Goal: Task Accomplishment & Management: Use online tool/utility

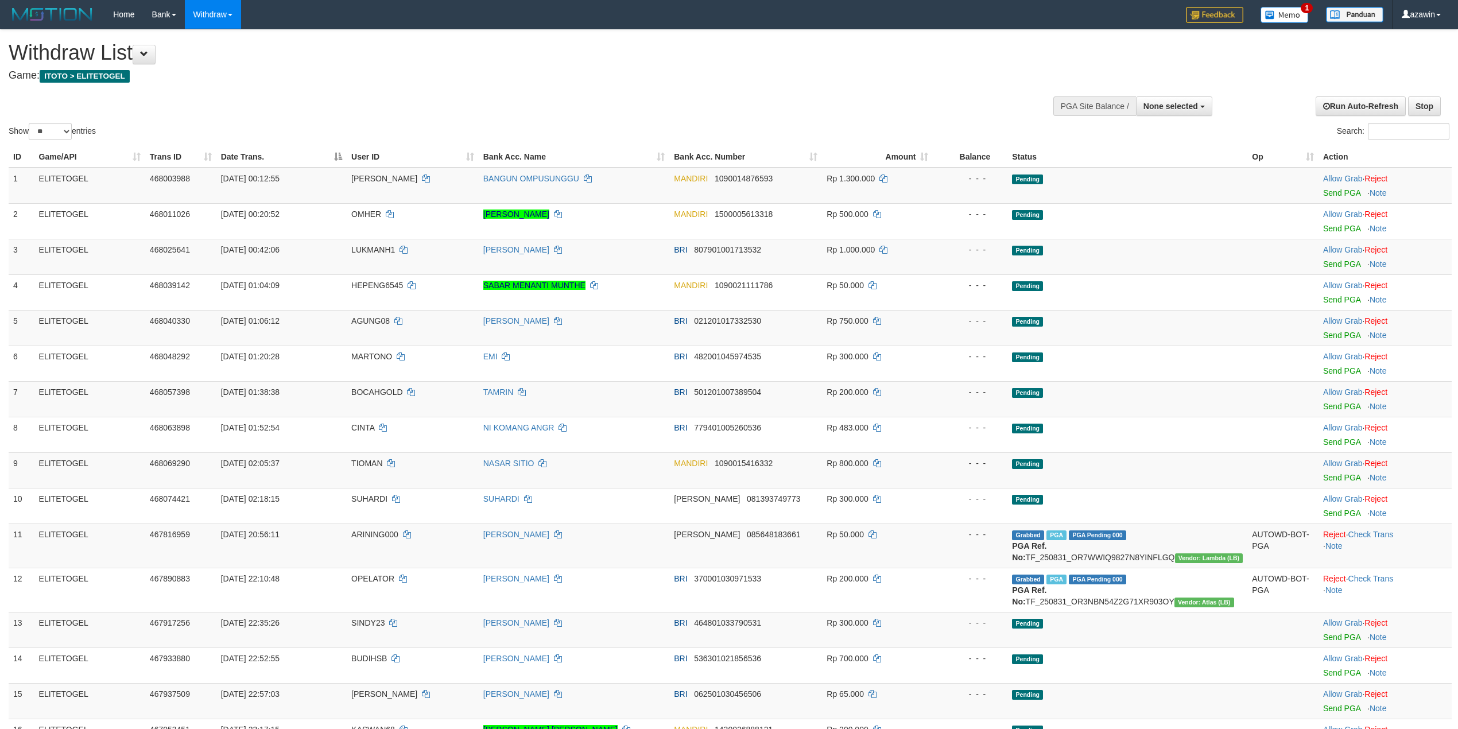
select select
select select "**"
click at [402, 133] on div "Show ** ** ** *** entries" at bounding box center [365, 133] width 712 height 20
click at [269, 98] on div "Show ** ** ** *** entries Search:" at bounding box center [729, 86] width 1458 height 113
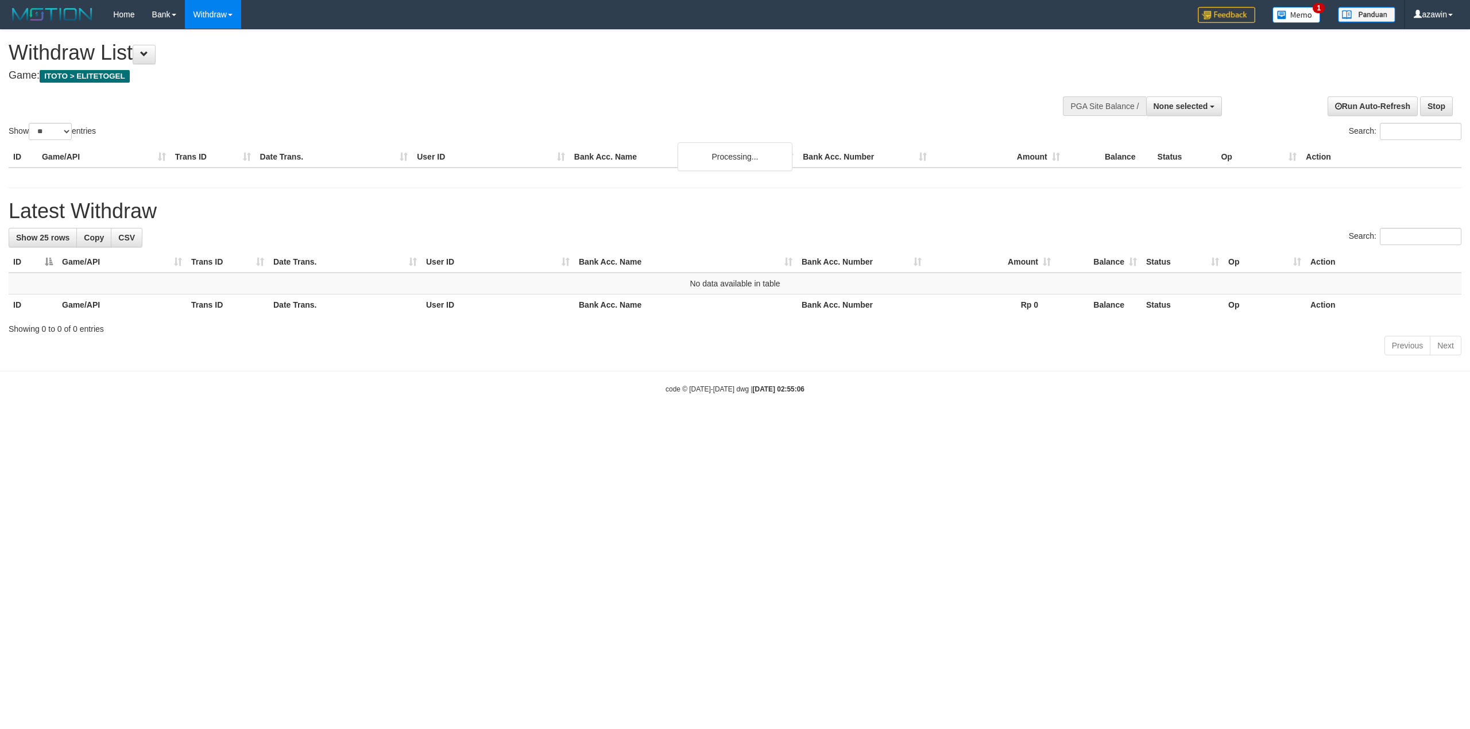
select select
select select "**"
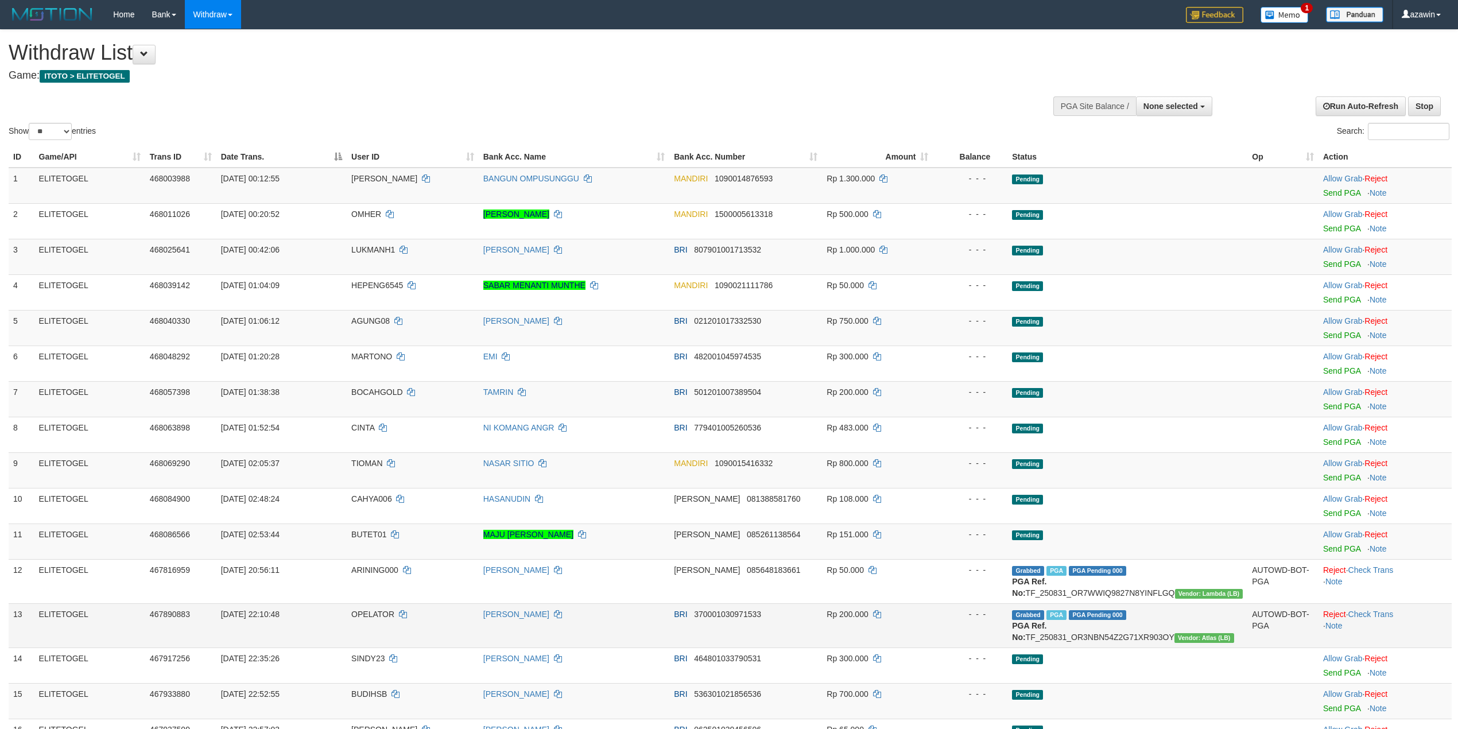
click at [429, 635] on td "OPELATOR" at bounding box center [413, 625] width 132 height 44
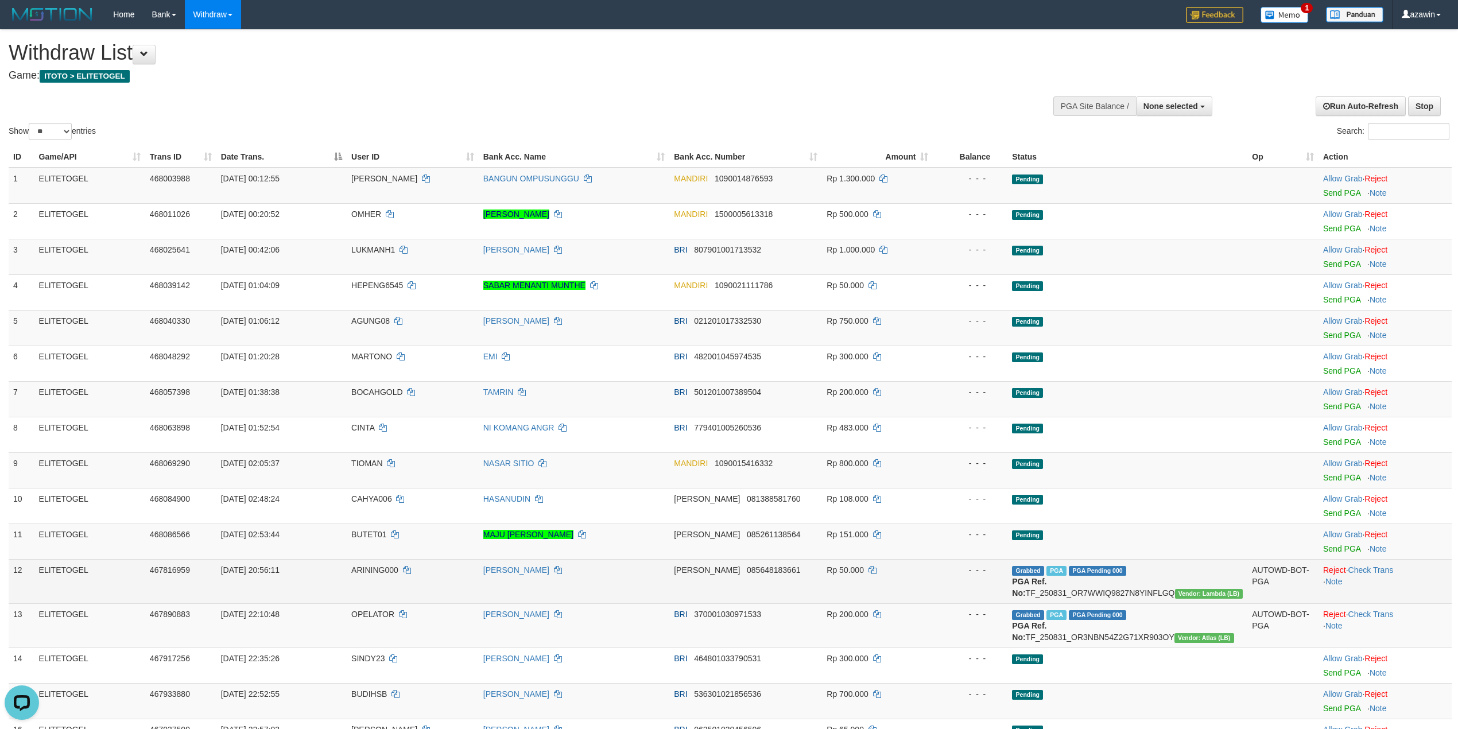
click at [342, 573] on td "[DATE] 20:56:11" at bounding box center [281, 581] width 130 height 44
click at [356, 567] on span "ARINING000" at bounding box center [374, 569] width 47 height 9
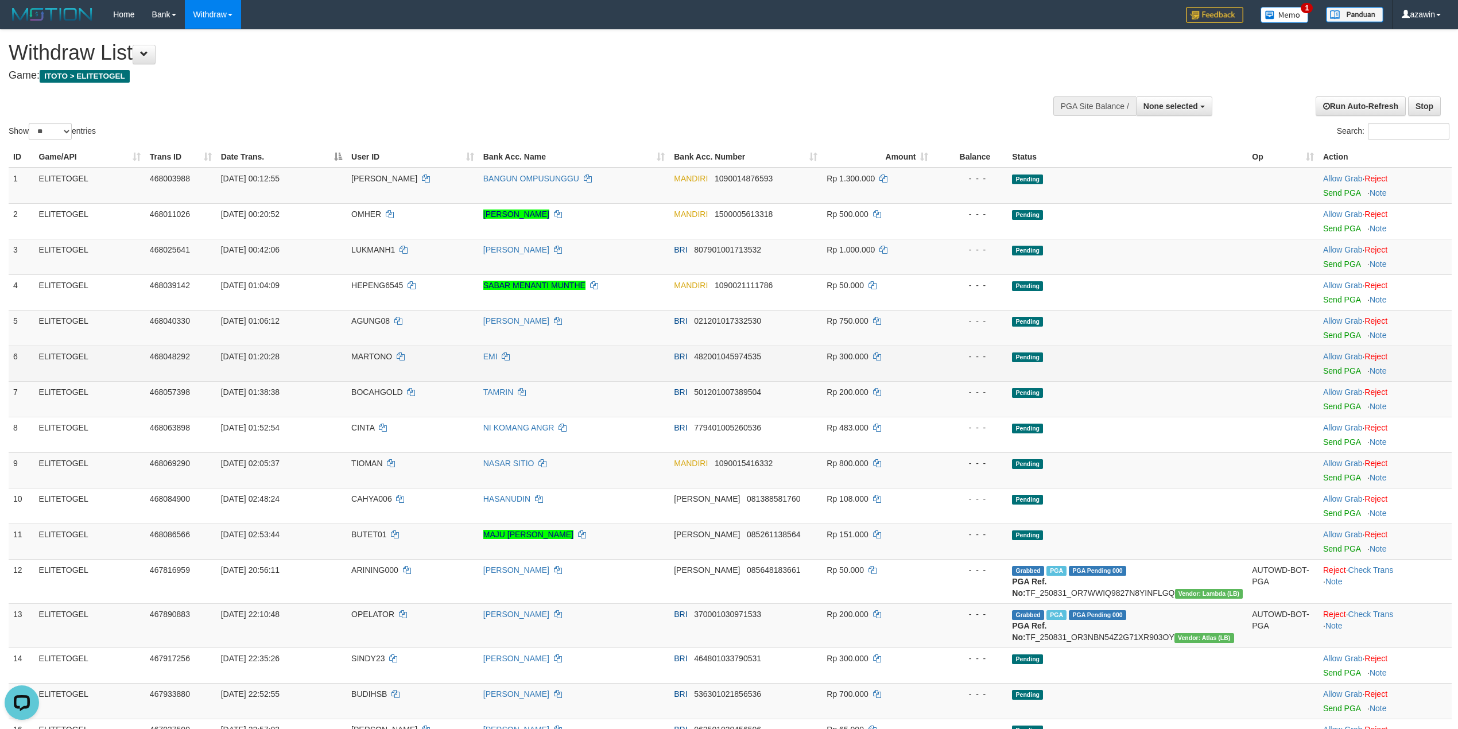
click at [1143, 352] on td "Pending" at bounding box center [1127, 364] width 240 height 36
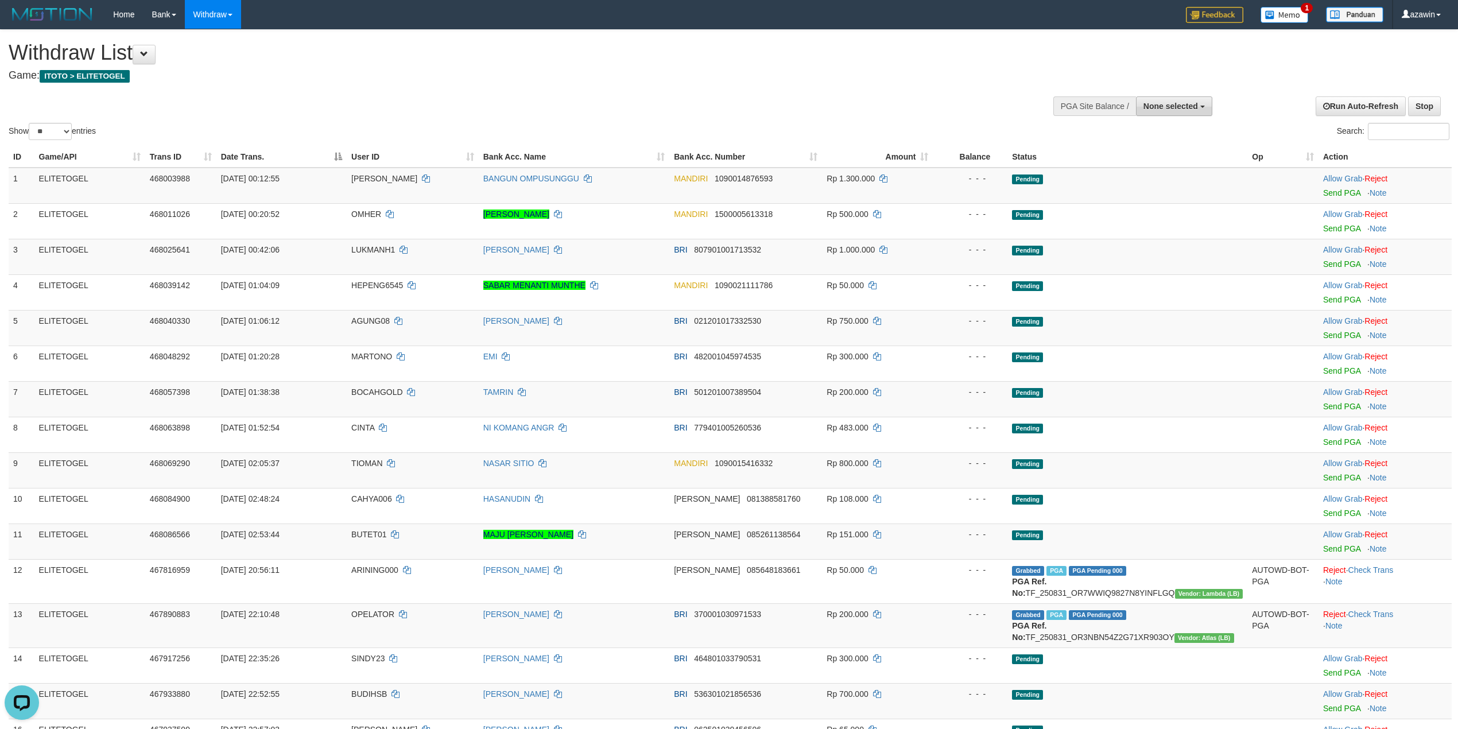
click at [1166, 103] on span "None selected" at bounding box center [1170, 106] width 55 height 9
click at [1156, 161] on label "[ITOTO] ELITETOGEL" at bounding box center [1154, 164] width 115 height 15
select select "***"
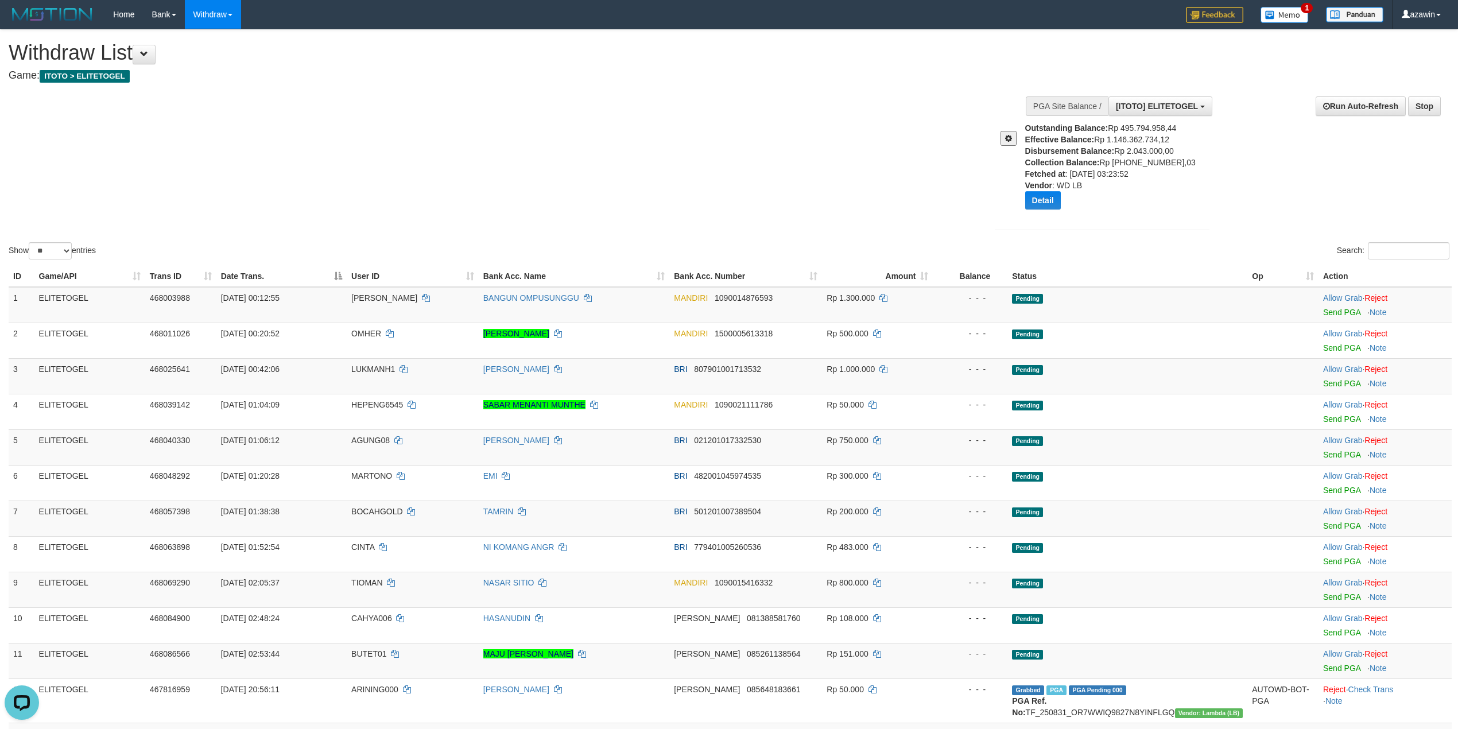
click at [1146, 155] on div "Outstanding Balance: Rp 495.794.958,44 Effective Balance: Rp 1.146.362.734,12 D…" at bounding box center [1121, 170] width 193 height 96
copy div "2.043.000,00"
click at [1048, 208] on button "Detail" at bounding box center [1043, 200] width 36 height 18
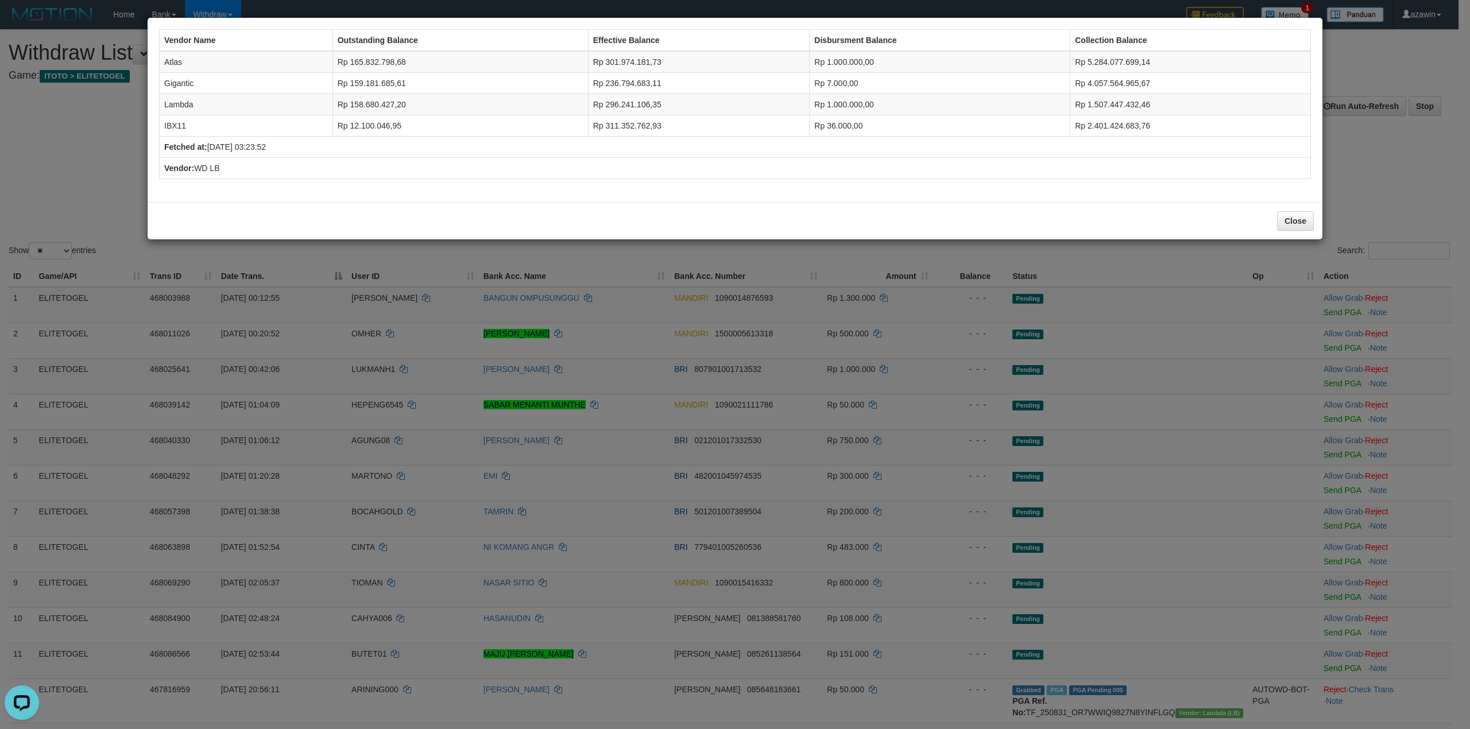
click at [846, 87] on td "Rp 7.000,00" at bounding box center [939, 83] width 261 height 21
copy td "7.000,00"
click at [853, 62] on td "Rp 1.000.000,00" at bounding box center [939, 62] width 261 height 22
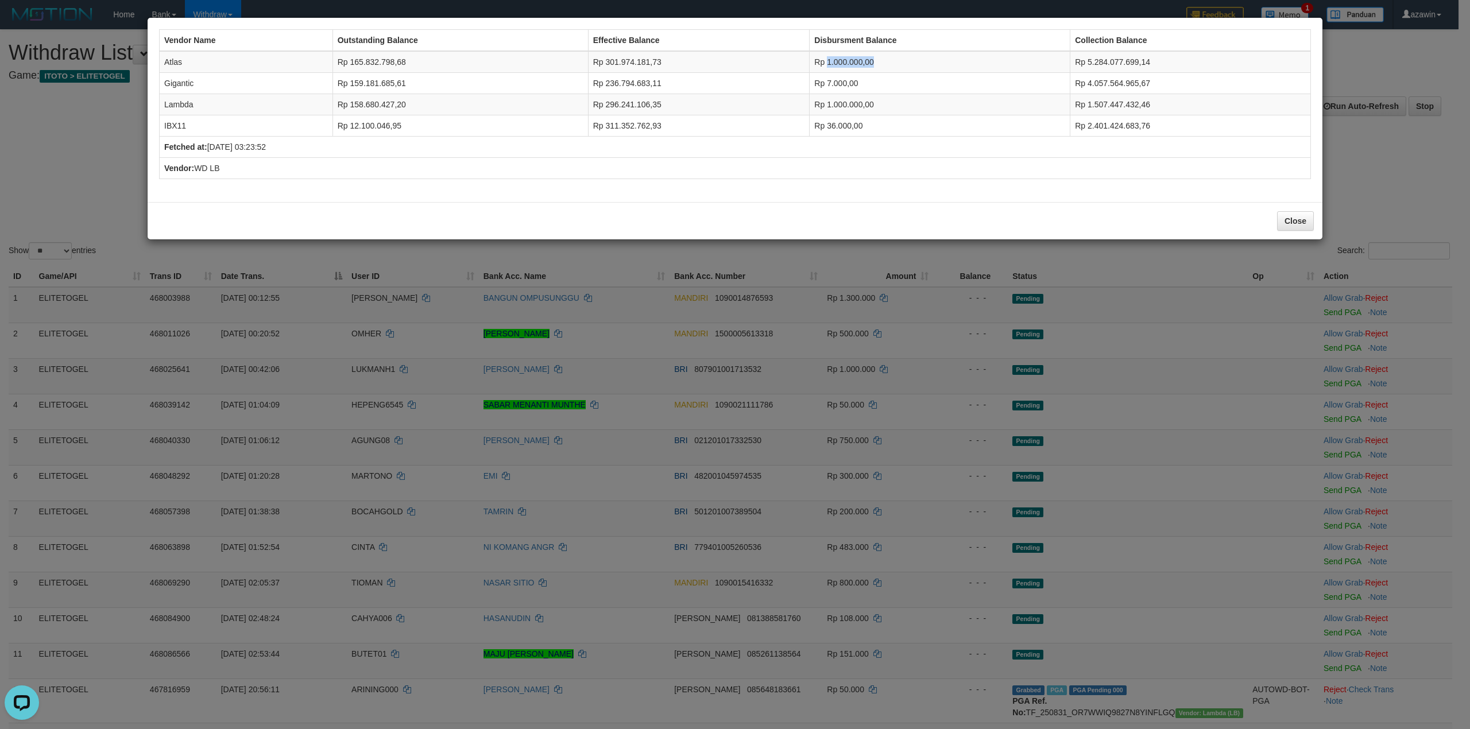
copy td "1.000.000,00"
click at [847, 88] on td "Rp 7.000,00" at bounding box center [939, 83] width 261 height 21
copy td "7.000,00"
click at [842, 110] on td "Rp 1.000.000,00" at bounding box center [939, 104] width 261 height 21
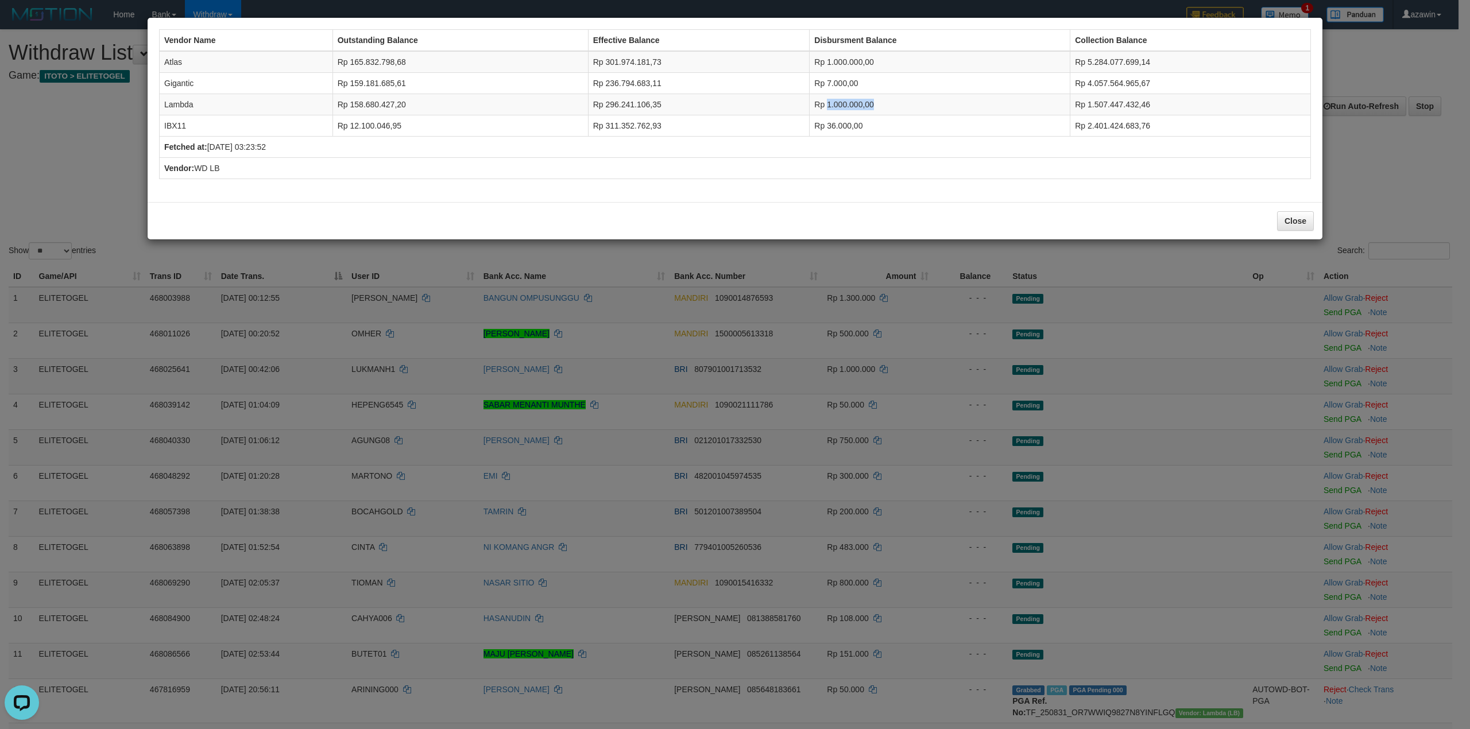
click at [841, 110] on td "Rp 1.000.000,00" at bounding box center [939, 104] width 261 height 21
copy td "1.000.000,00"
click at [842, 134] on td "Rp 36.000,00" at bounding box center [939, 125] width 261 height 21
copy td "36.000,00"
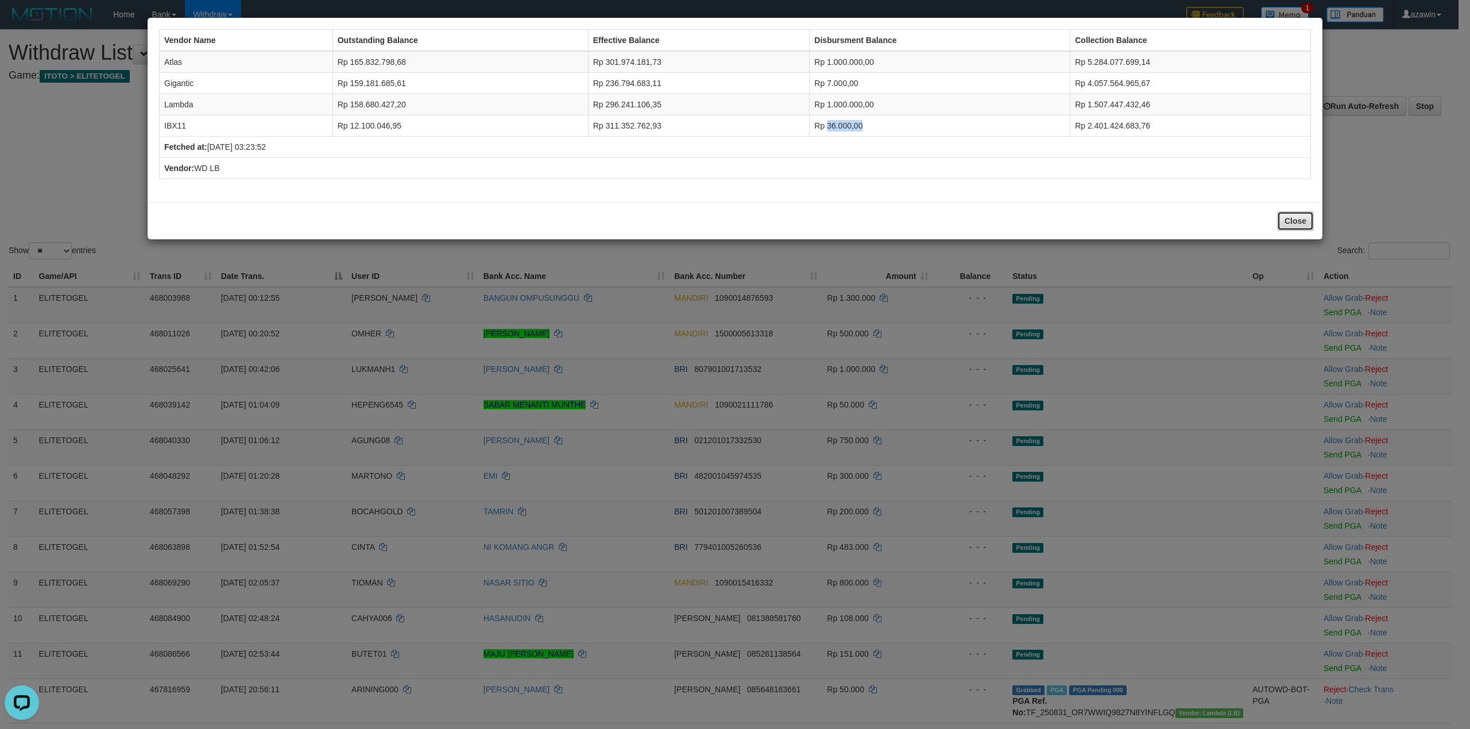
click at [1286, 225] on button "Close" at bounding box center [1295, 221] width 37 height 20
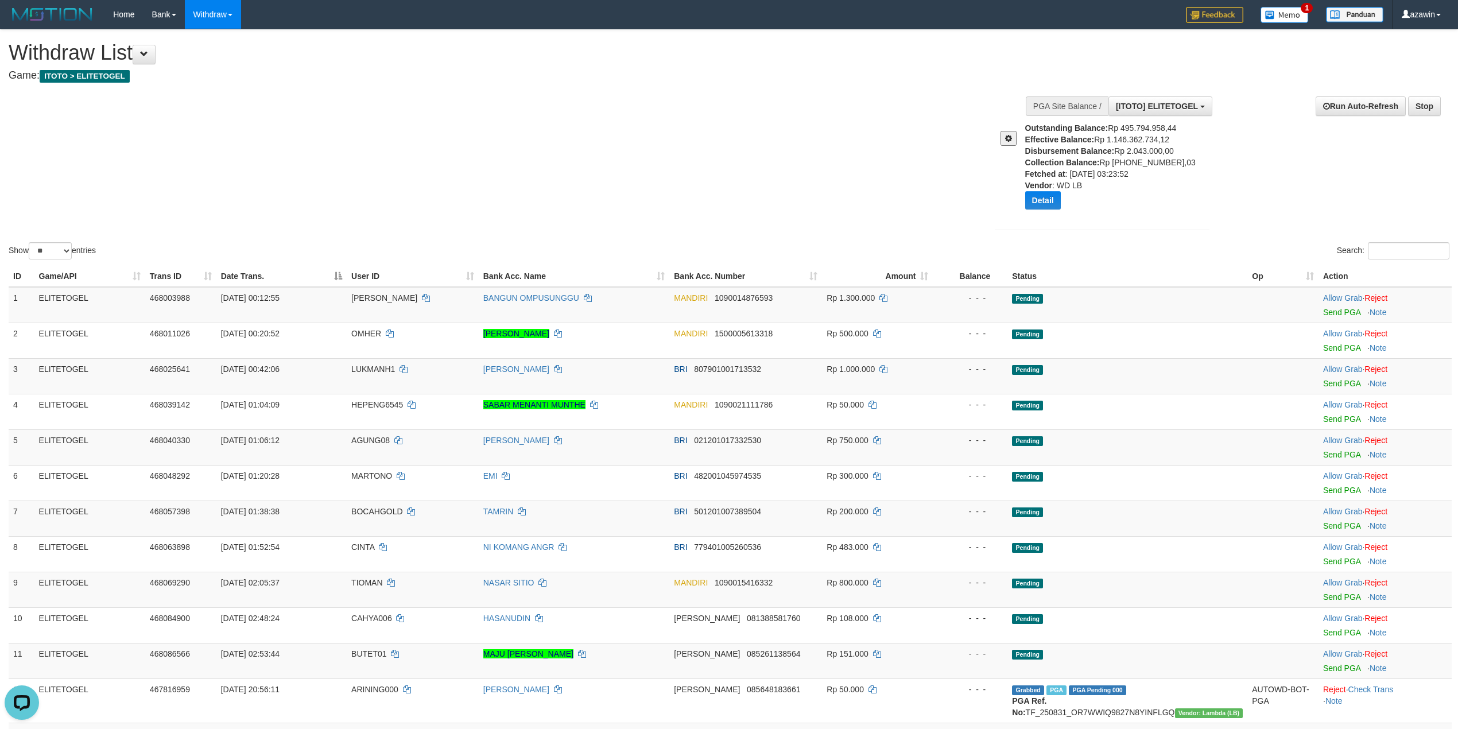
click at [1137, 154] on div "Outstanding Balance: Rp 495.794.958,44 Effective Balance: Rp 1.146.362.734,12 D…" at bounding box center [1121, 170] width 193 height 96
copy div "2.043.000,00"
click at [788, 220] on div "Show ** ** ** *** entries Search:" at bounding box center [729, 146] width 1458 height 232
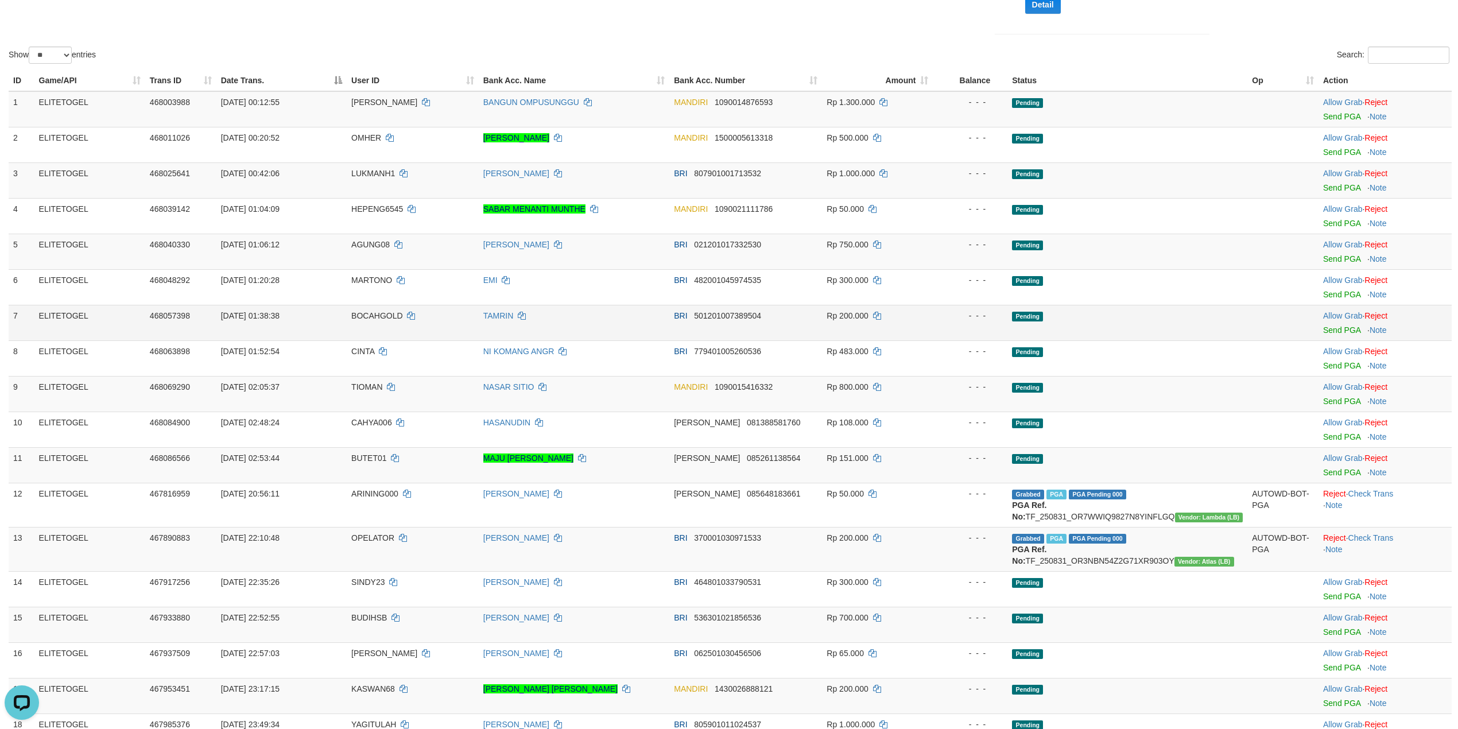
scroll to position [230, 0]
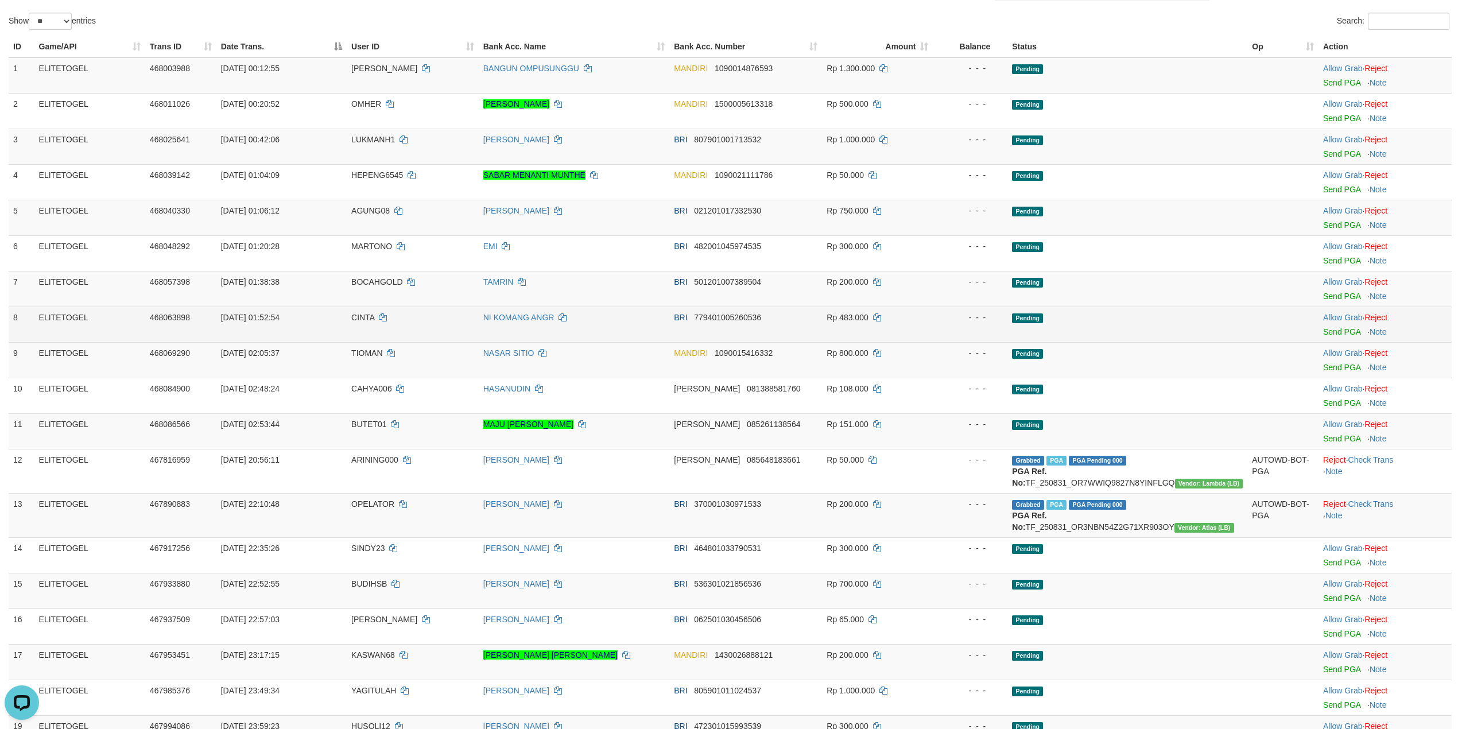
click at [1168, 334] on td "Pending" at bounding box center [1127, 325] width 240 height 36
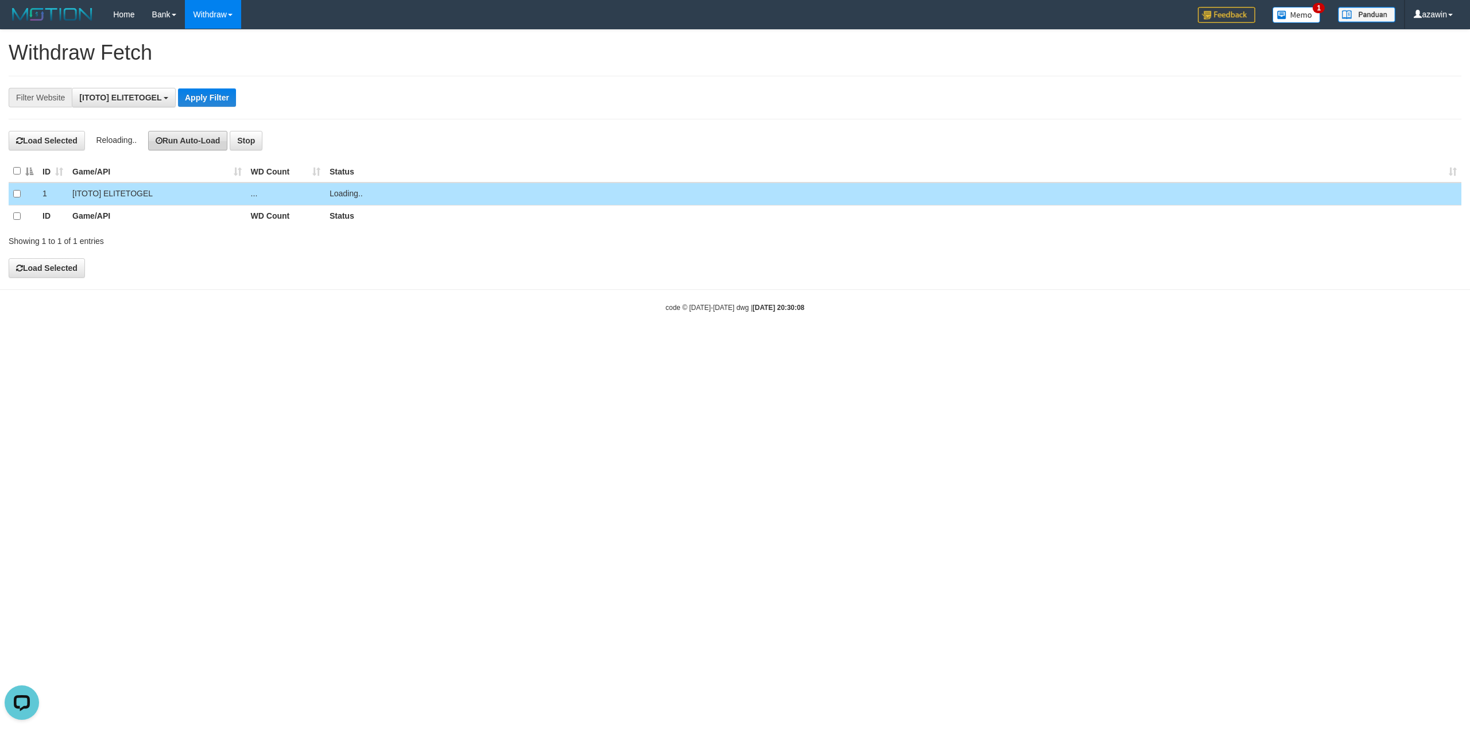
scroll to position [10, 0]
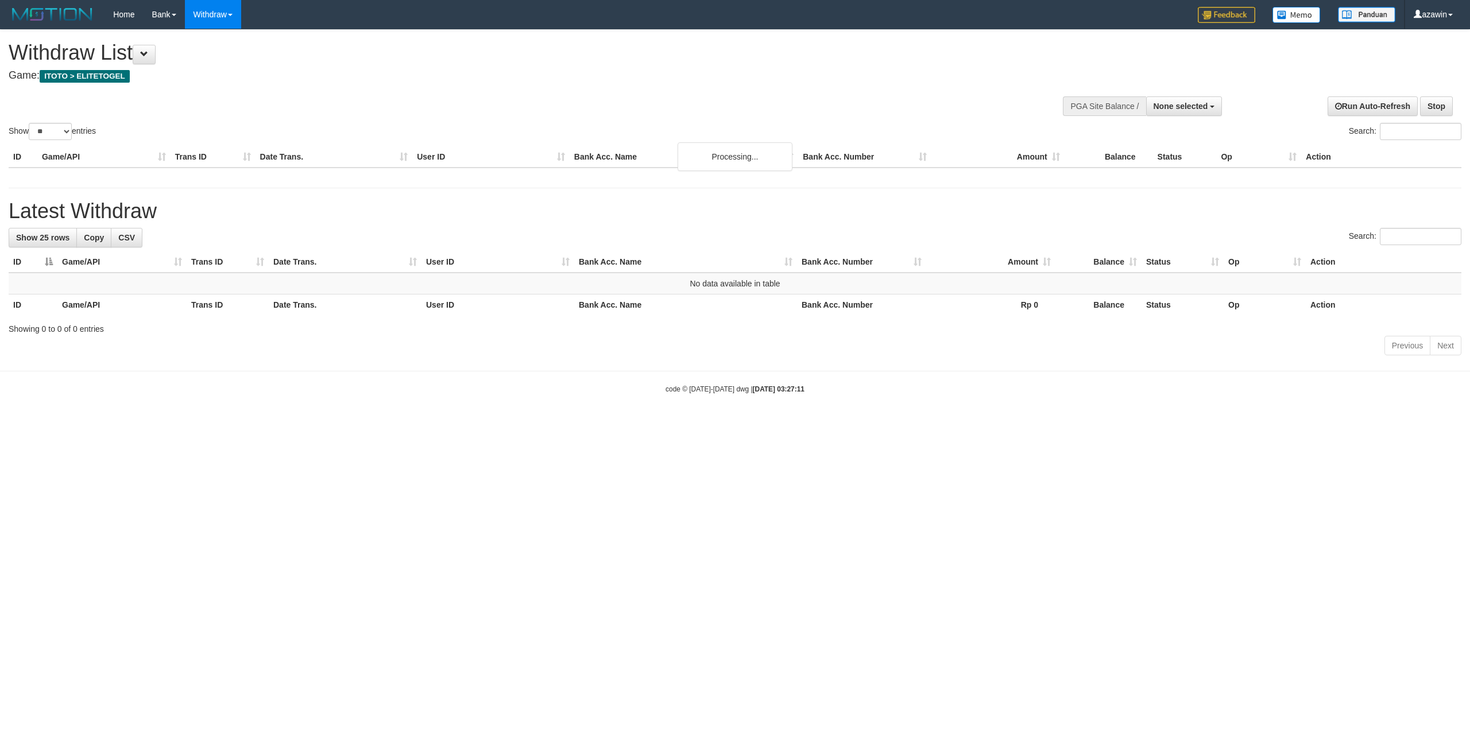
select select
select select "**"
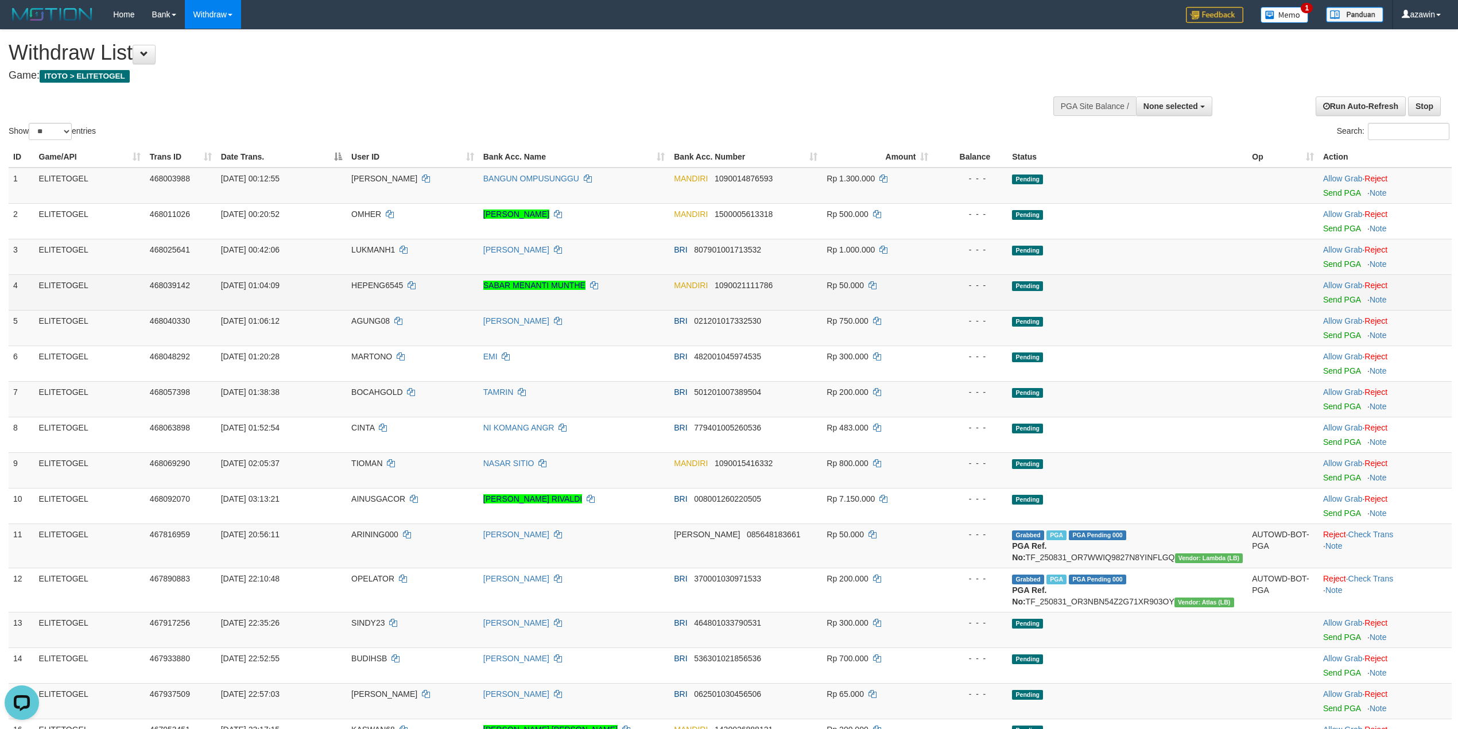
click at [933, 296] on td "Rp 50.000" at bounding box center [877, 292] width 111 height 36
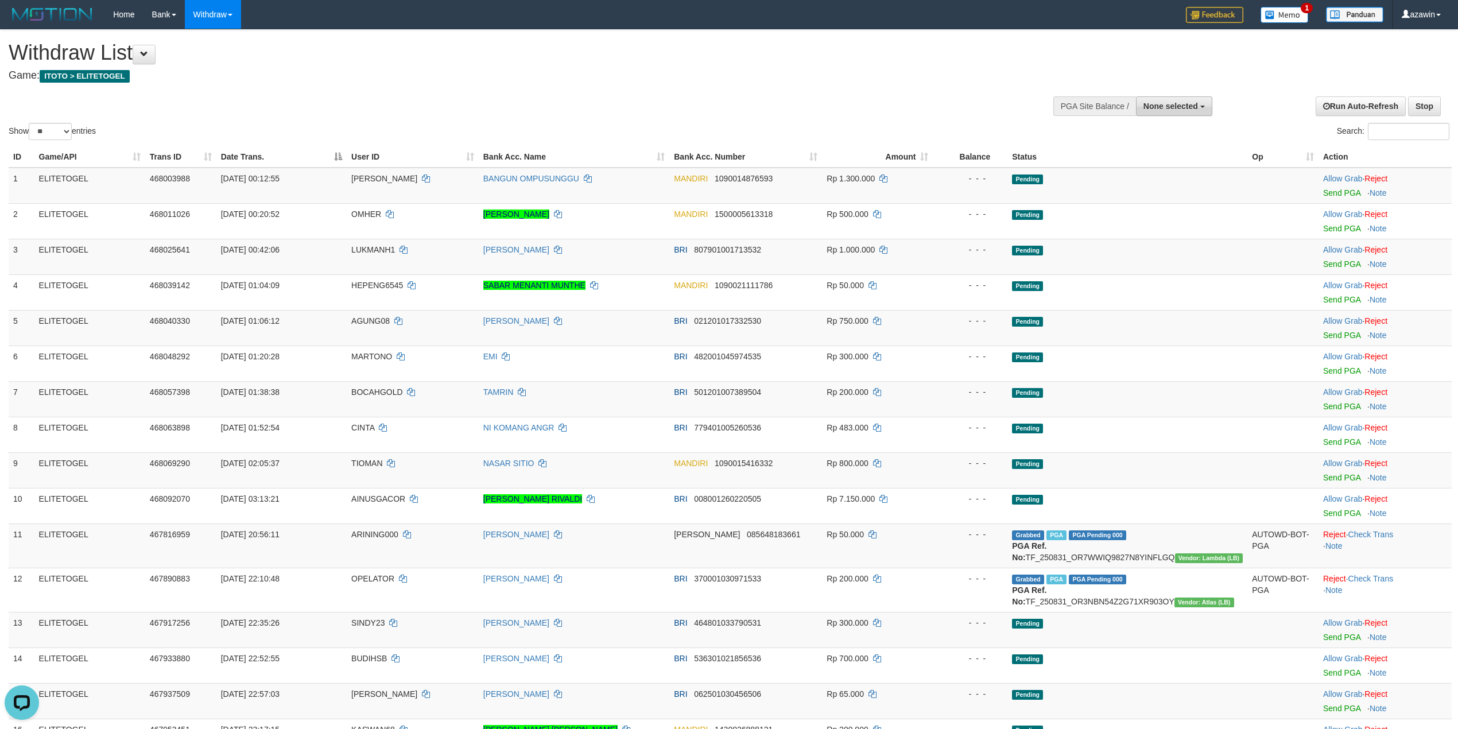
click at [1172, 102] on span "None selected" at bounding box center [1170, 106] width 55 height 9
click at [1139, 161] on label "[ITOTO] ELITETOGEL" at bounding box center [1154, 164] width 115 height 15
select select "***"
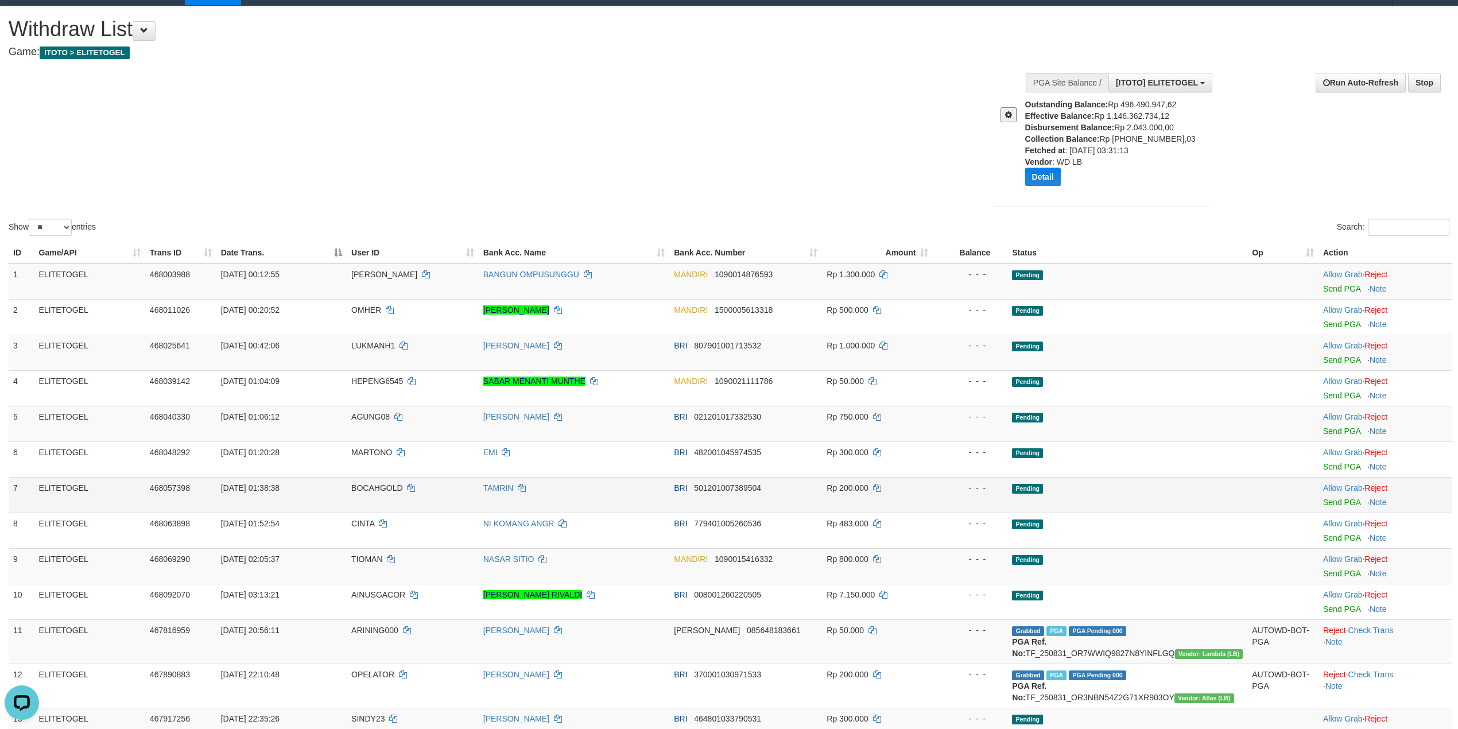
scroll to position [230, 0]
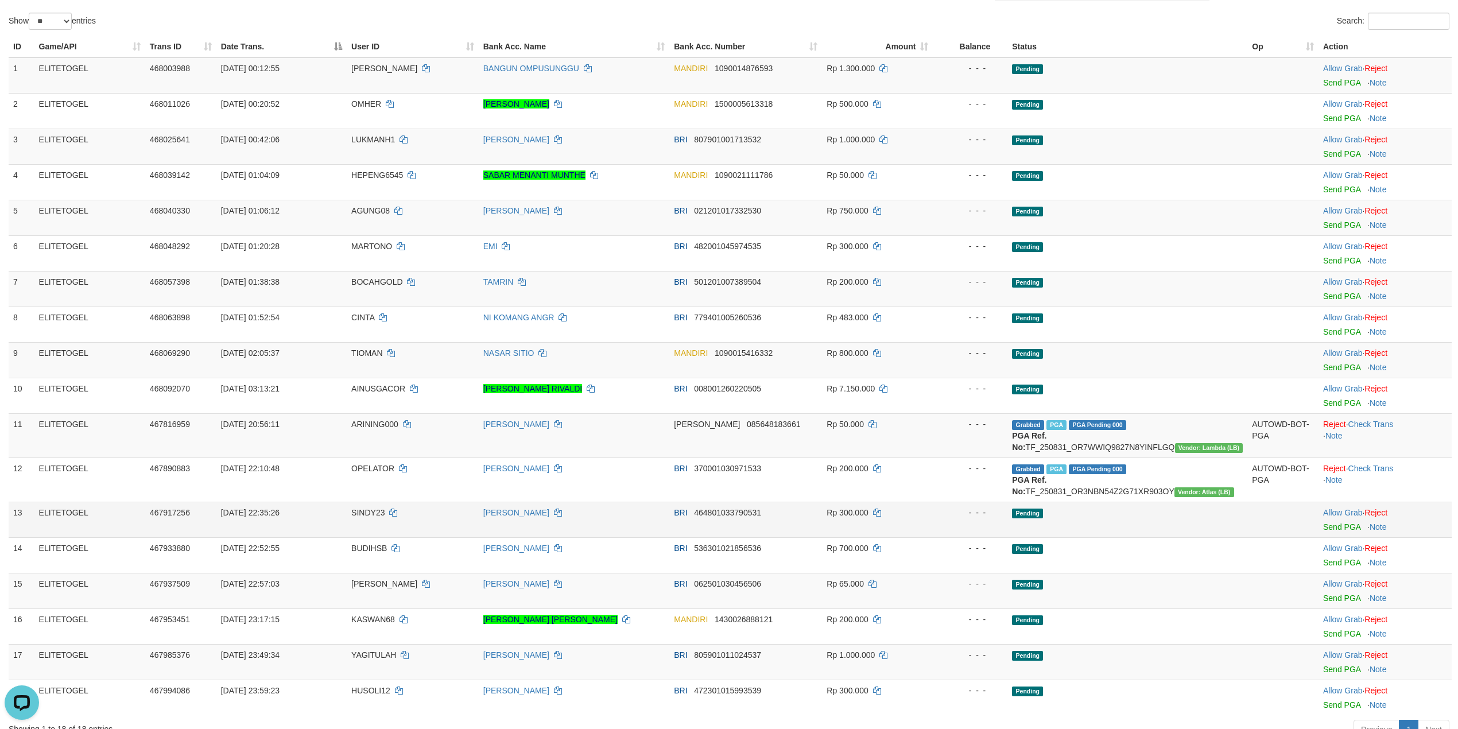
click at [1199, 514] on td "Pending" at bounding box center [1127, 520] width 240 height 36
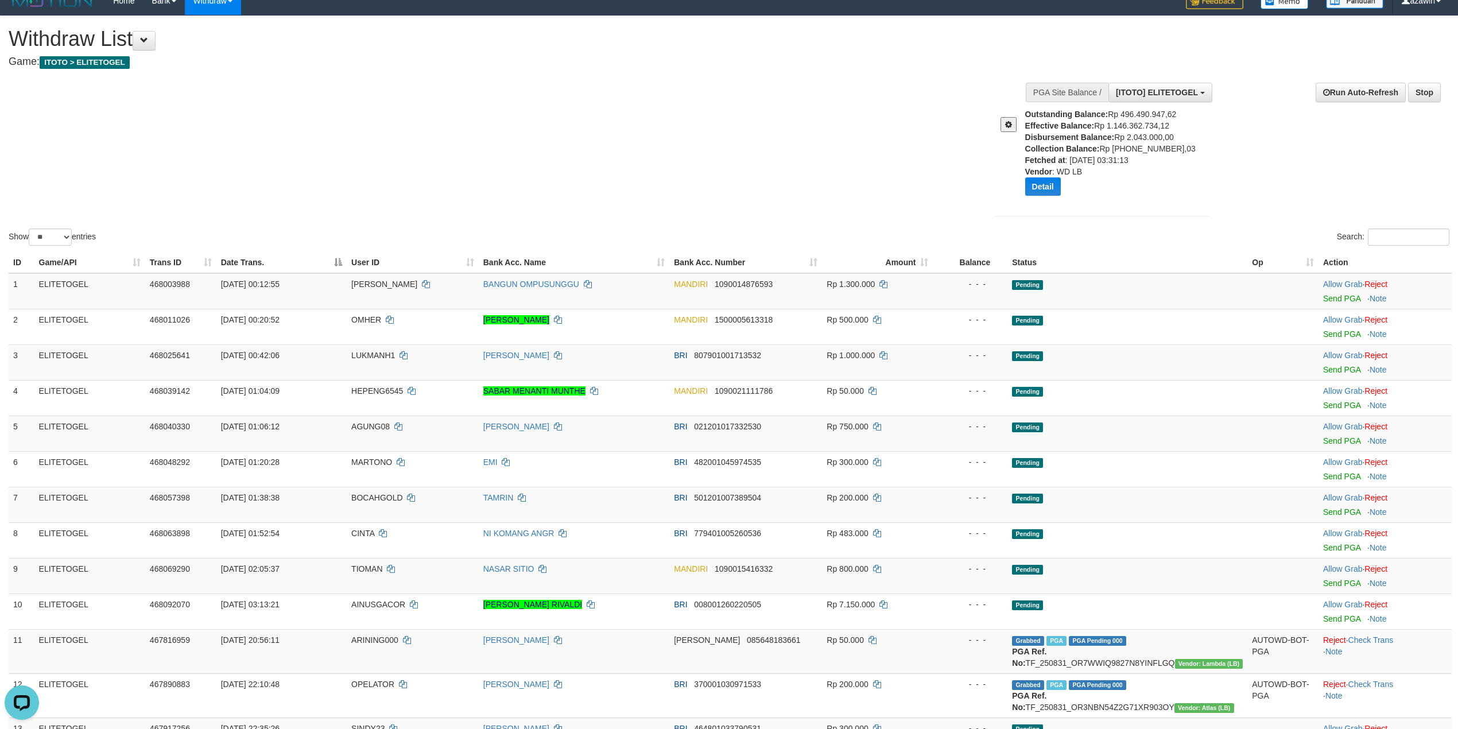
scroll to position [0, 0]
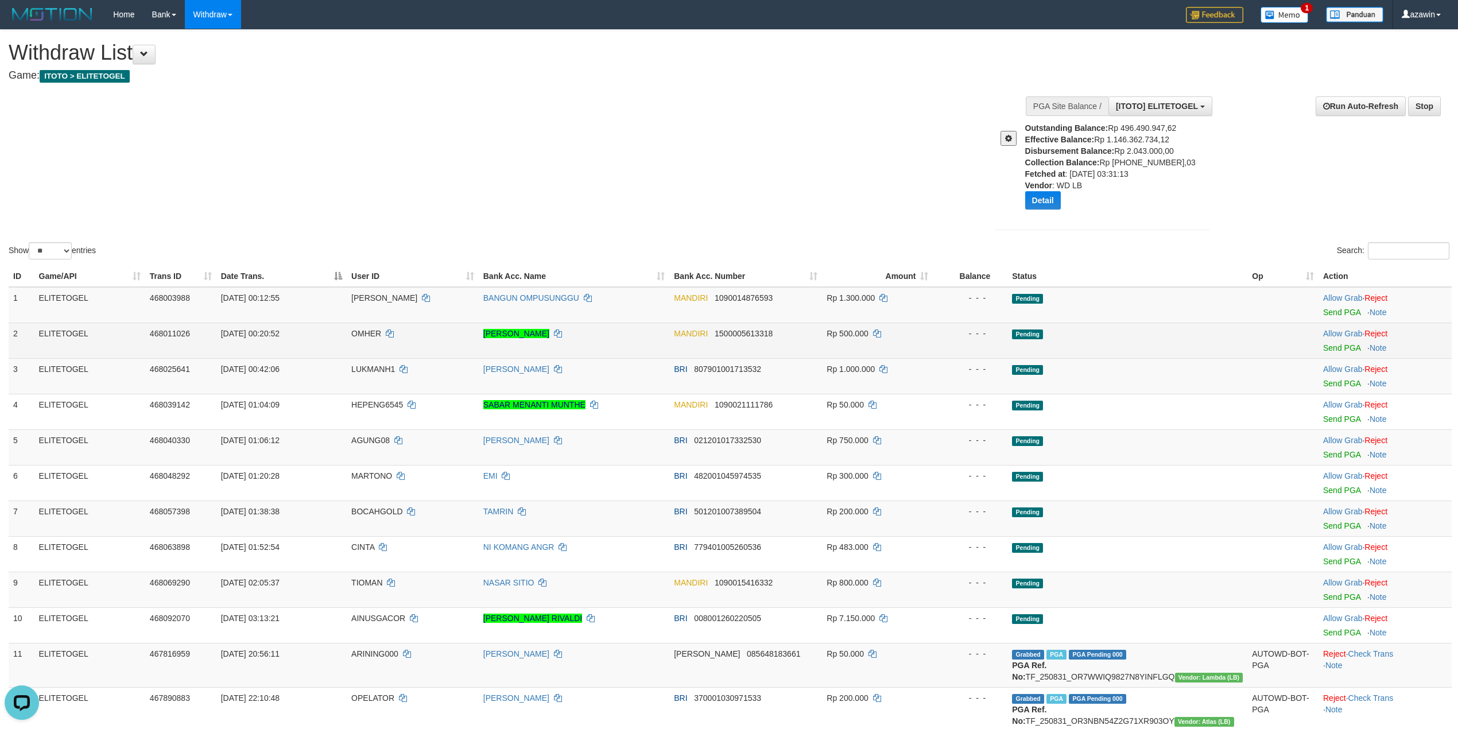
click at [1155, 339] on td "Pending" at bounding box center [1127, 341] width 240 height 36
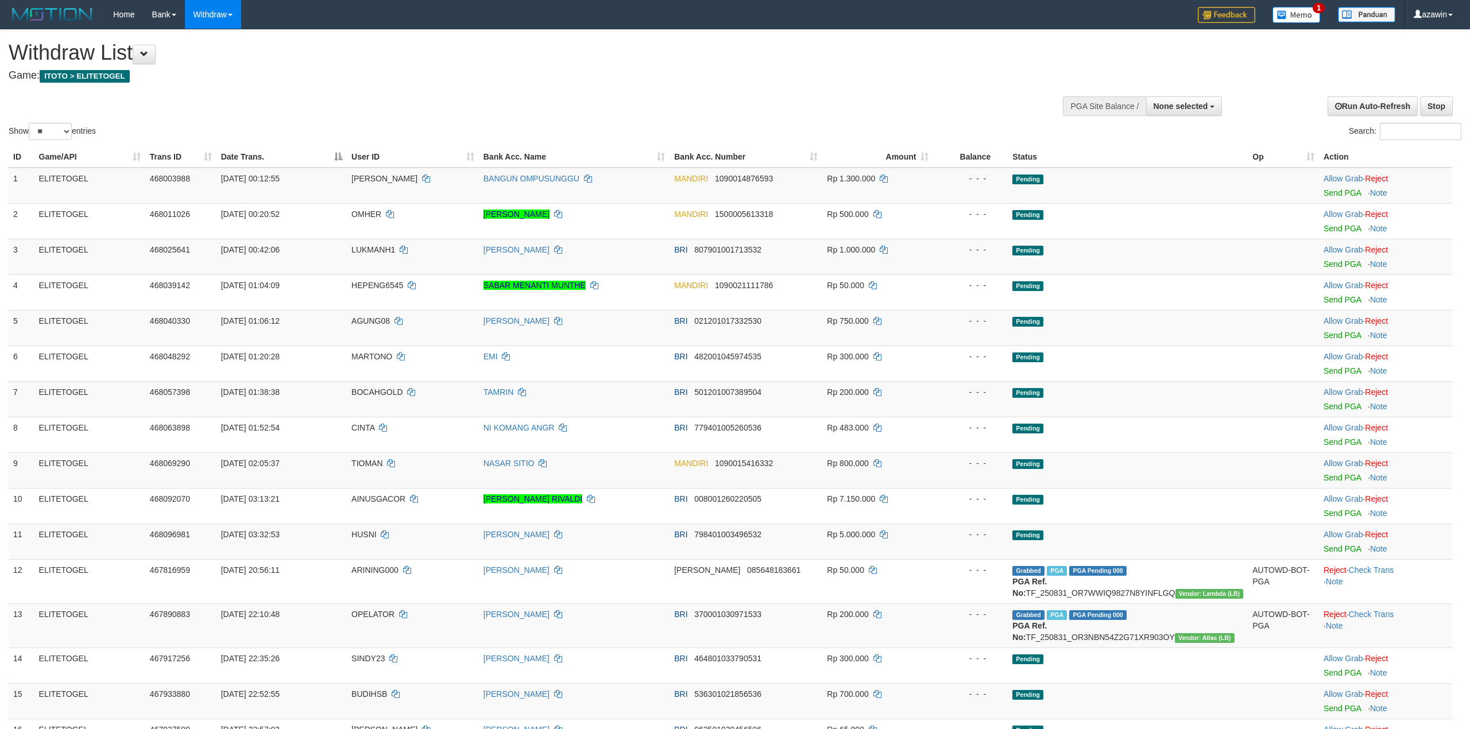
select select
select select "**"
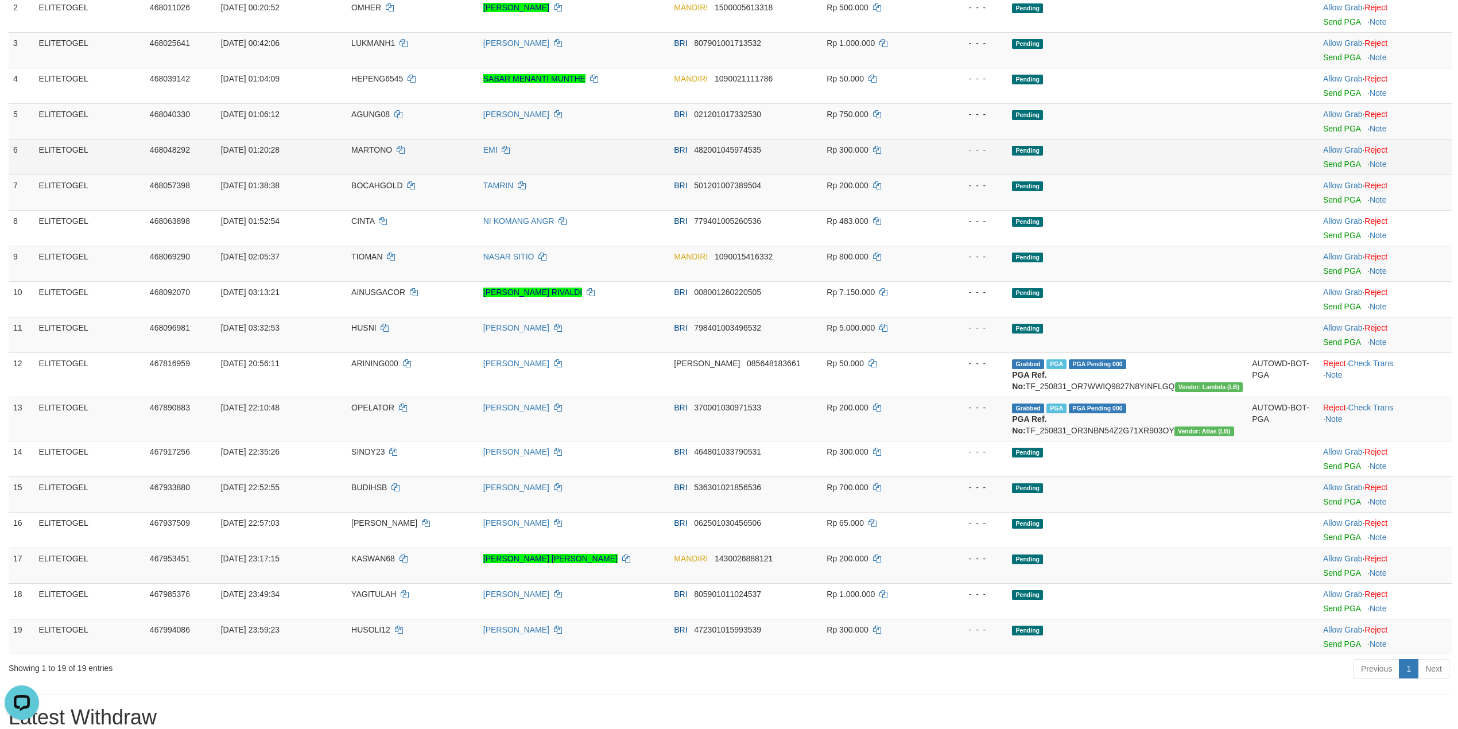
scroll to position [230, 0]
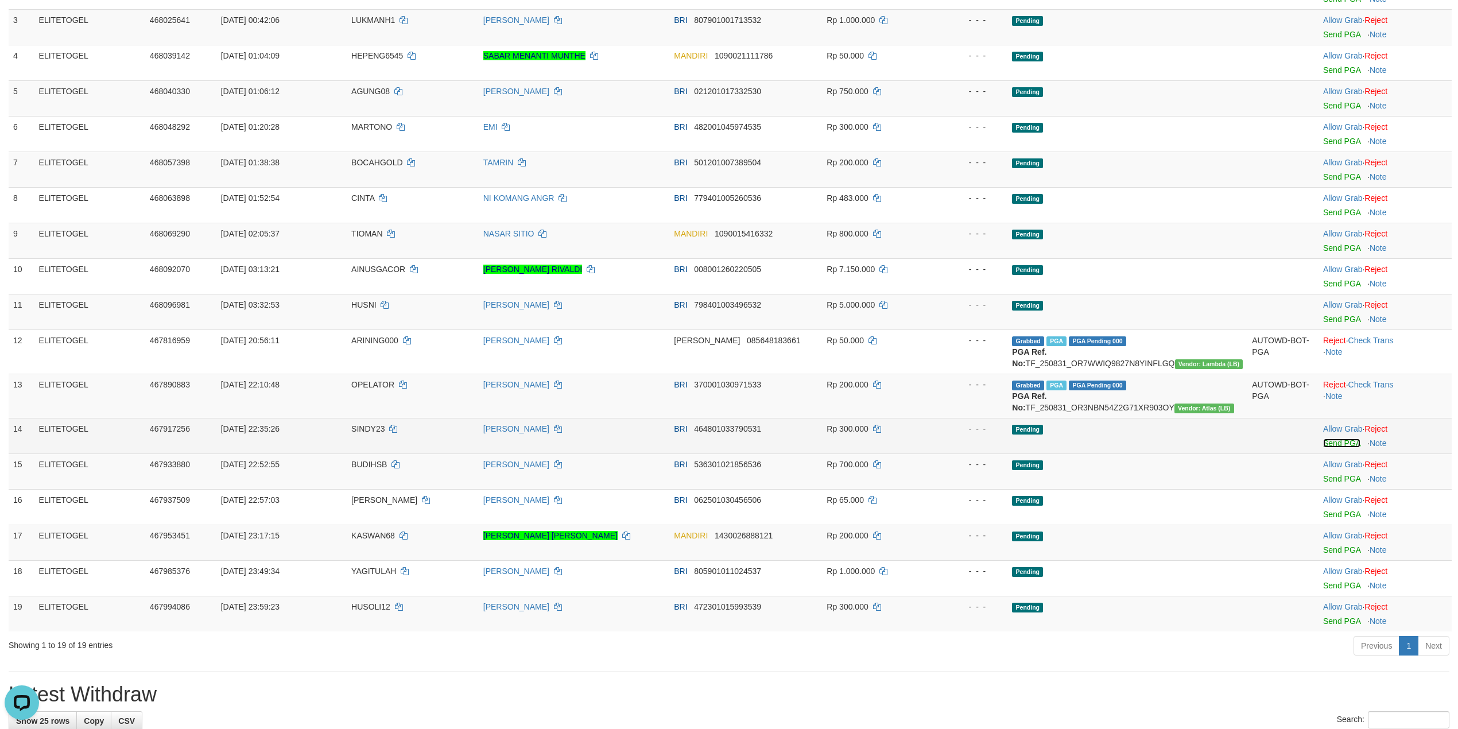
click at [1344, 443] on link "Send PGA" at bounding box center [1341, 443] width 37 height 9
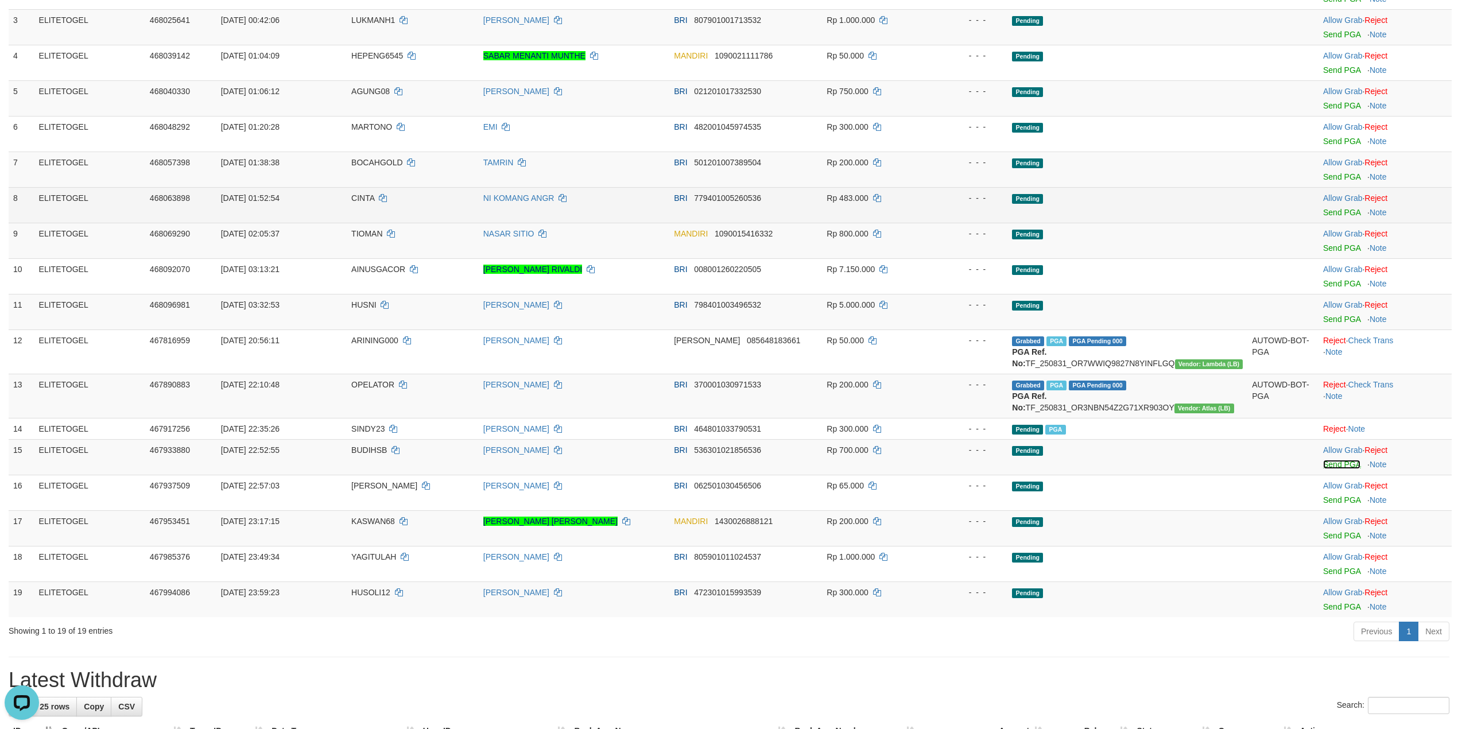
drag, startPoint x: 1327, startPoint y: 467, endPoint x: 789, endPoint y: 202, distance: 600.2
click at [1327, 467] on link "Send PGA" at bounding box center [1341, 464] width 37 height 9
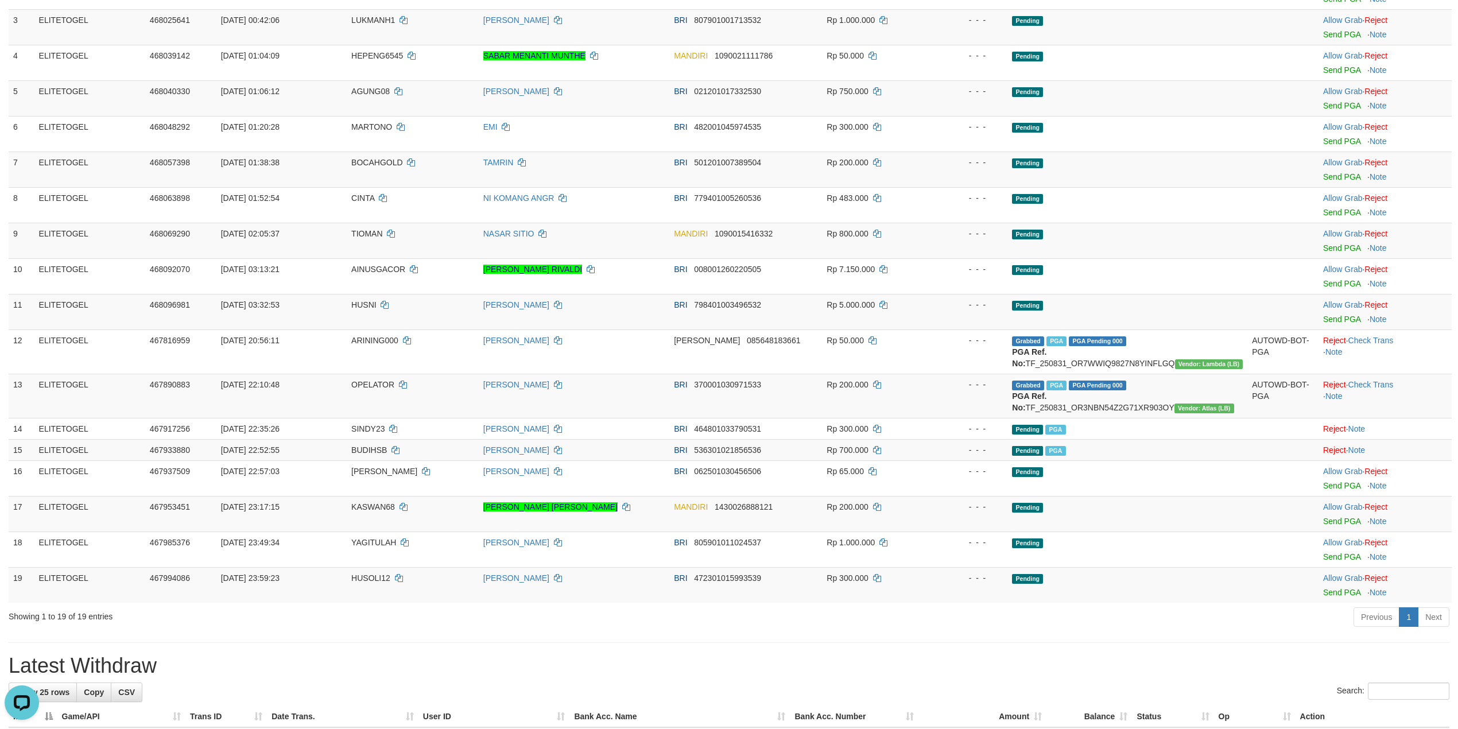
click at [898, 645] on div "**********" at bounding box center [729, 307] width 1458 height 1014
click at [910, 631] on div "Previous 1 Next" at bounding box center [1032, 618] width 833 height 25
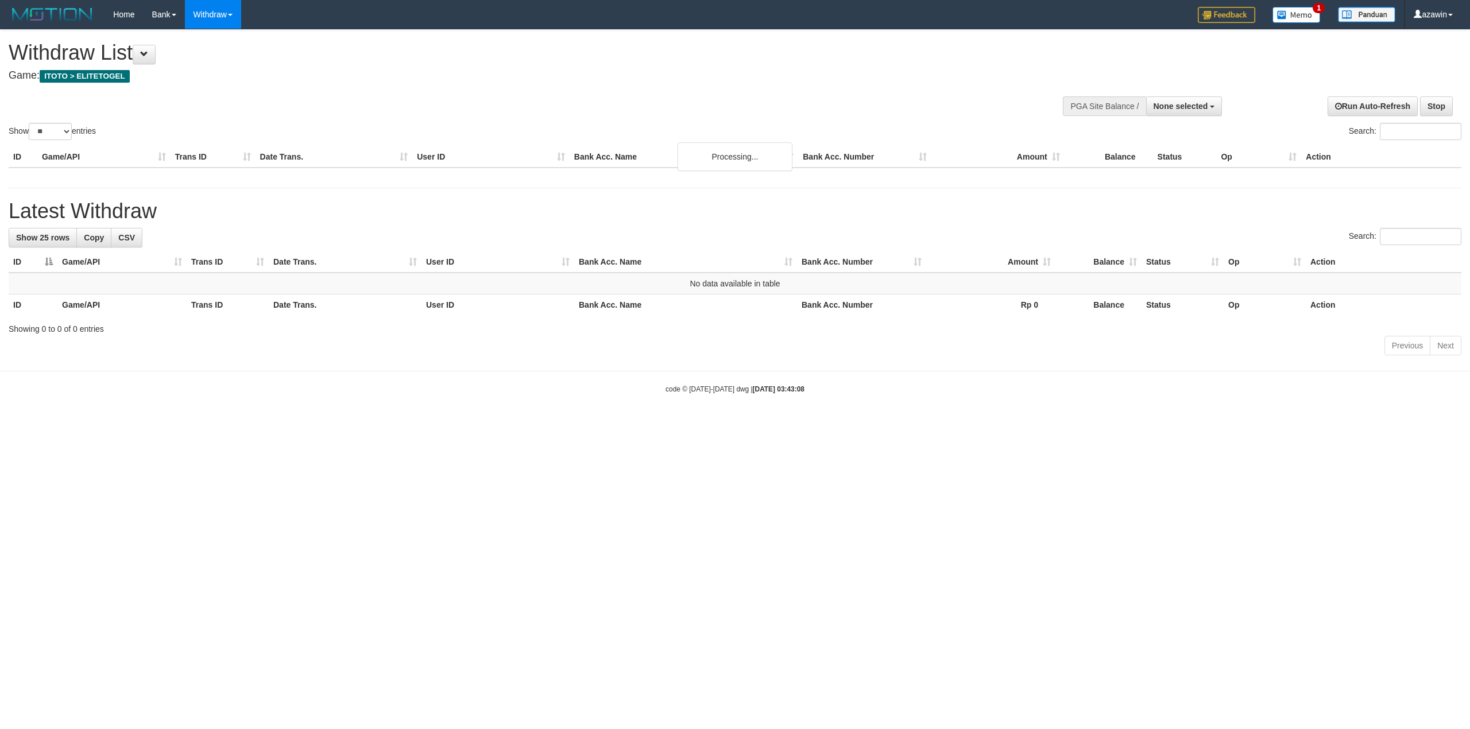
select select
select select "**"
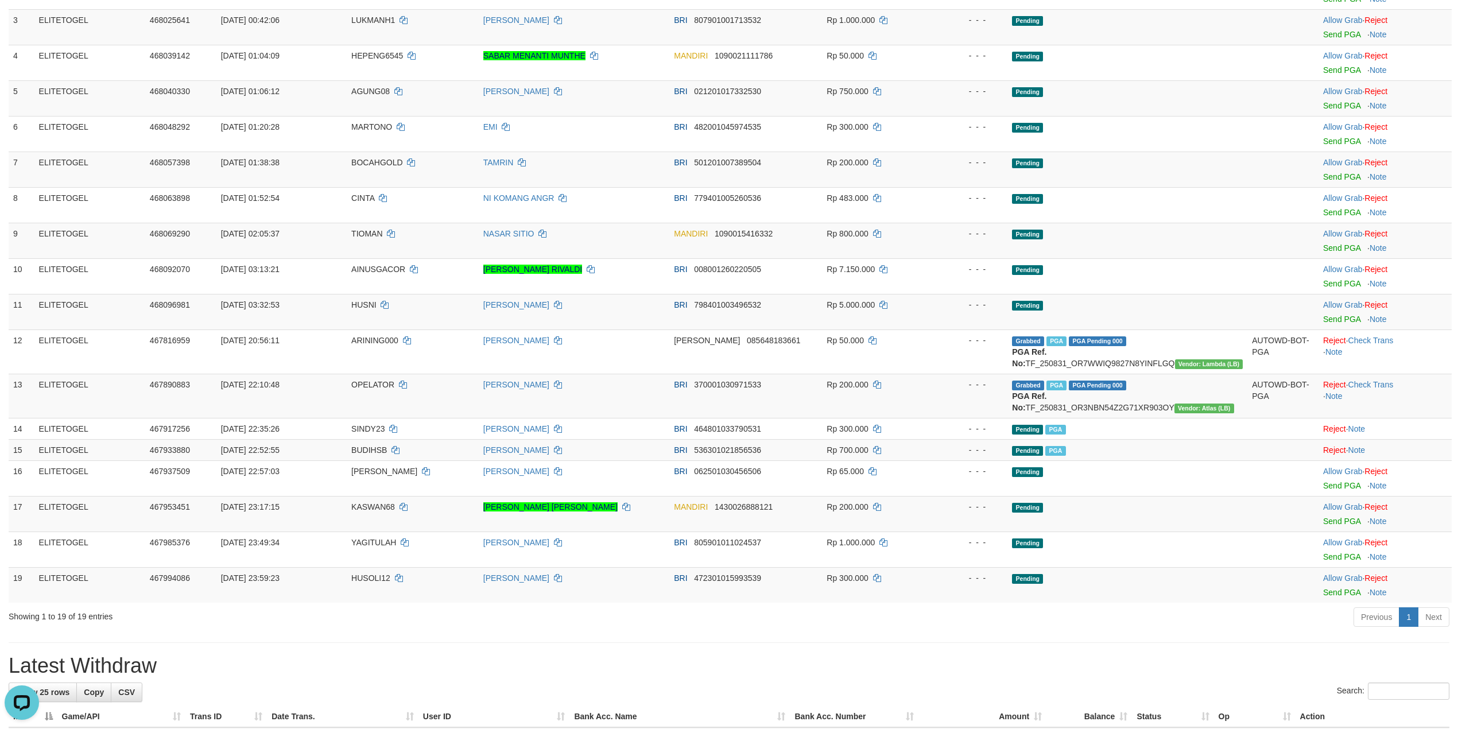
click at [940, 654] on div "**********" at bounding box center [729, 307] width 1458 height 1014
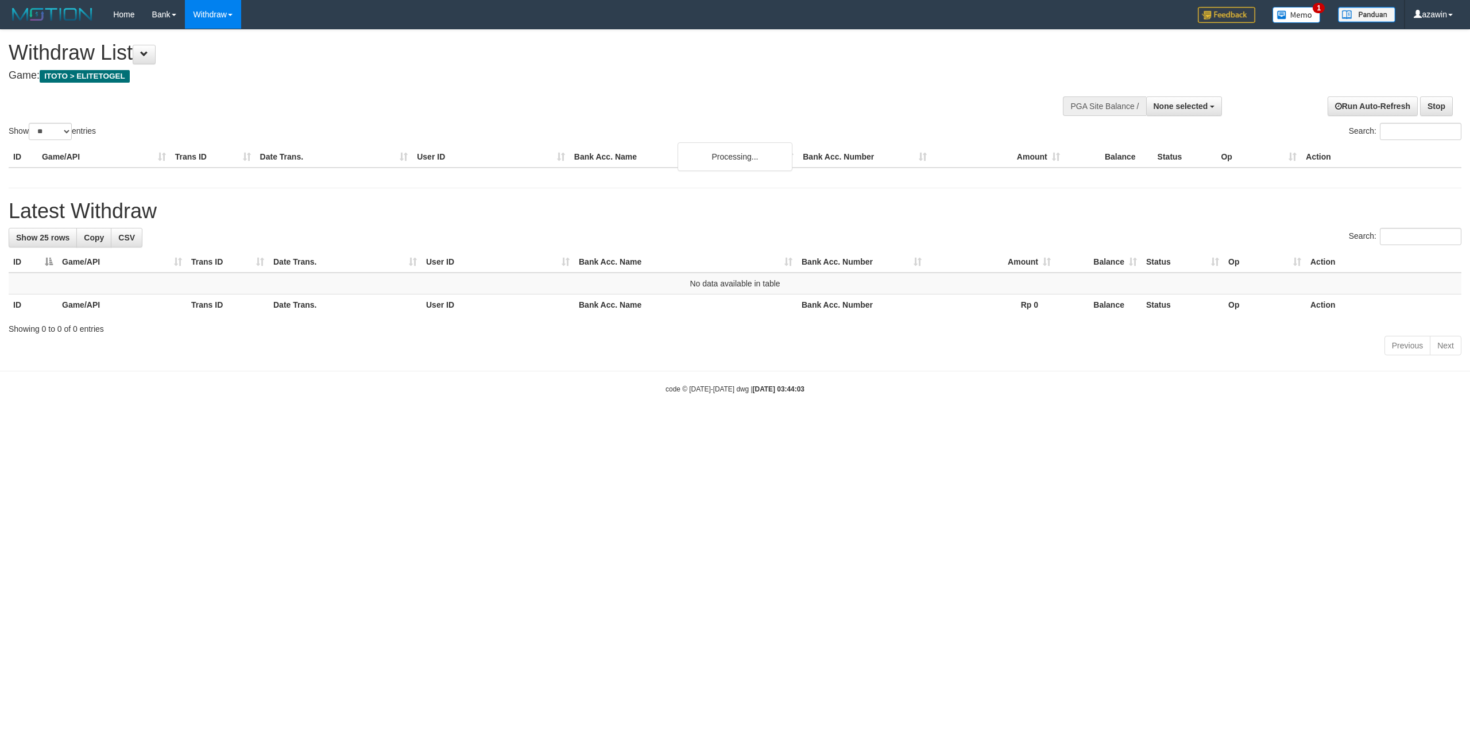
select select
select select "**"
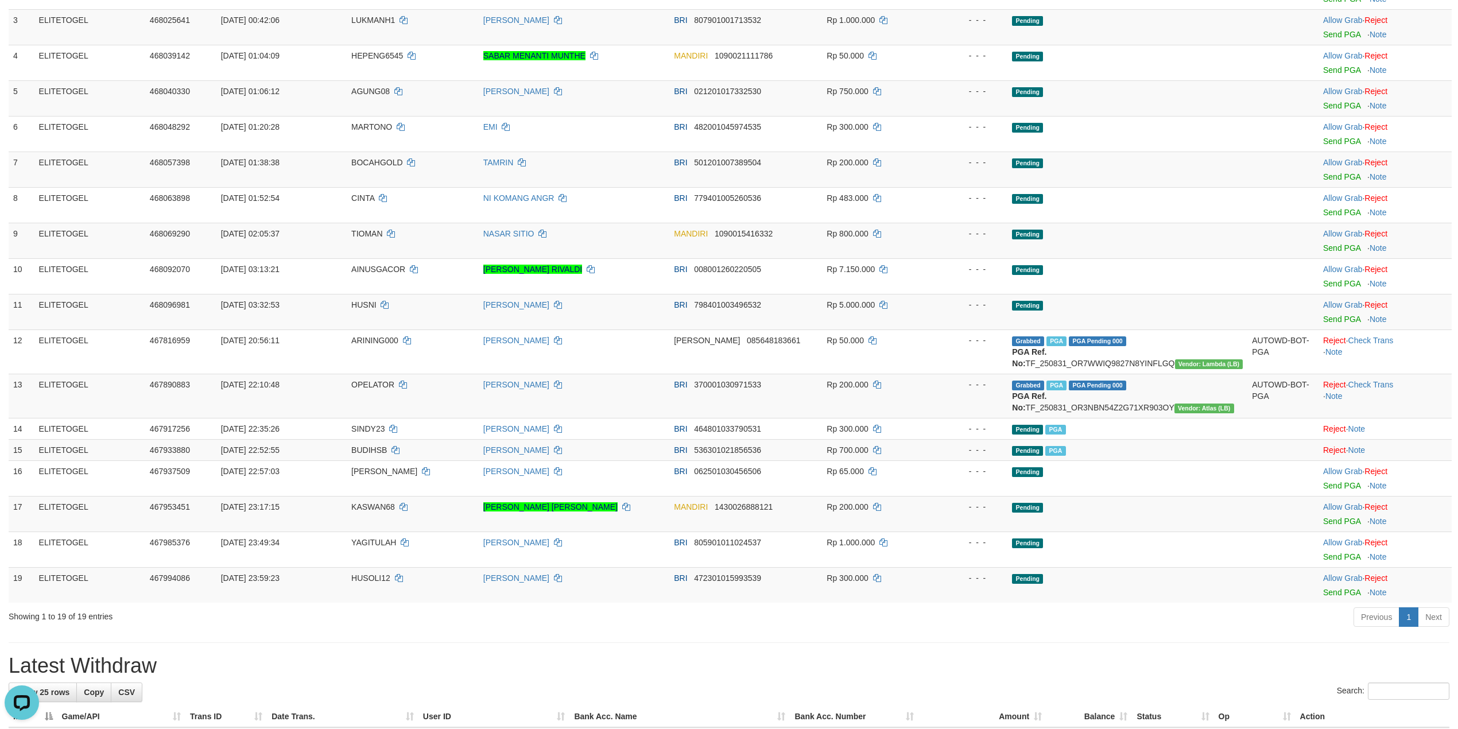
click at [972, 666] on h1 "Latest Withdraw" at bounding box center [729, 665] width 1441 height 23
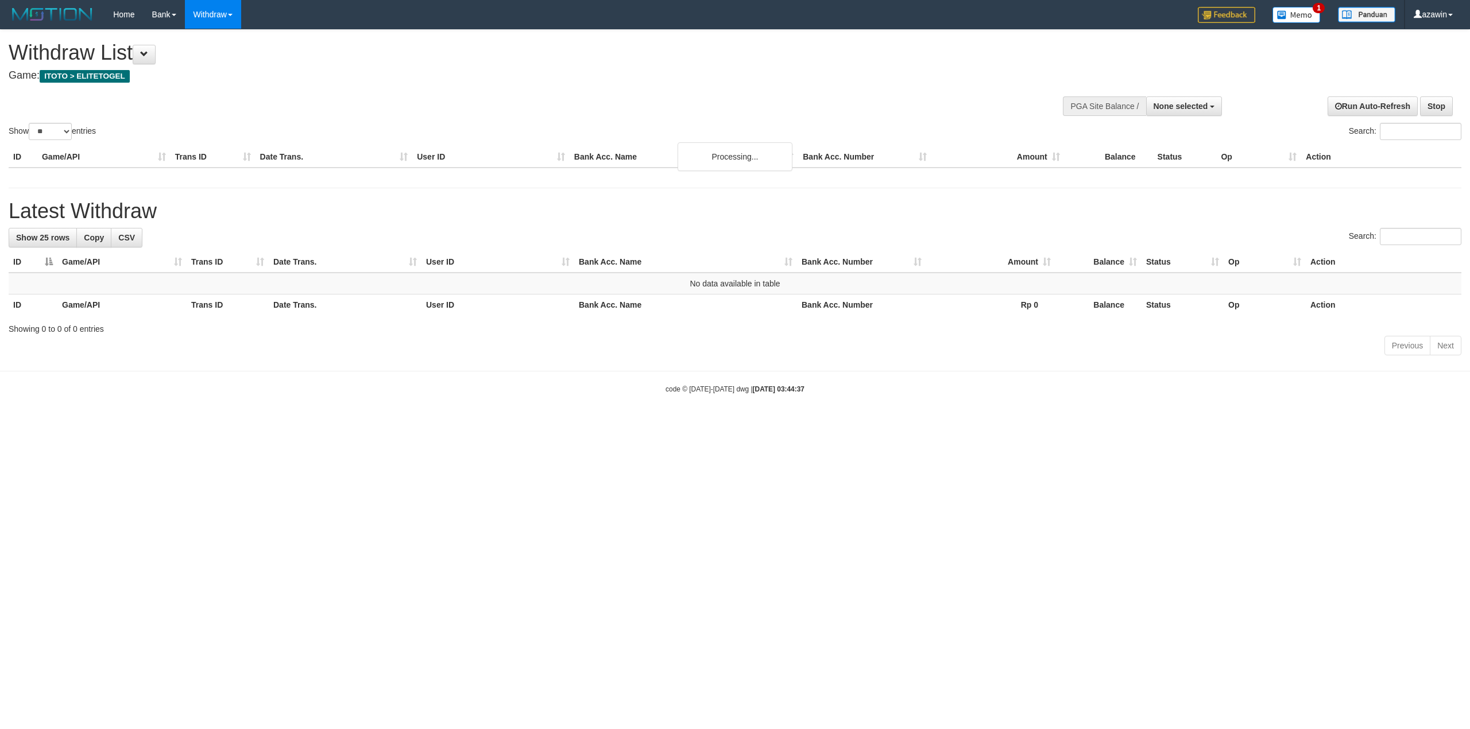
select select
select select "**"
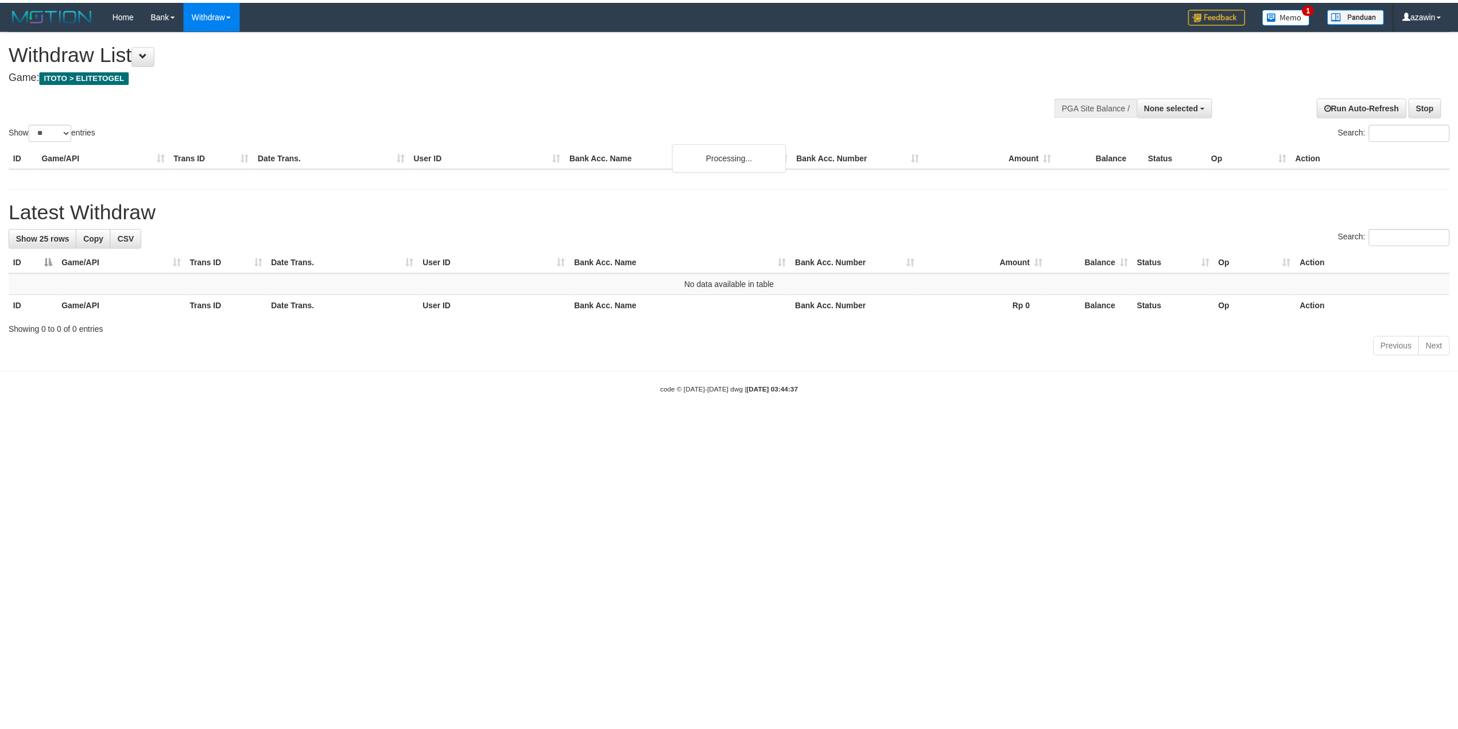
scroll to position [230, 0]
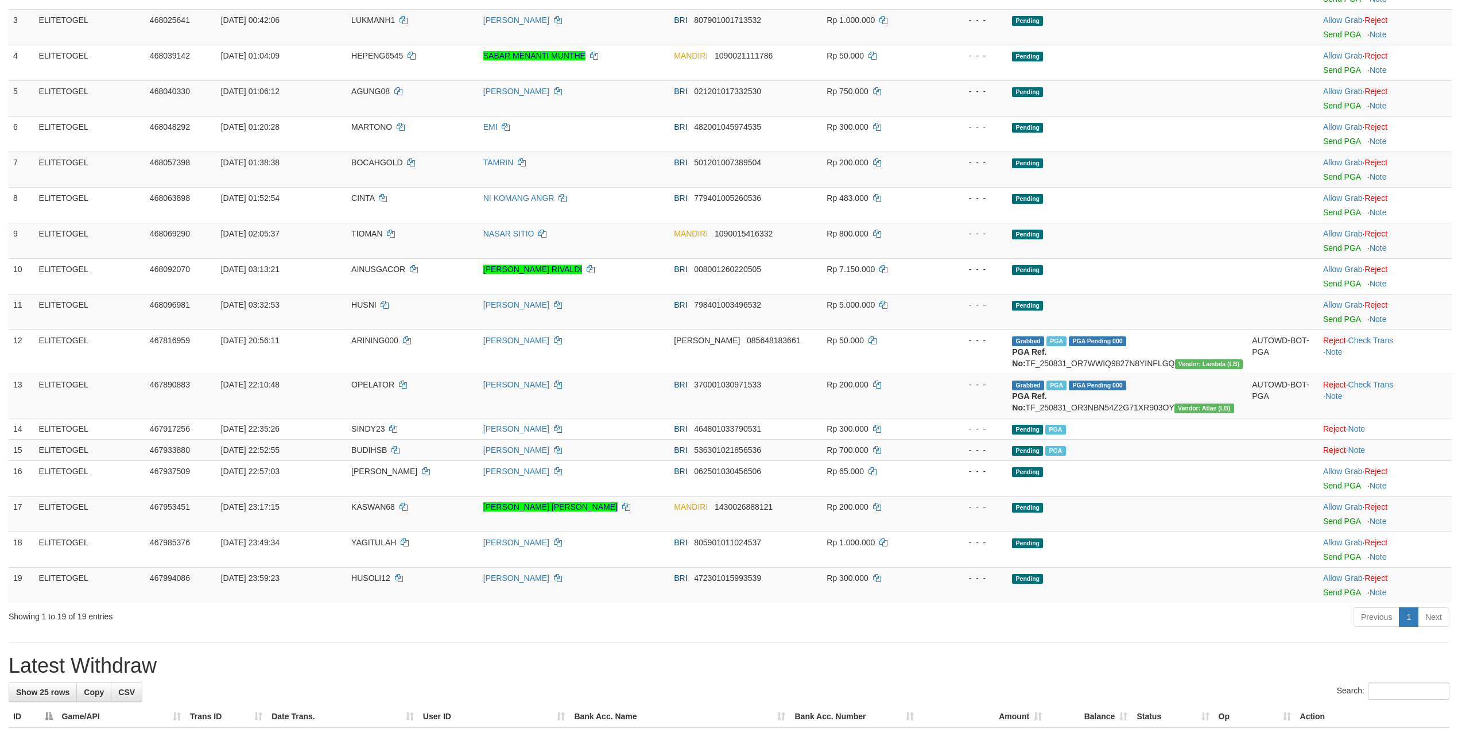
click at [970, 662] on h1 "Latest Withdraw" at bounding box center [729, 665] width 1441 height 23
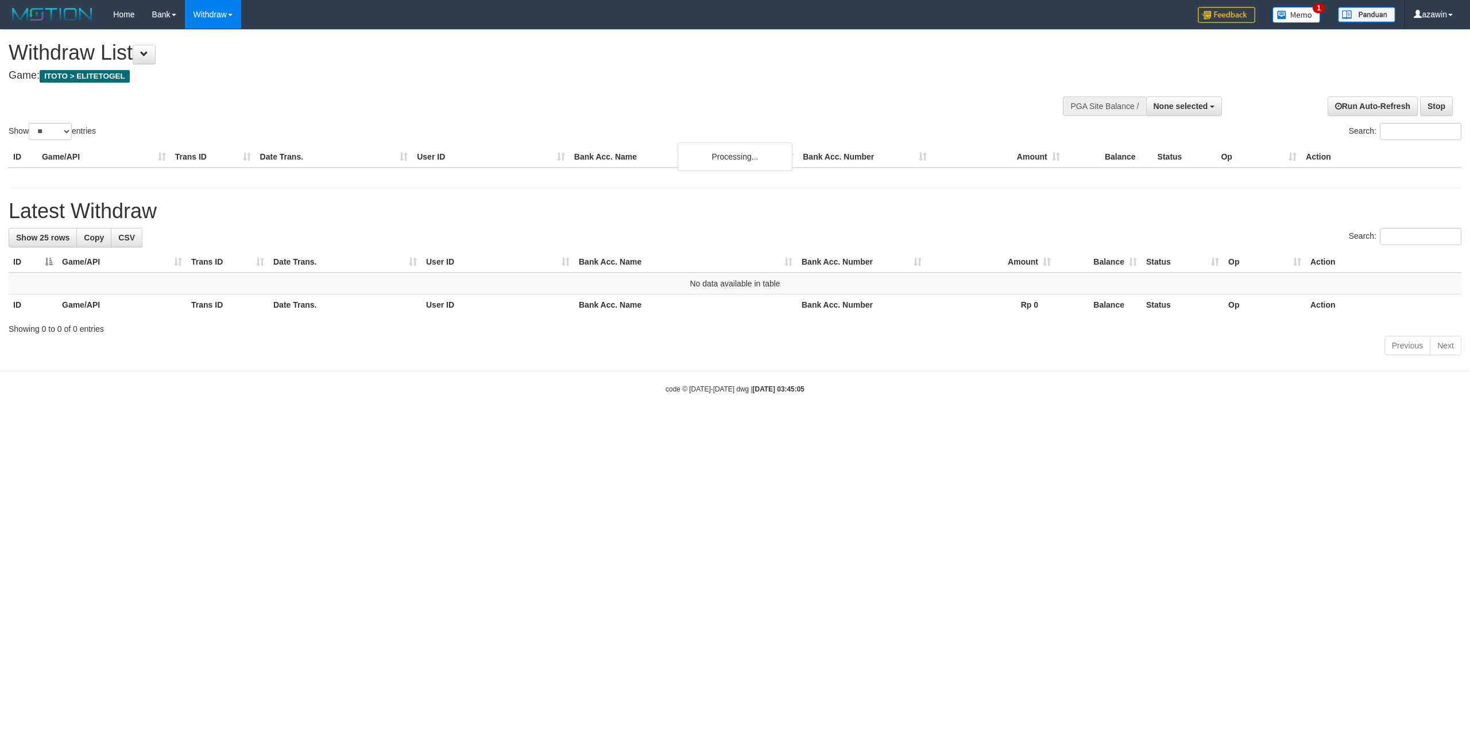
select select
select select "**"
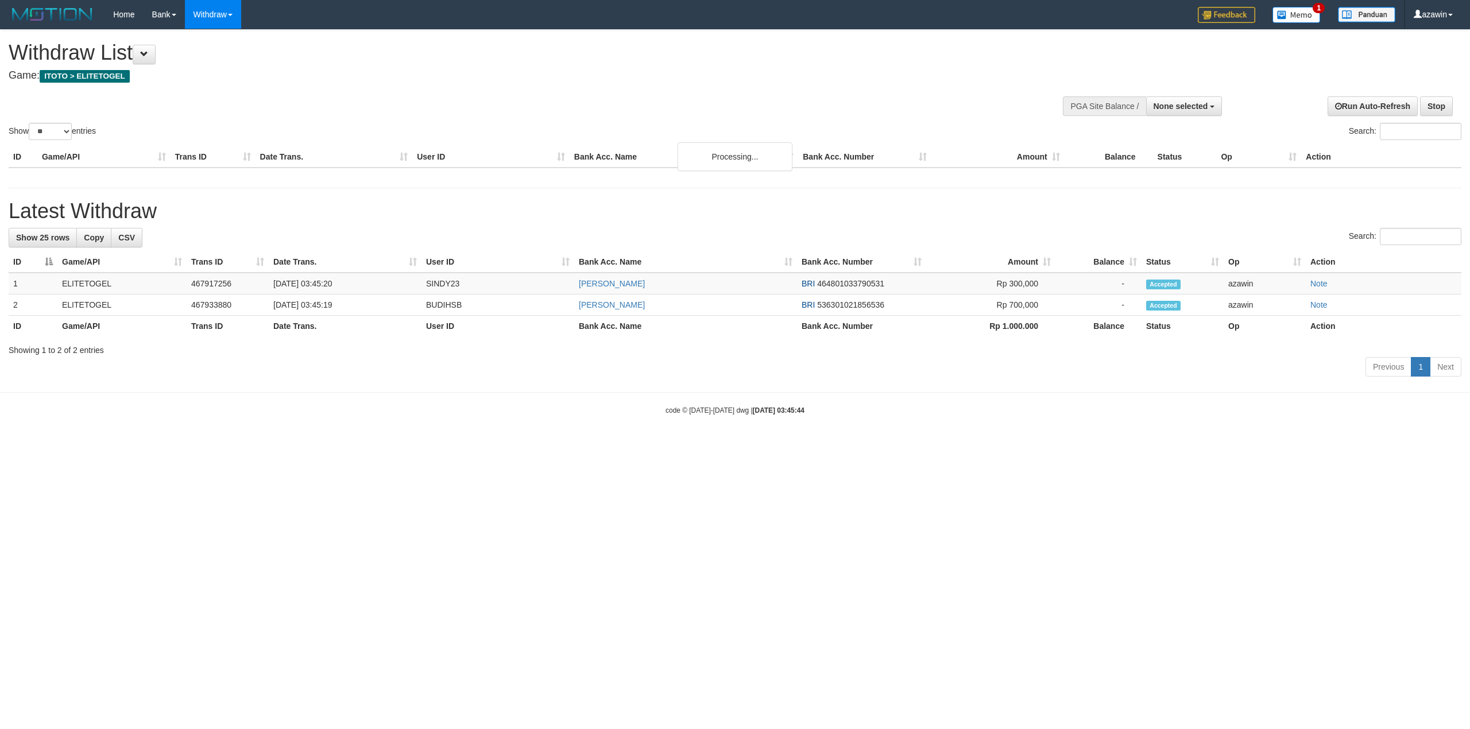
select select
select select "**"
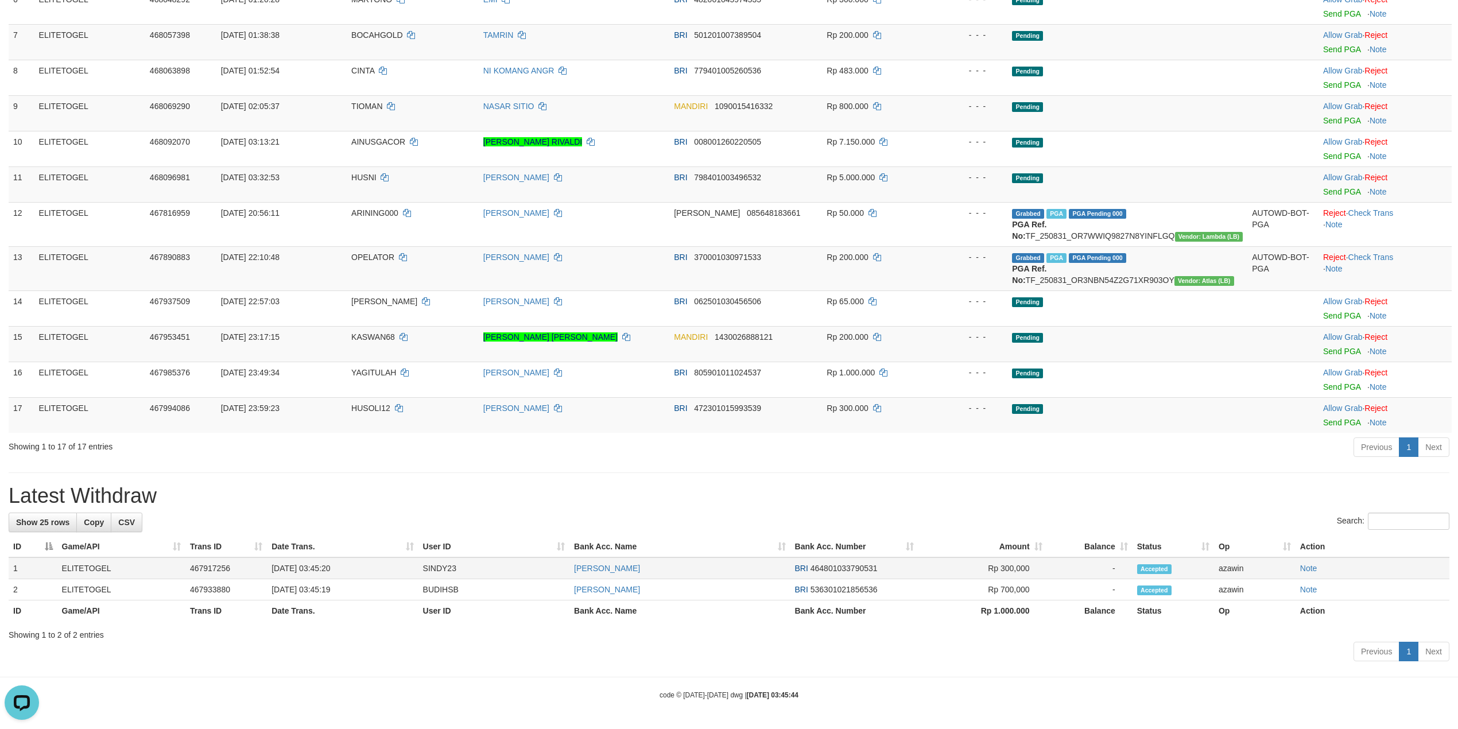
click at [311, 571] on td "[DATE] 03:45:20" at bounding box center [342, 568] width 151 height 22
copy td "03:45:20"
drag, startPoint x: 311, startPoint y: 571, endPoint x: 360, endPoint y: 568, distance: 50.0
click at [360, 568] on td "[DATE] 03:45:20" at bounding box center [342, 568] width 151 height 22
click at [313, 592] on td "[DATE] 03:45:19" at bounding box center [342, 589] width 151 height 21
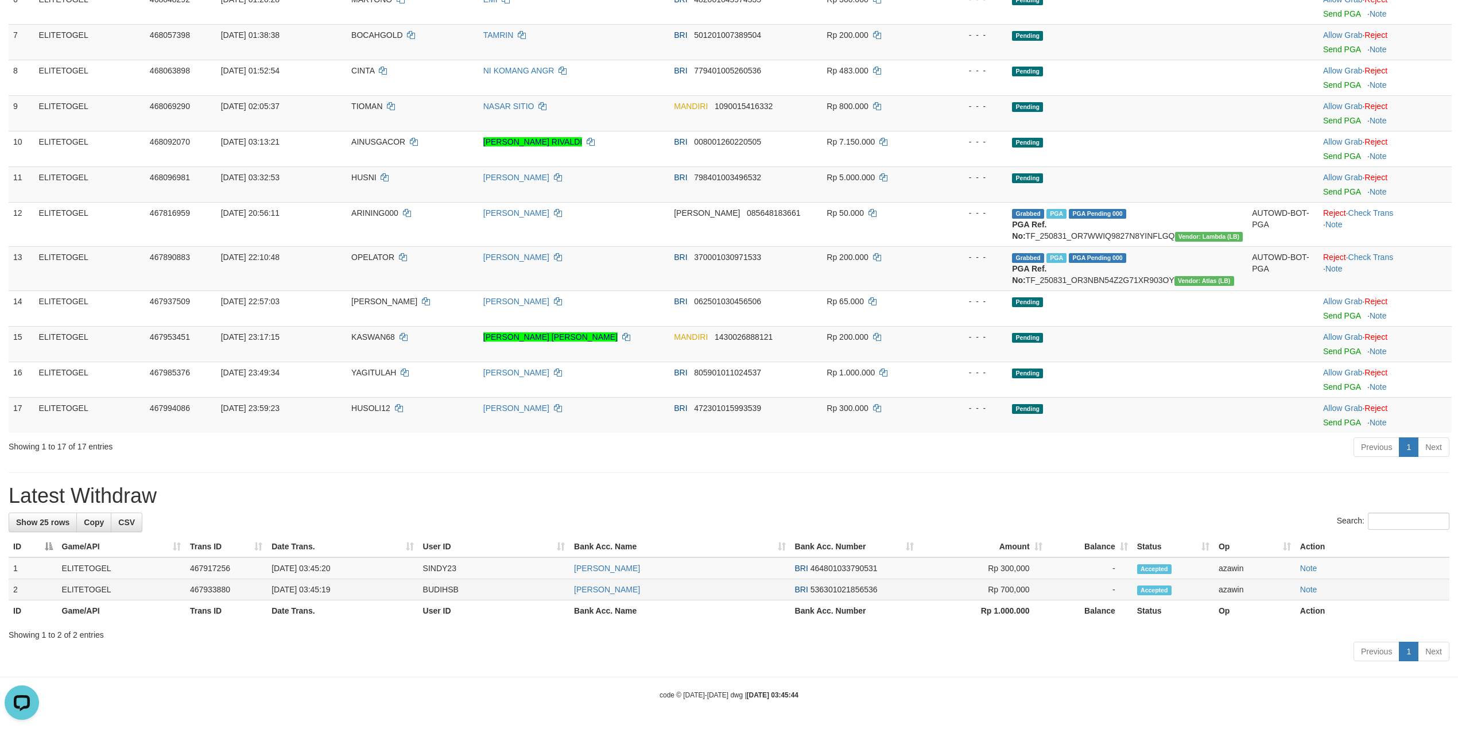
copy td "03:45:19"
drag, startPoint x: 313, startPoint y: 592, endPoint x: 360, endPoint y: 591, distance: 47.7
click at [360, 591] on td "[DATE] 03:45:19" at bounding box center [342, 589] width 151 height 21
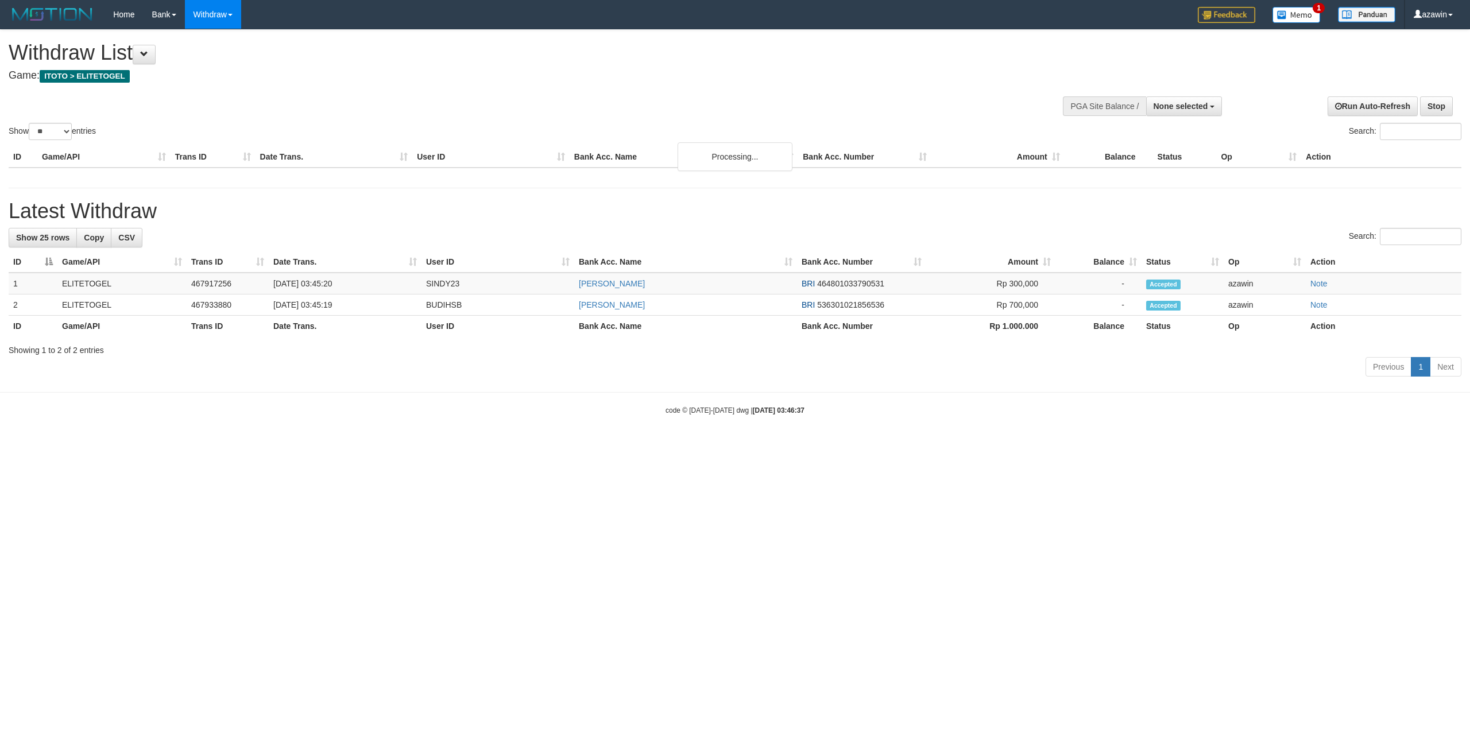
select select
select select "**"
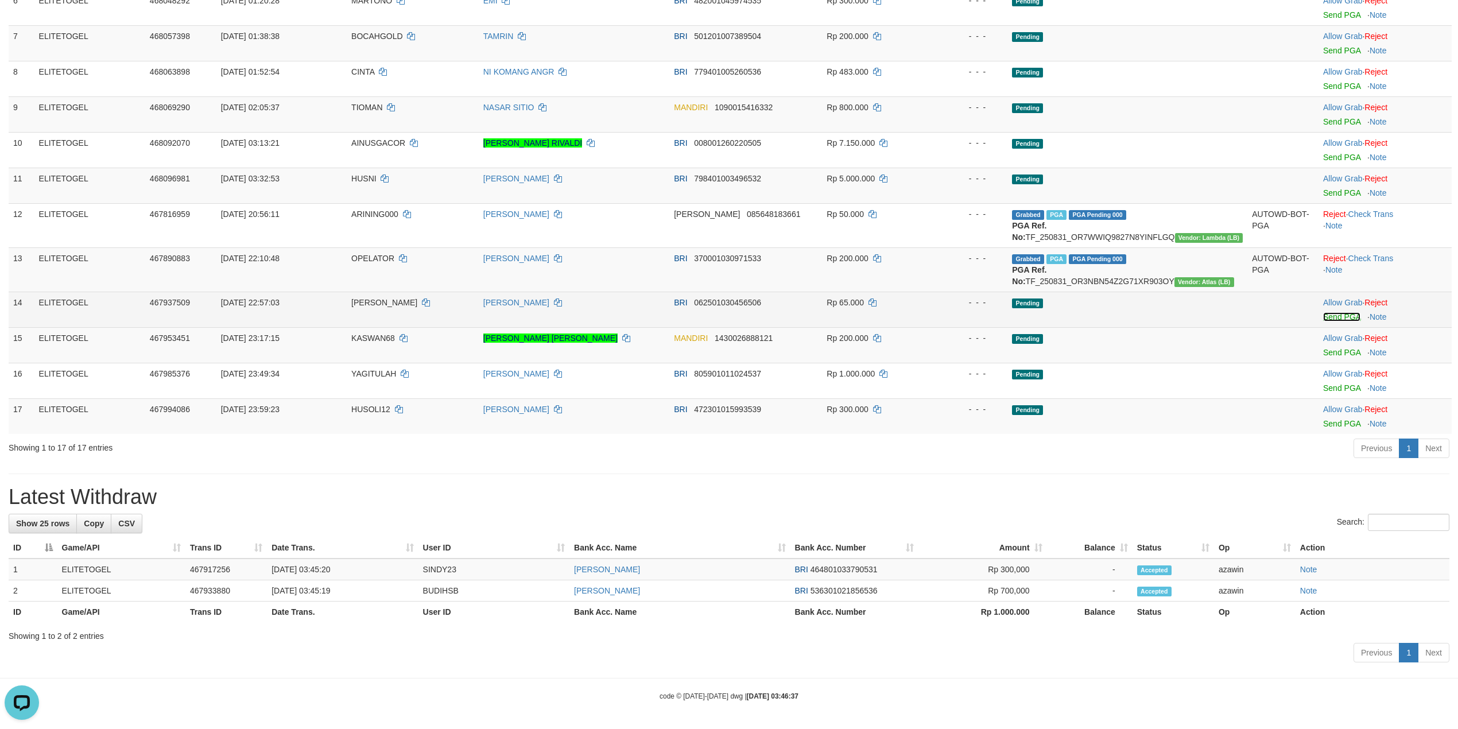
click at [1330, 321] on link "Send PGA" at bounding box center [1341, 316] width 37 height 9
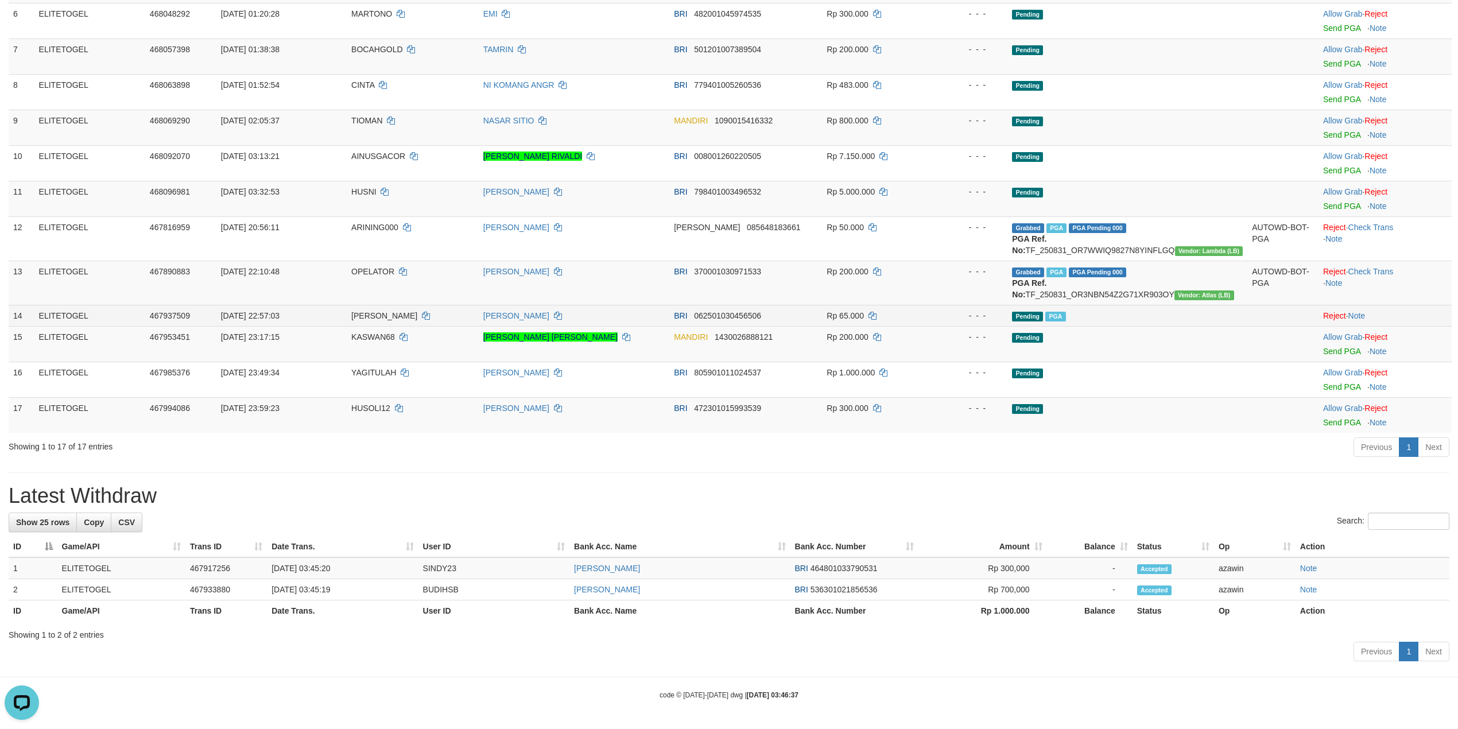
scroll to position [341, 0]
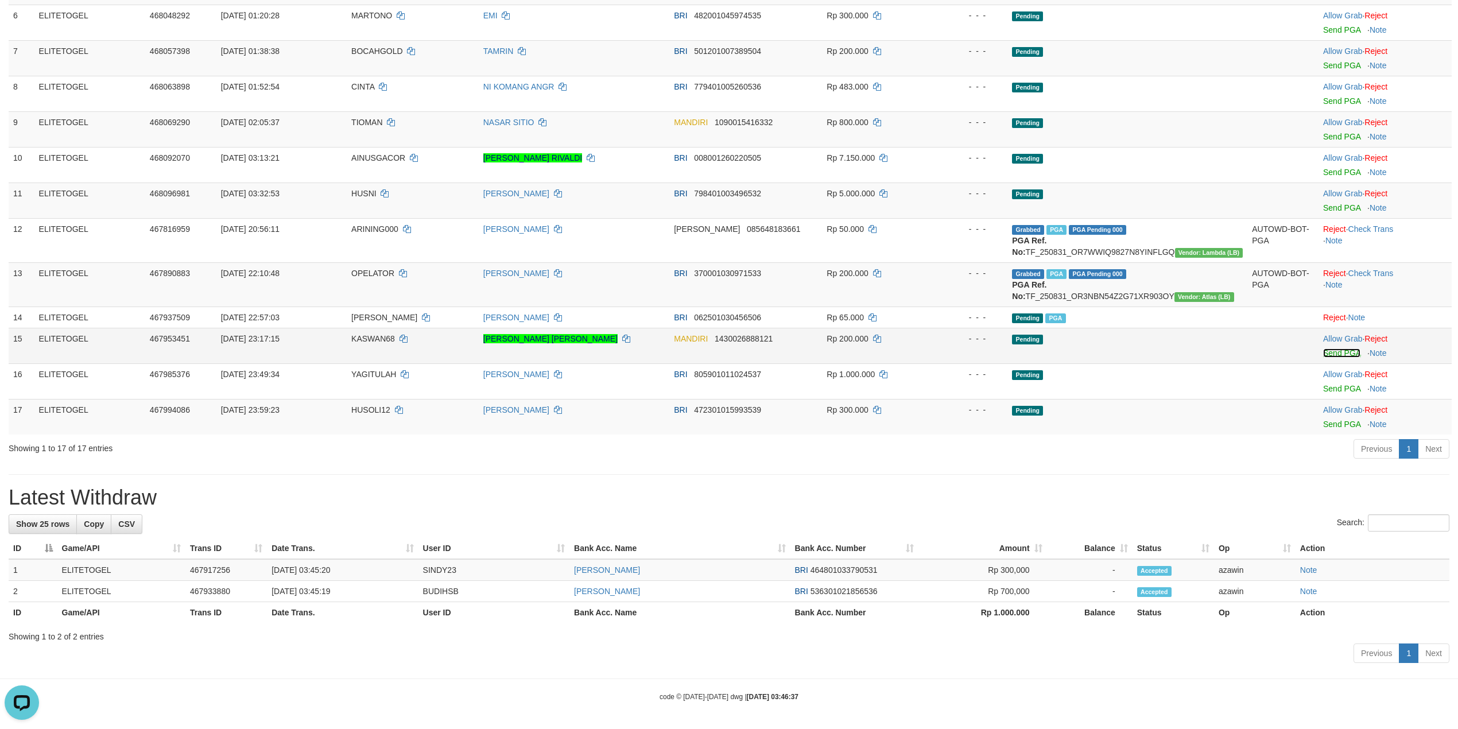
click at [1343, 357] on link "Send PGA" at bounding box center [1341, 352] width 37 height 9
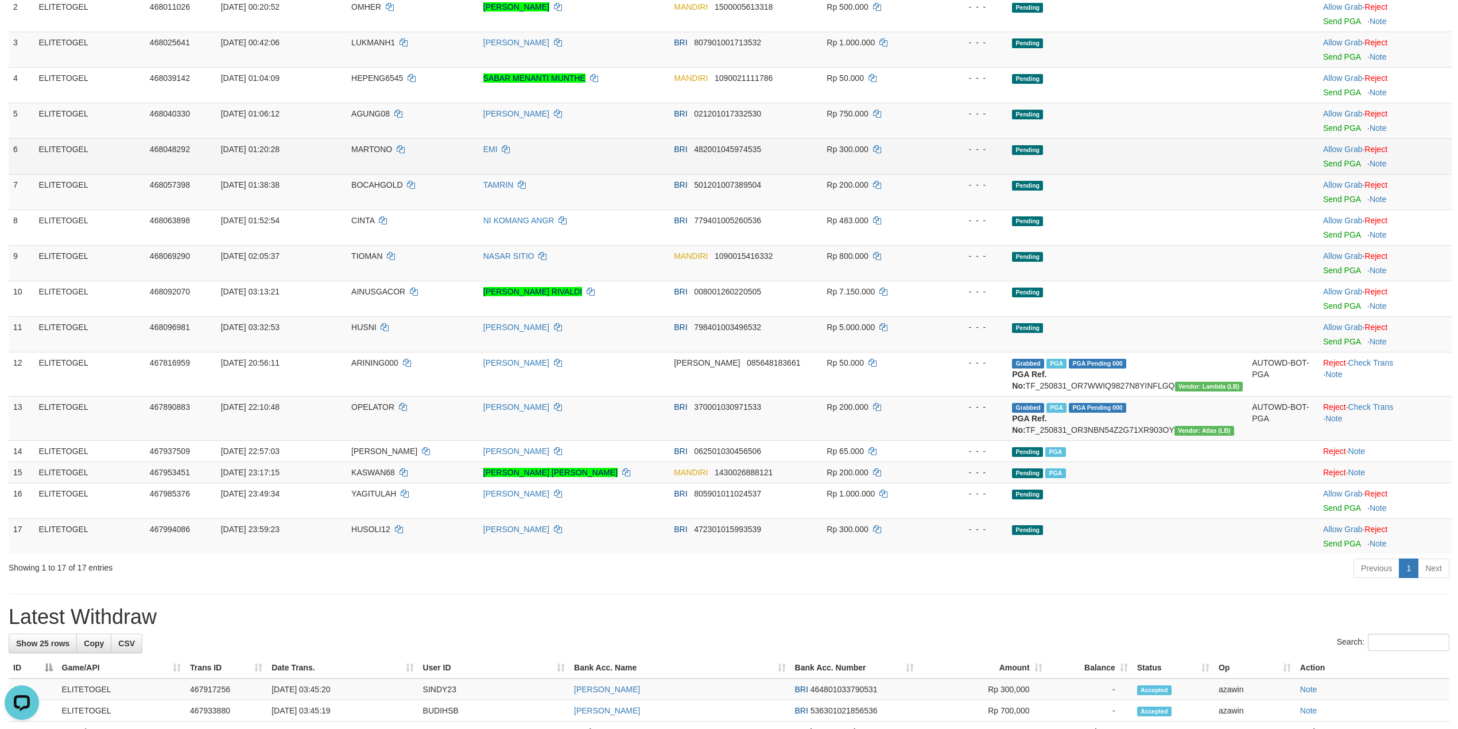
scroll to position [230, 0]
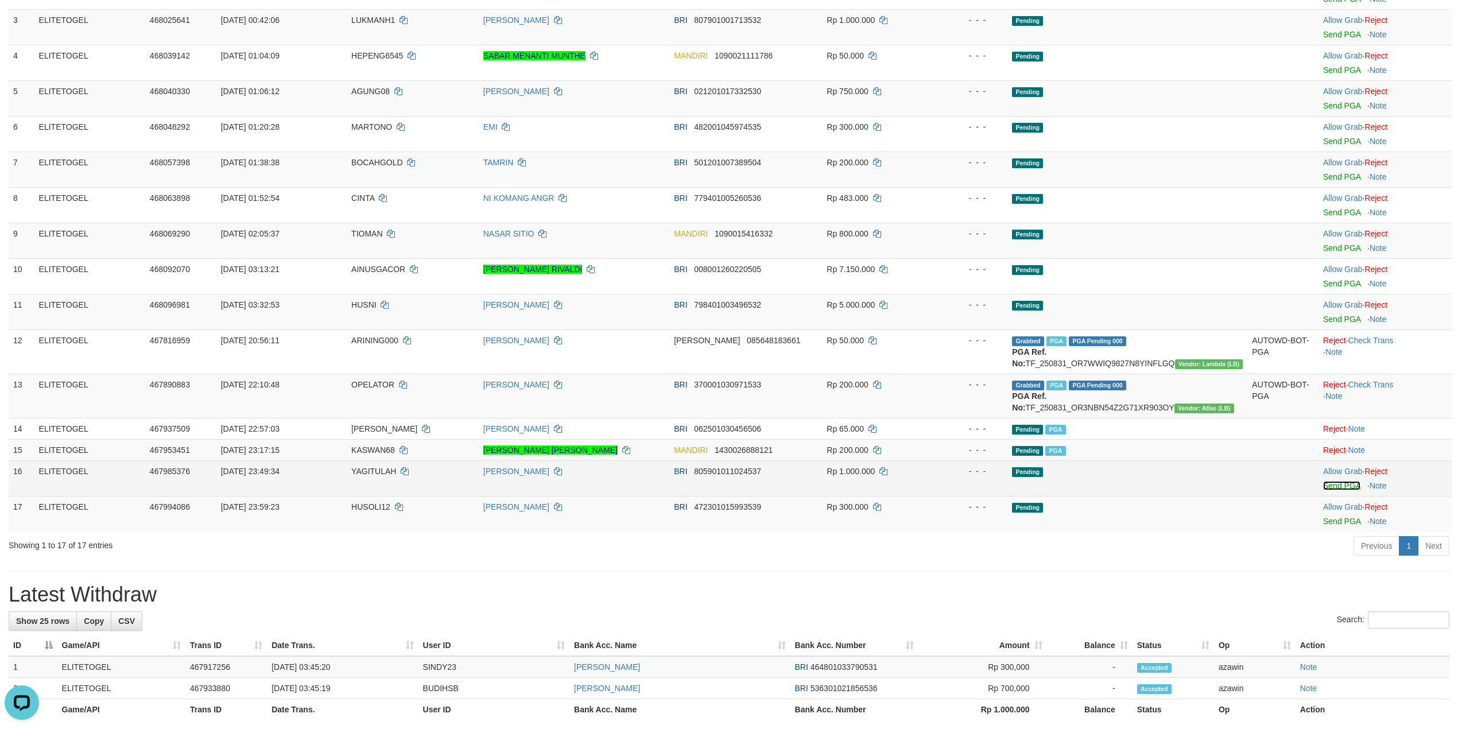
click at [1341, 487] on link "Send PGA" at bounding box center [1341, 485] width 37 height 9
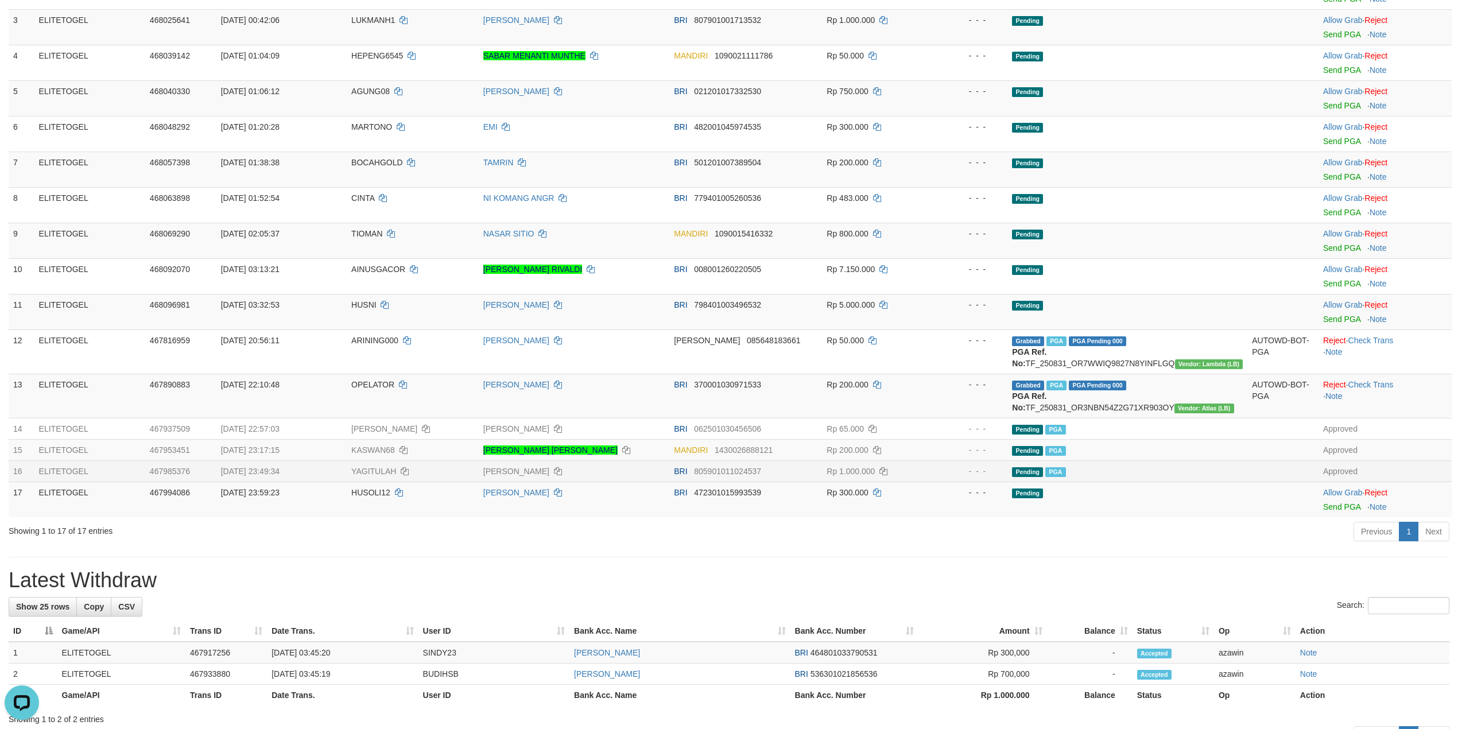
click at [561, 586] on h1 "Latest Withdraw" at bounding box center [729, 580] width 1441 height 23
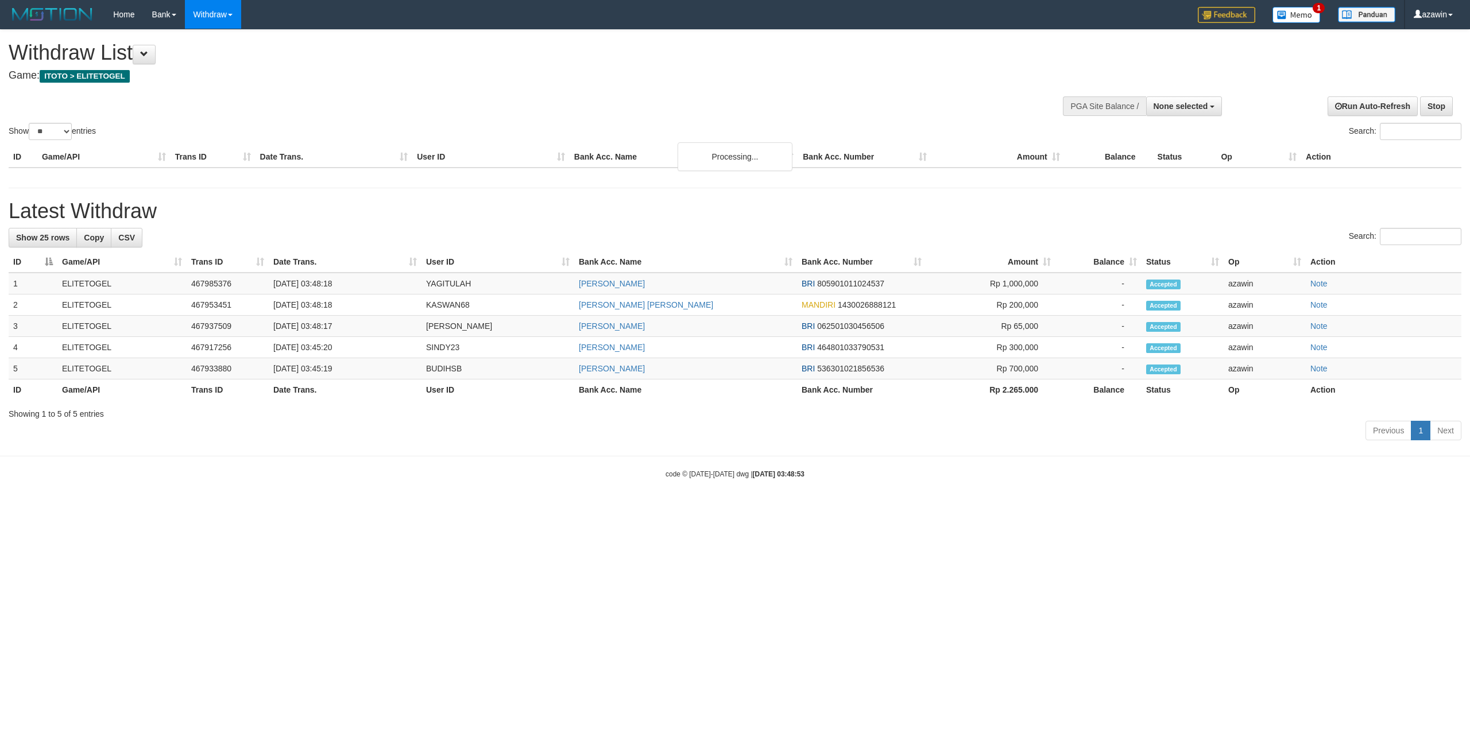
select select
select select "**"
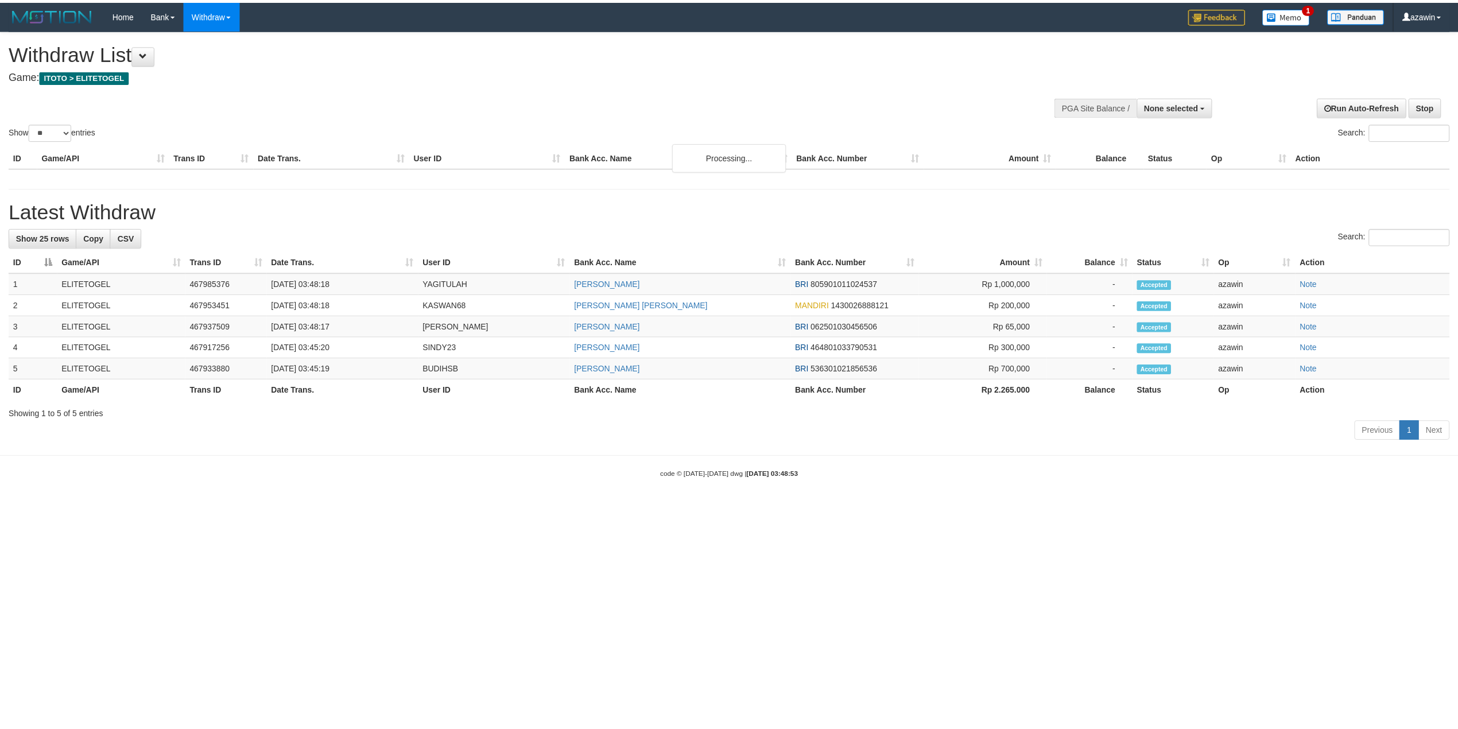
scroll to position [230, 0]
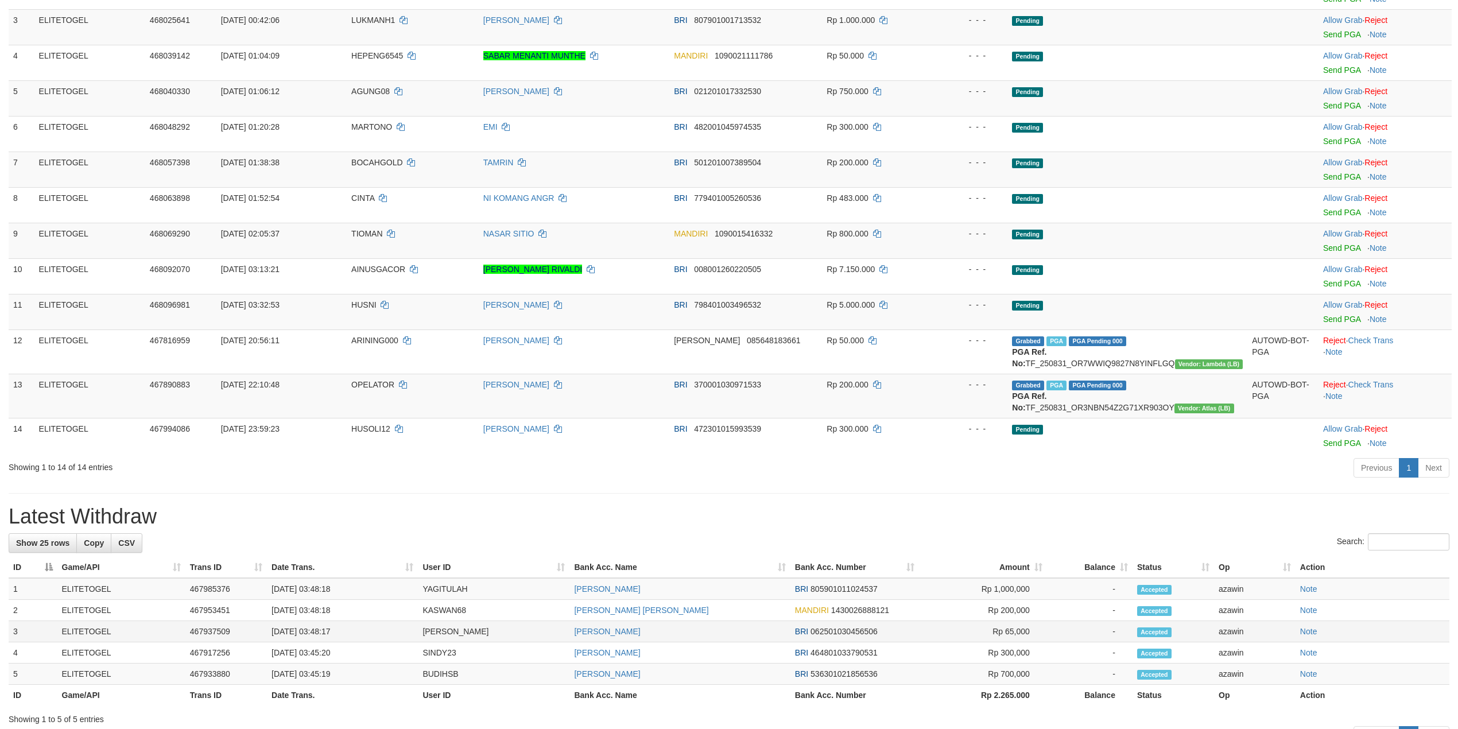
click at [308, 634] on td "[DATE] 03:48:17" at bounding box center [342, 631] width 151 height 21
click at [313, 635] on td "[DATE] 03:48:17" at bounding box center [342, 631] width 151 height 21
copy td "03:48:17"
drag, startPoint x: 313, startPoint y: 635, endPoint x: 354, endPoint y: 637, distance: 40.2
click at [354, 637] on td "[DATE] 03:48:17" at bounding box center [342, 631] width 151 height 21
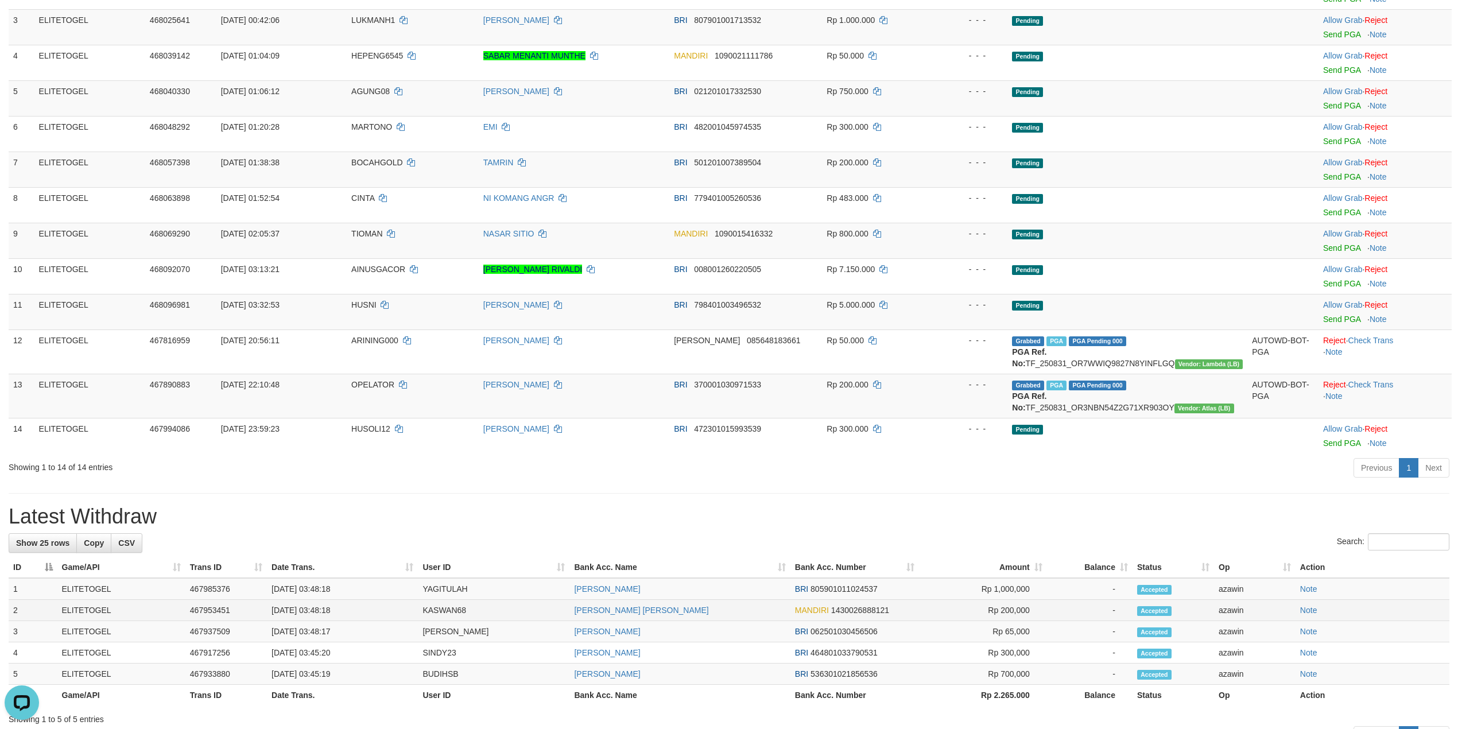
scroll to position [0, 0]
click at [320, 613] on td "[DATE] 03:48:18" at bounding box center [342, 610] width 151 height 21
copy td "03:48:18"
drag, startPoint x: 320, startPoint y: 613, endPoint x: 349, endPoint y: 613, distance: 29.3
click at [349, 613] on td "[DATE] 03:48:18" at bounding box center [342, 610] width 151 height 21
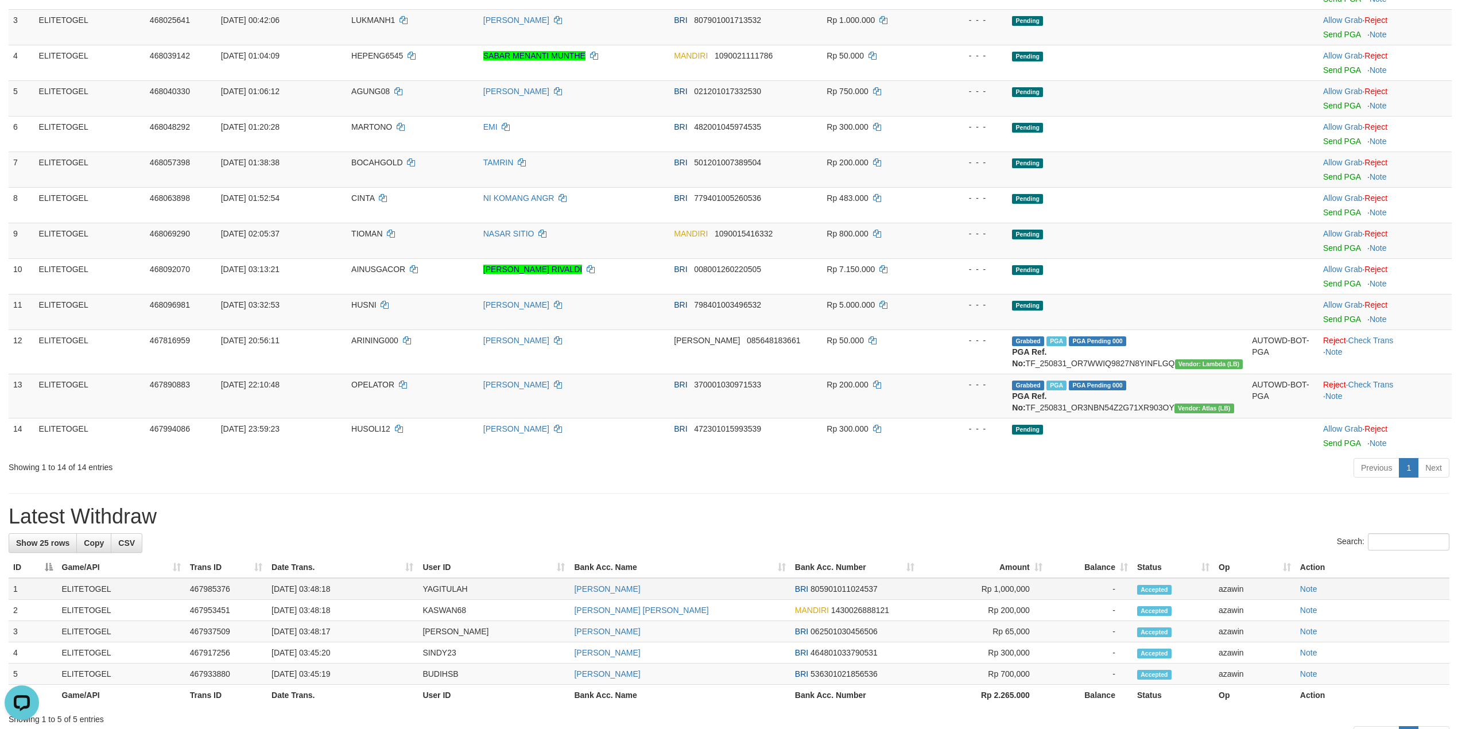
click at [315, 591] on td "[DATE] 03:48:18" at bounding box center [342, 589] width 151 height 22
copy td "03:48:18"
drag, startPoint x: 315, startPoint y: 591, endPoint x: 365, endPoint y: 591, distance: 49.9
click at [365, 591] on td "[DATE] 03:48:18" at bounding box center [342, 589] width 151 height 22
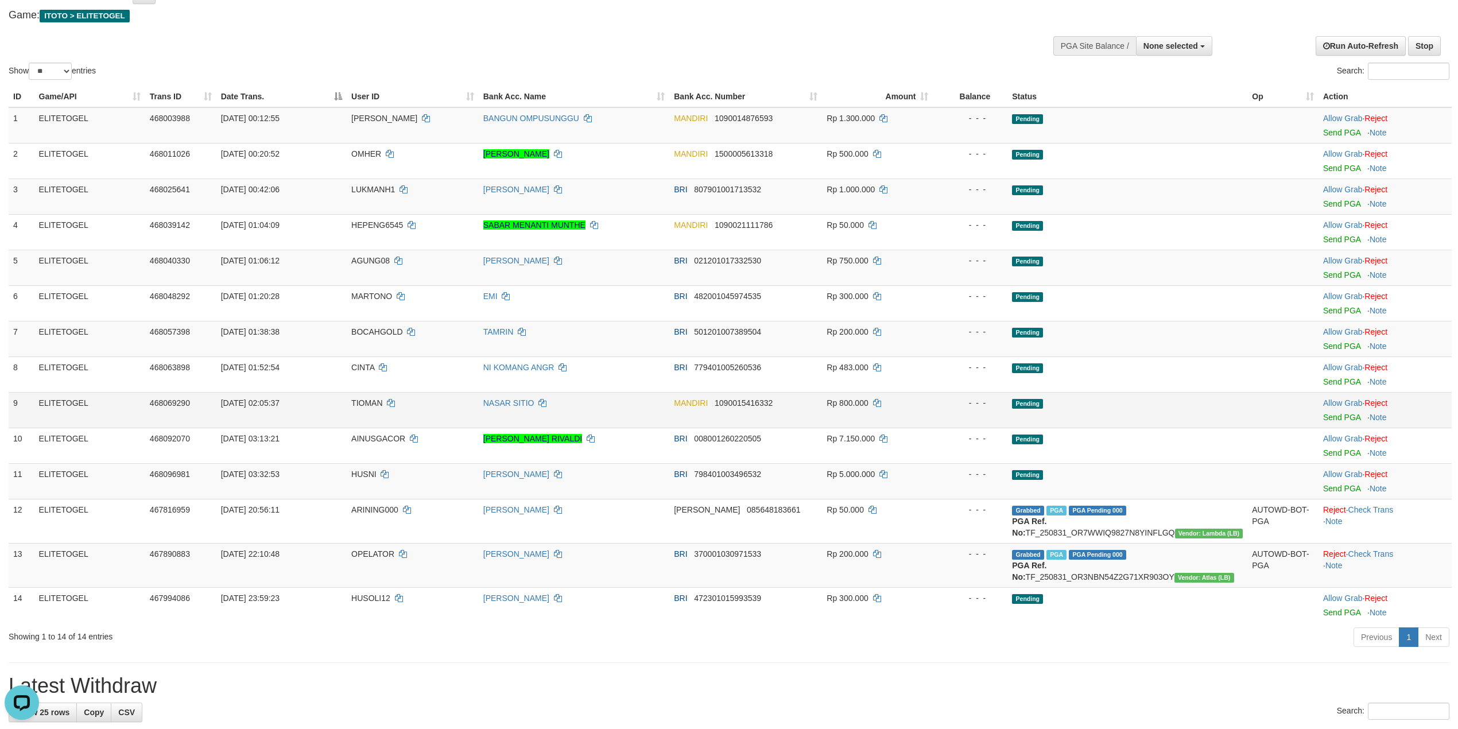
scroll to position [318, 0]
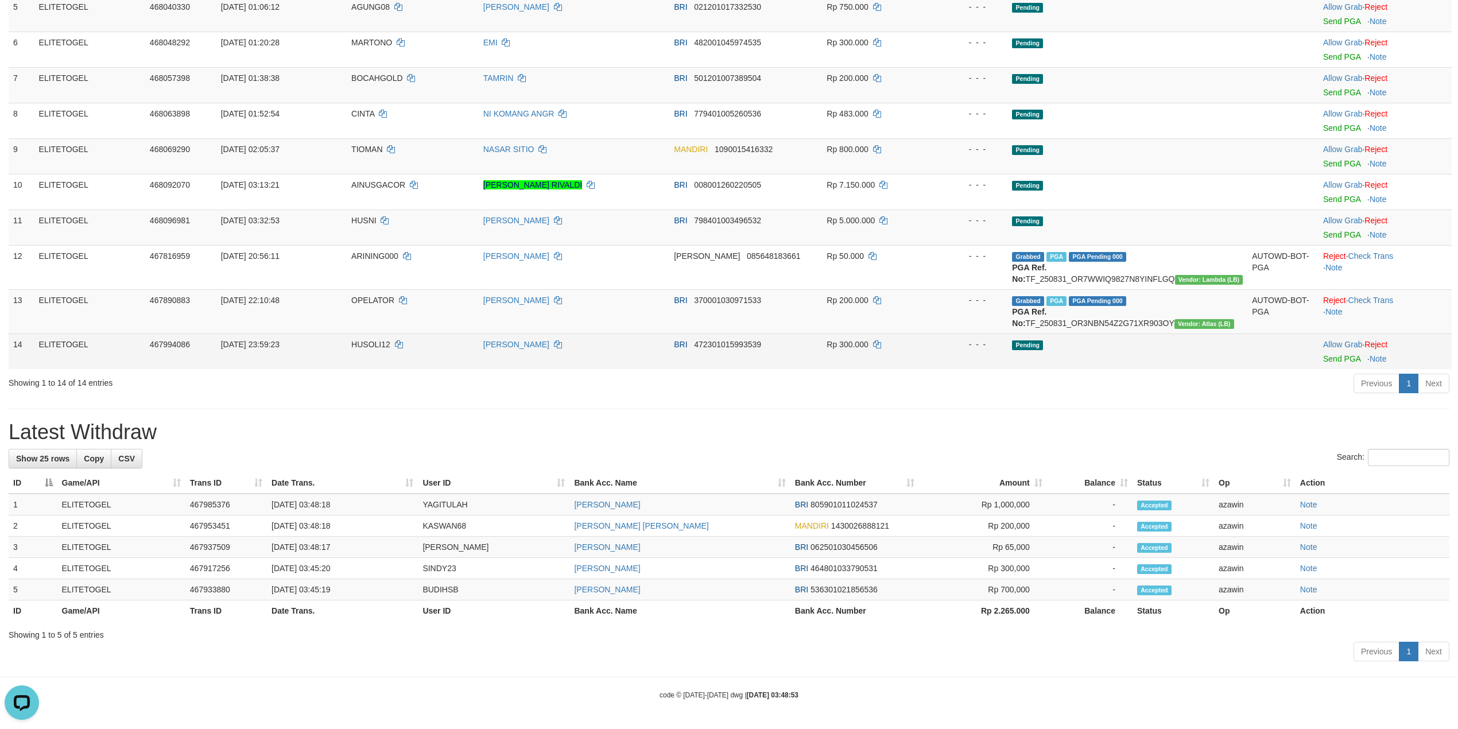
click at [1344, 362] on td "Allow Grab · Reject Send PGA · Note" at bounding box center [1385, 352] width 133 height 36
click at [1340, 356] on link "Send PGA" at bounding box center [1341, 358] width 37 height 9
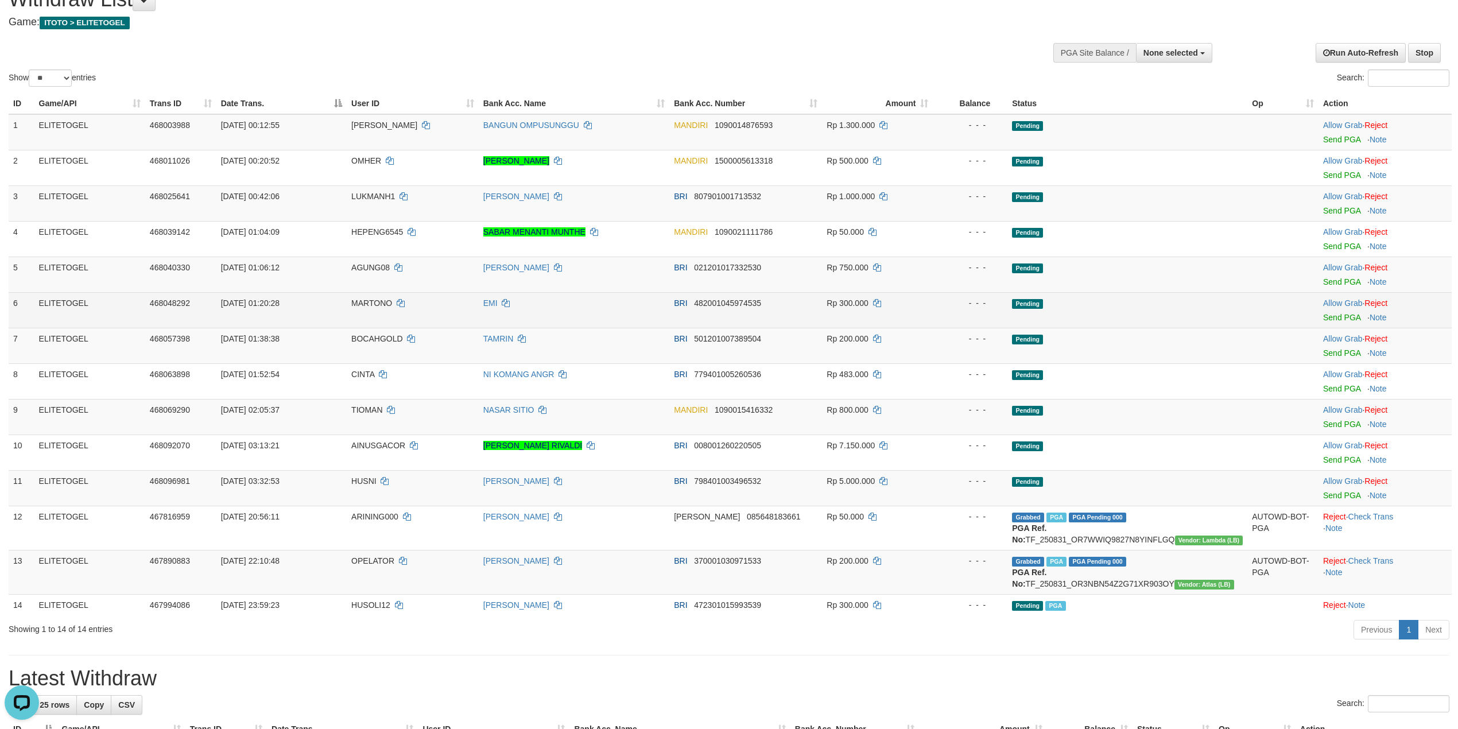
scroll to position [0, 0]
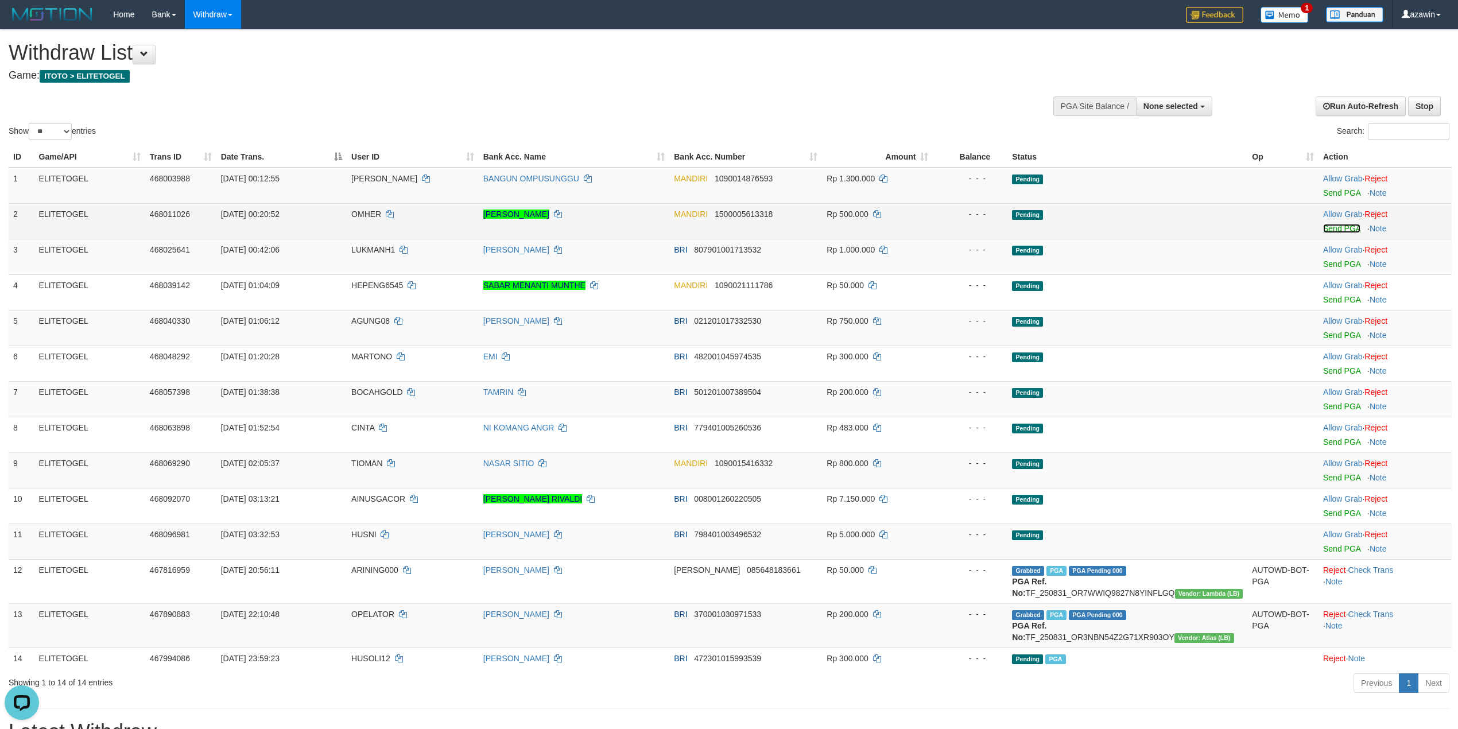
click at [1335, 230] on link "Send PGA" at bounding box center [1341, 228] width 37 height 9
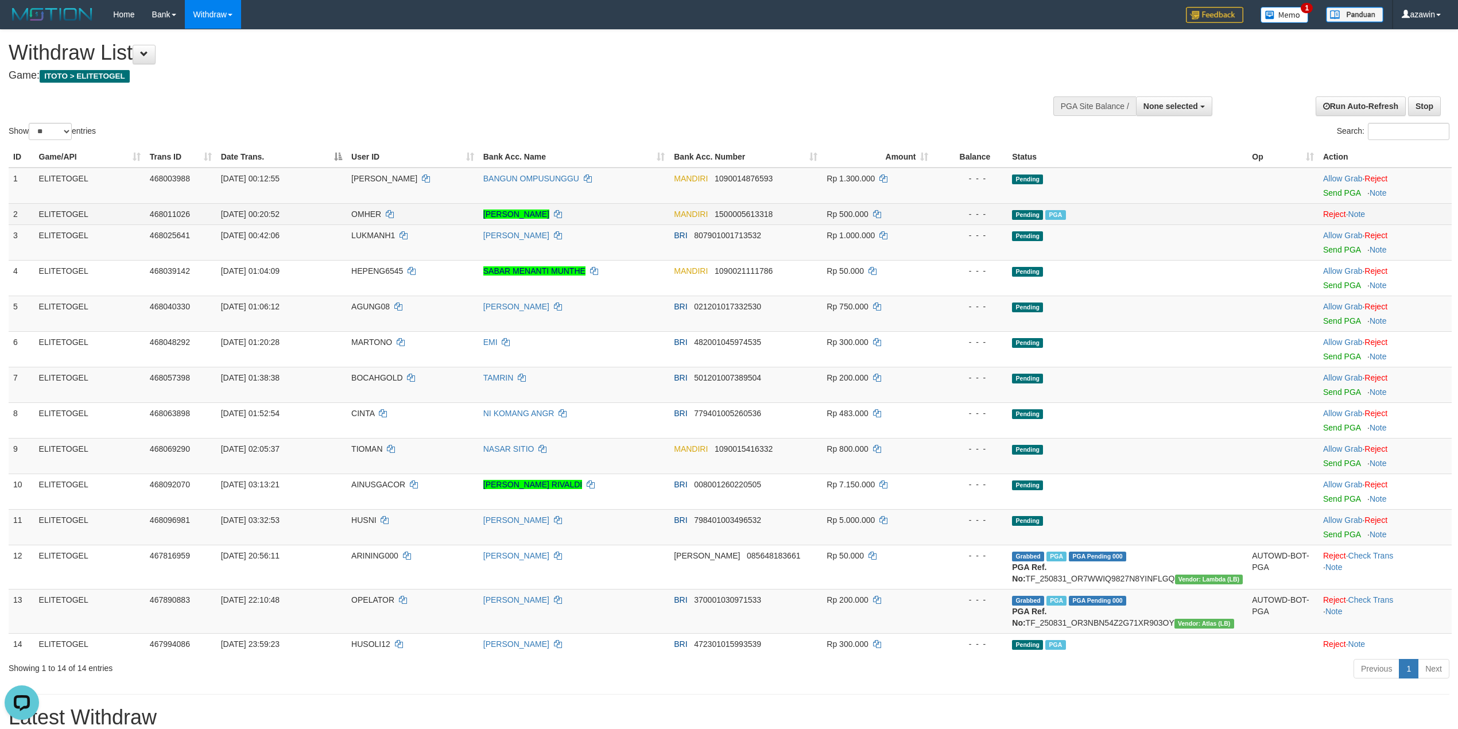
click at [368, 215] on span "OMHER" at bounding box center [366, 214] width 30 height 9
copy td "OMHER"
click at [1328, 250] on link "Send PGA" at bounding box center [1341, 249] width 37 height 9
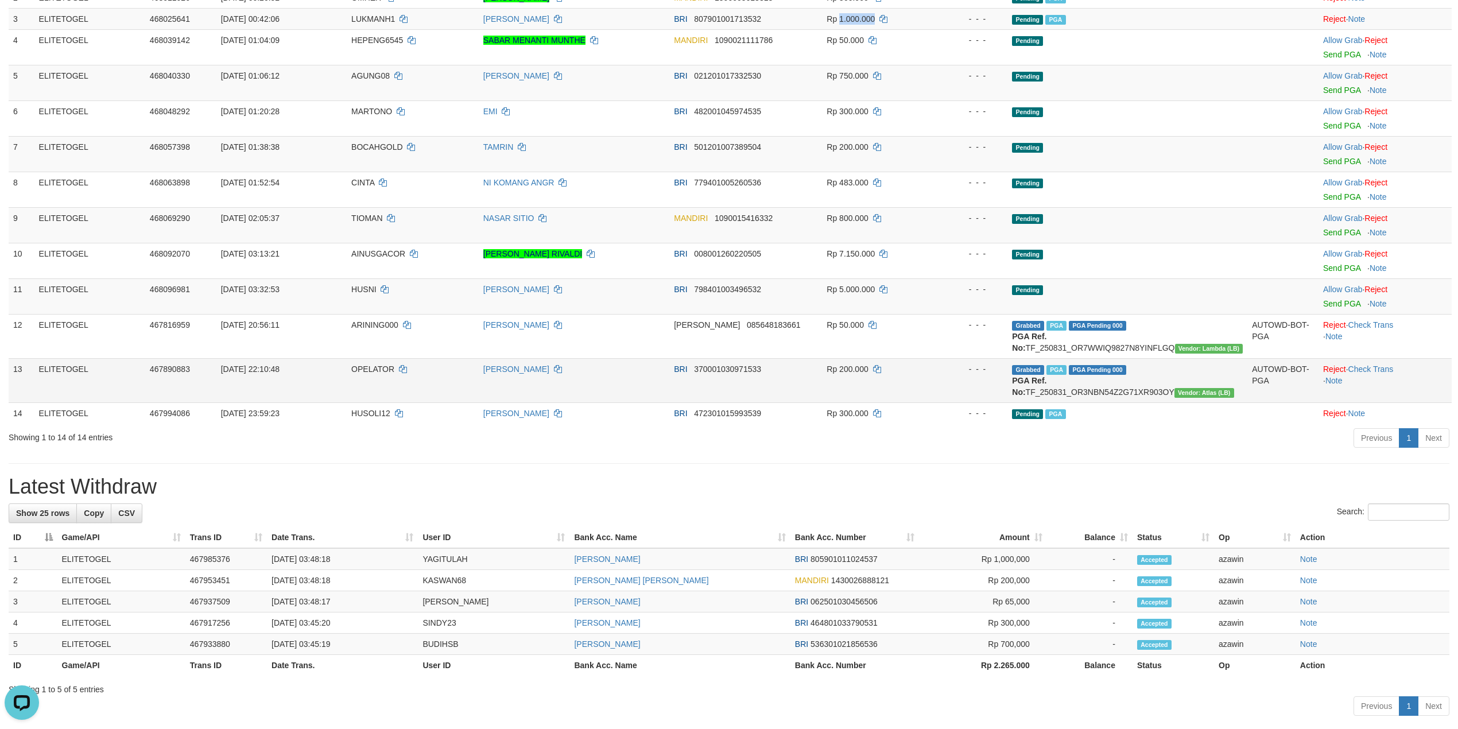
scroll to position [274, 0]
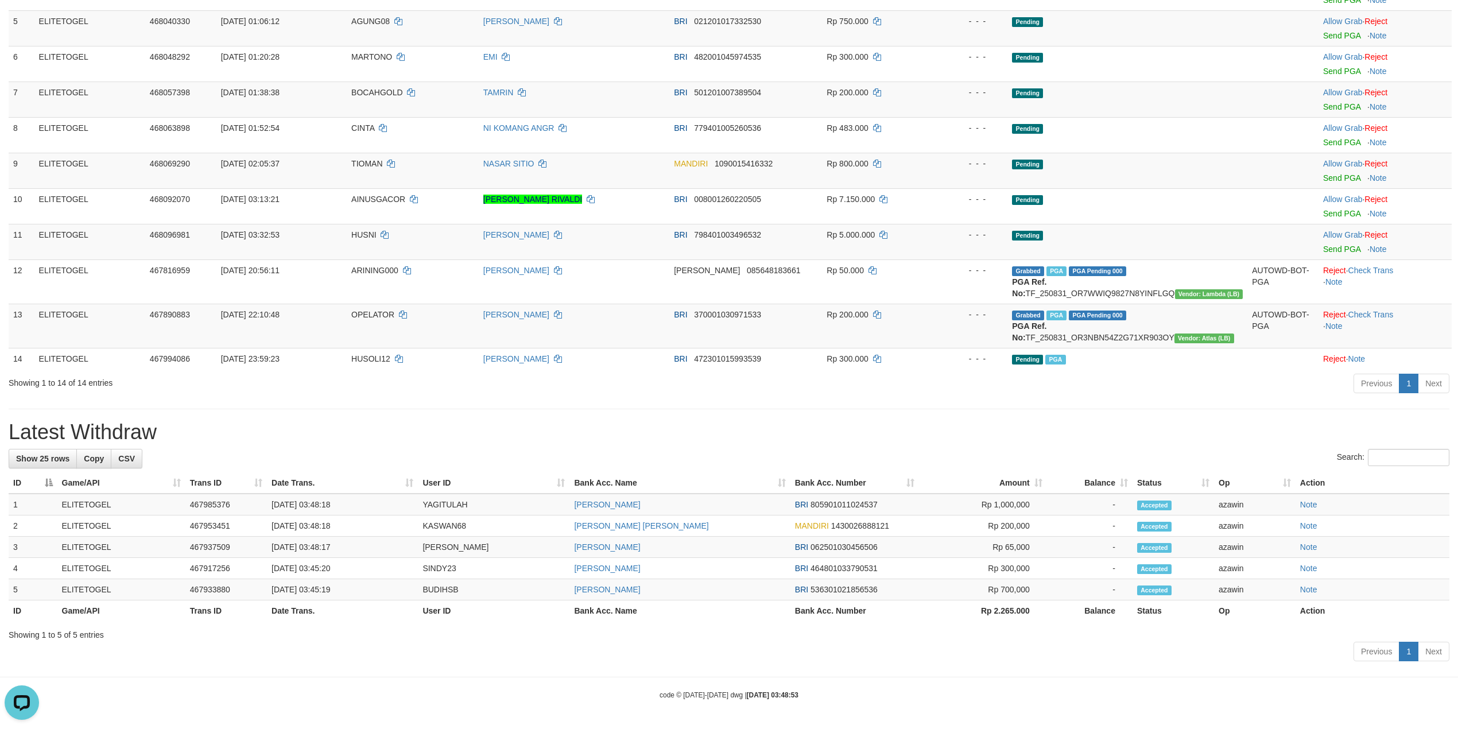
click at [963, 431] on h1 "Latest Withdraw" at bounding box center [729, 432] width 1441 height 23
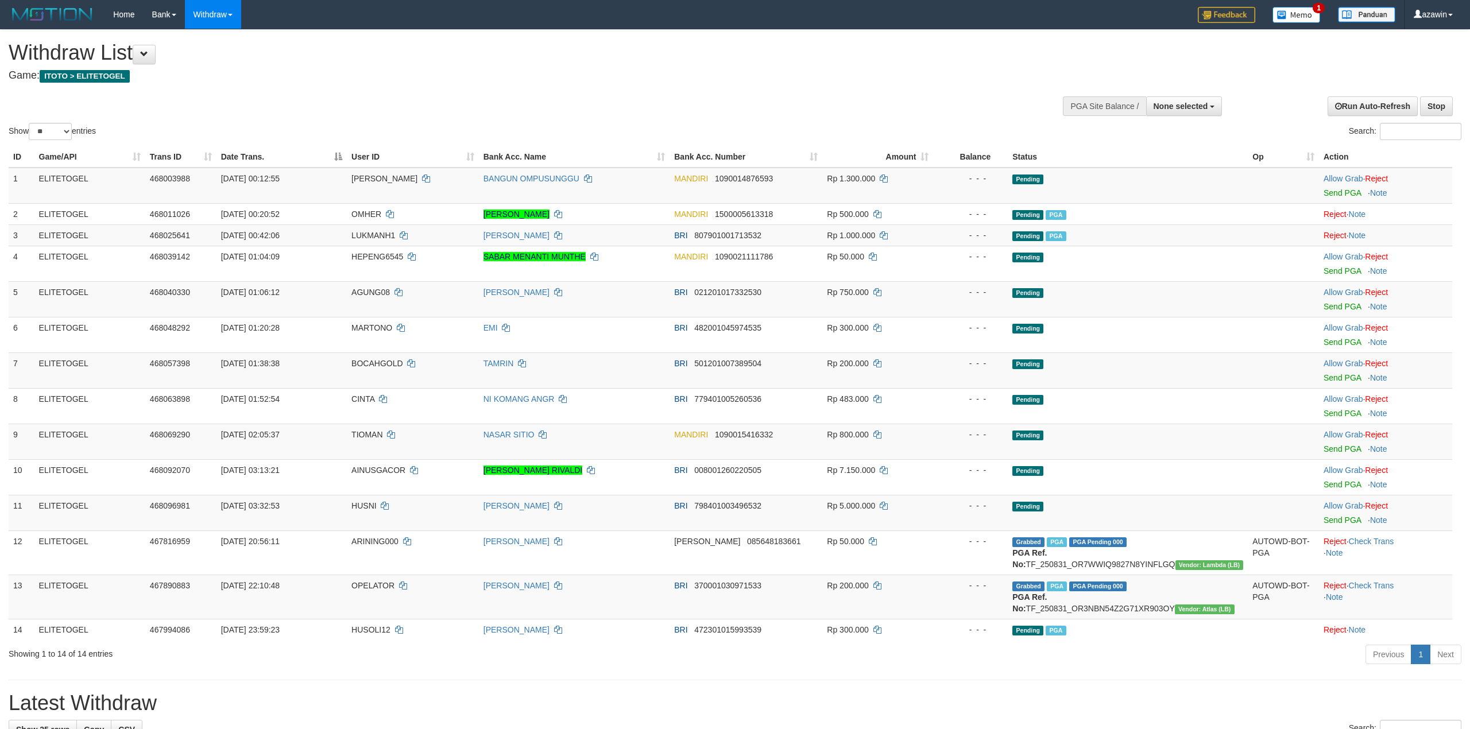
select select
select select "**"
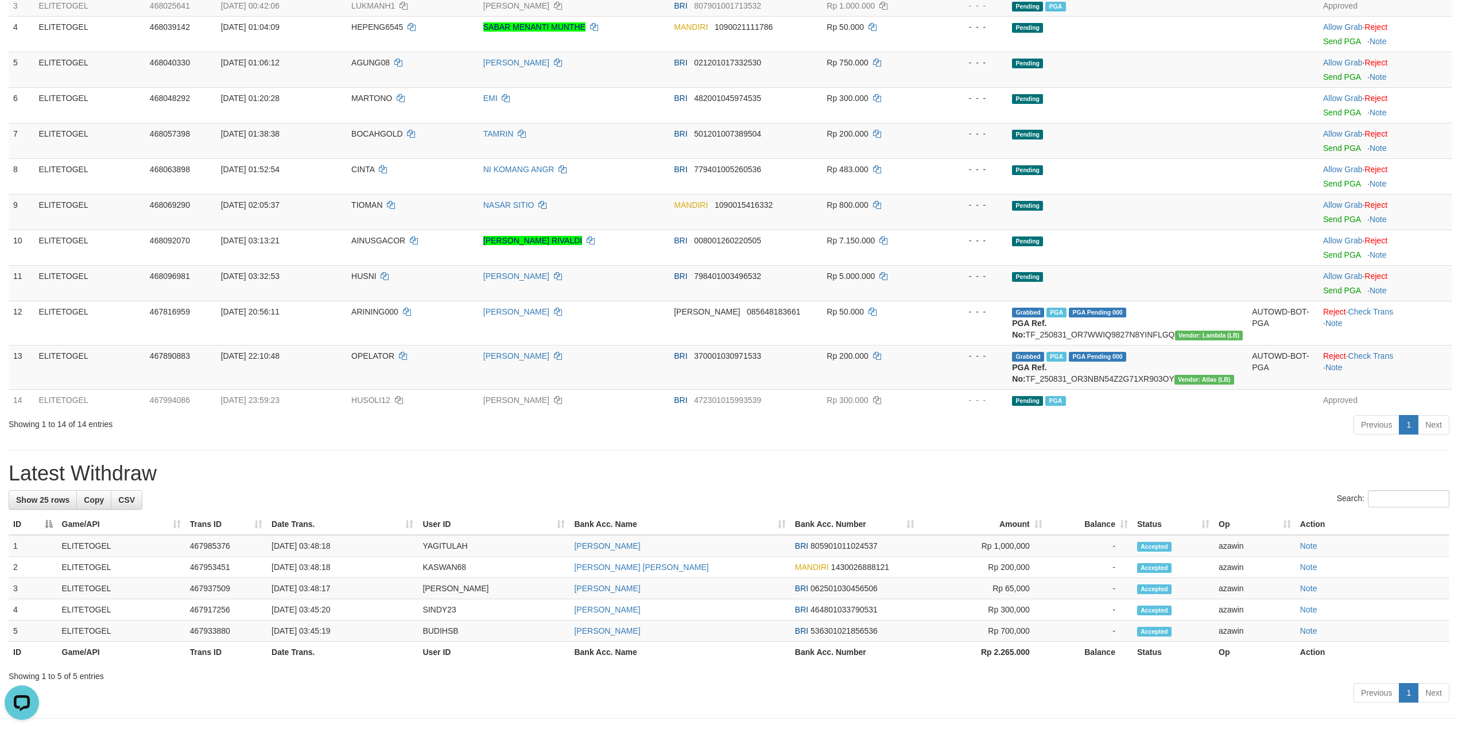
drag, startPoint x: 1047, startPoint y: 443, endPoint x: 1034, endPoint y: 444, distance: 13.3
click at [1047, 443] on div "**********" at bounding box center [729, 253] width 1458 height 906
click at [687, 450] on div "**********" at bounding box center [729, 253] width 1458 height 906
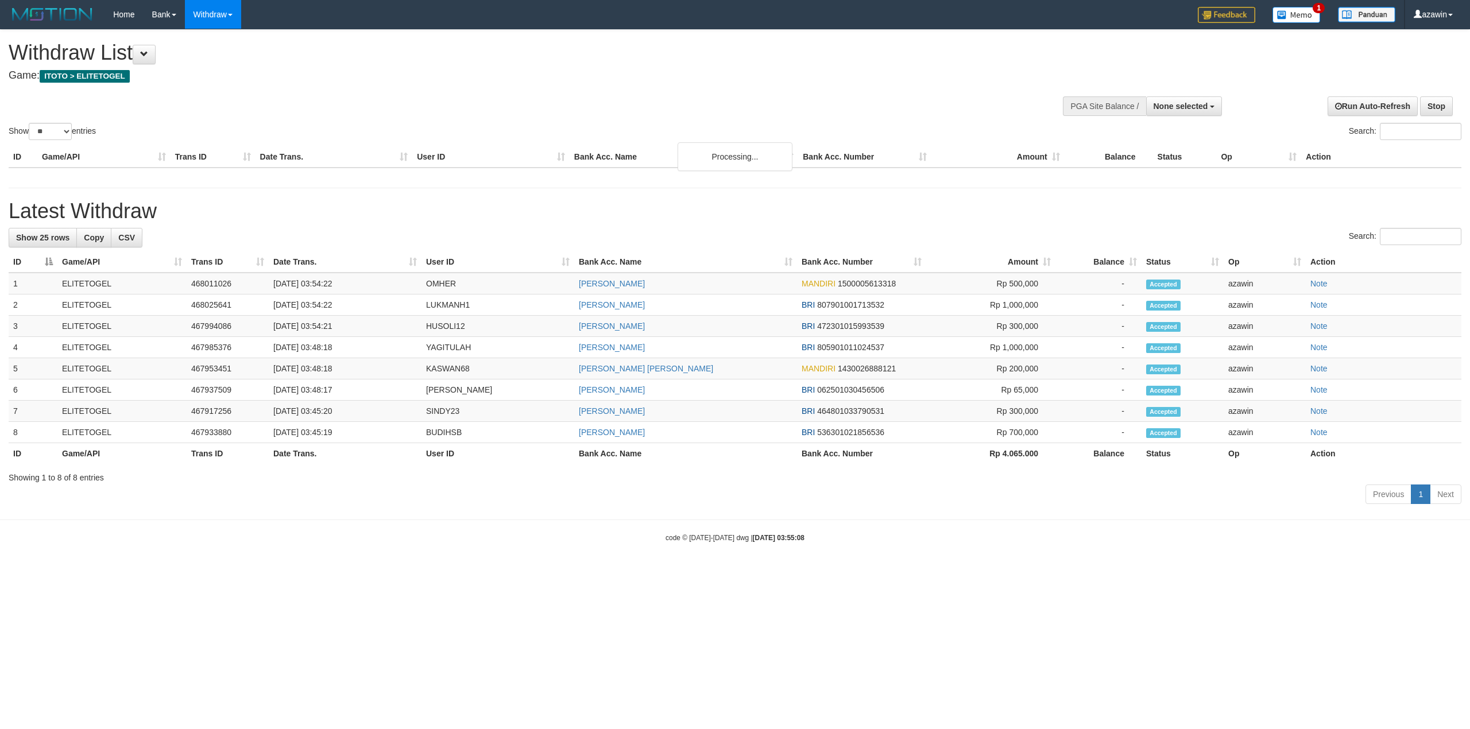
select select
select select "**"
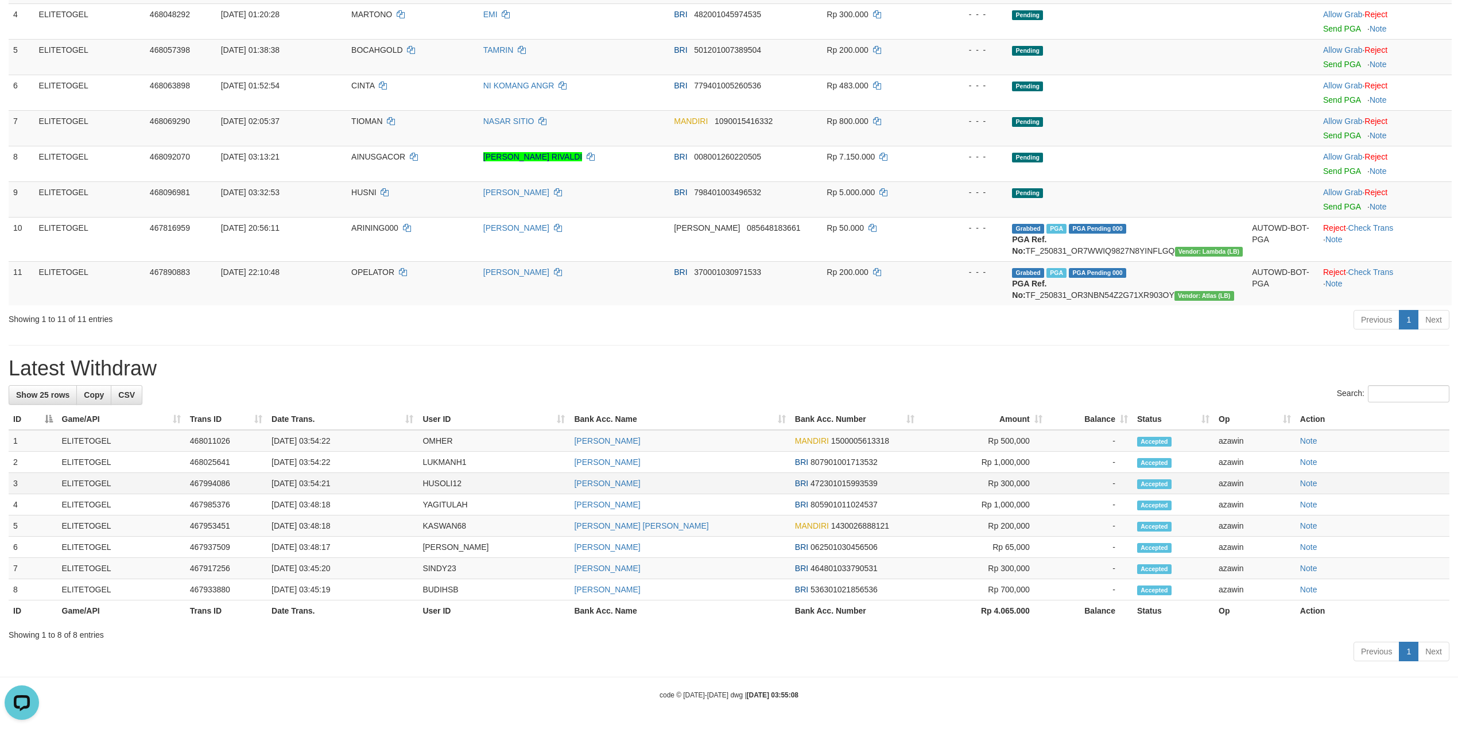
copy td "03:54:21"
drag, startPoint x: 316, startPoint y: 483, endPoint x: 374, endPoint y: 483, distance: 58.6
click at [374, 483] on td "[DATE] 03:54:21" at bounding box center [342, 483] width 151 height 21
click at [319, 439] on td "[DATE] 03:54:22" at bounding box center [342, 441] width 151 height 22
click at [319, 437] on td "[DATE] 03:54:22" at bounding box center [342, 441] width 151 height 22
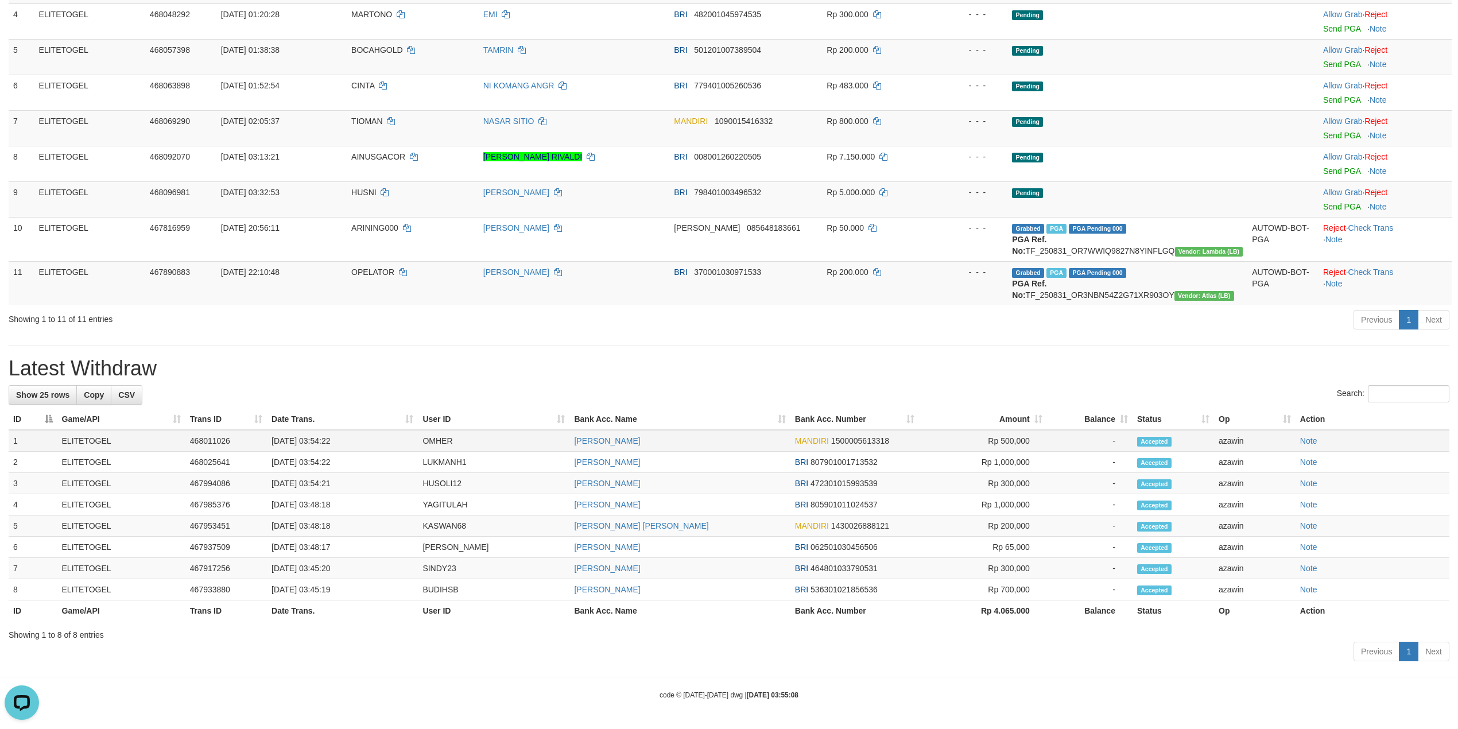
copy td "03:54:22"
drag, startPoint x: 319, startPoint y: 437, endPoint x: 345, endPoint y: 436, distance: 25.8
click at [345, 436] on td "[DATE] 03:54:22" at bounding box center [342, 441] width 151 height 22
copy td "03:54:22"
drag, startPoint x: 311, startPoint y: 459, endPoint x: 355, endPoint y: 451, distance: 44.4
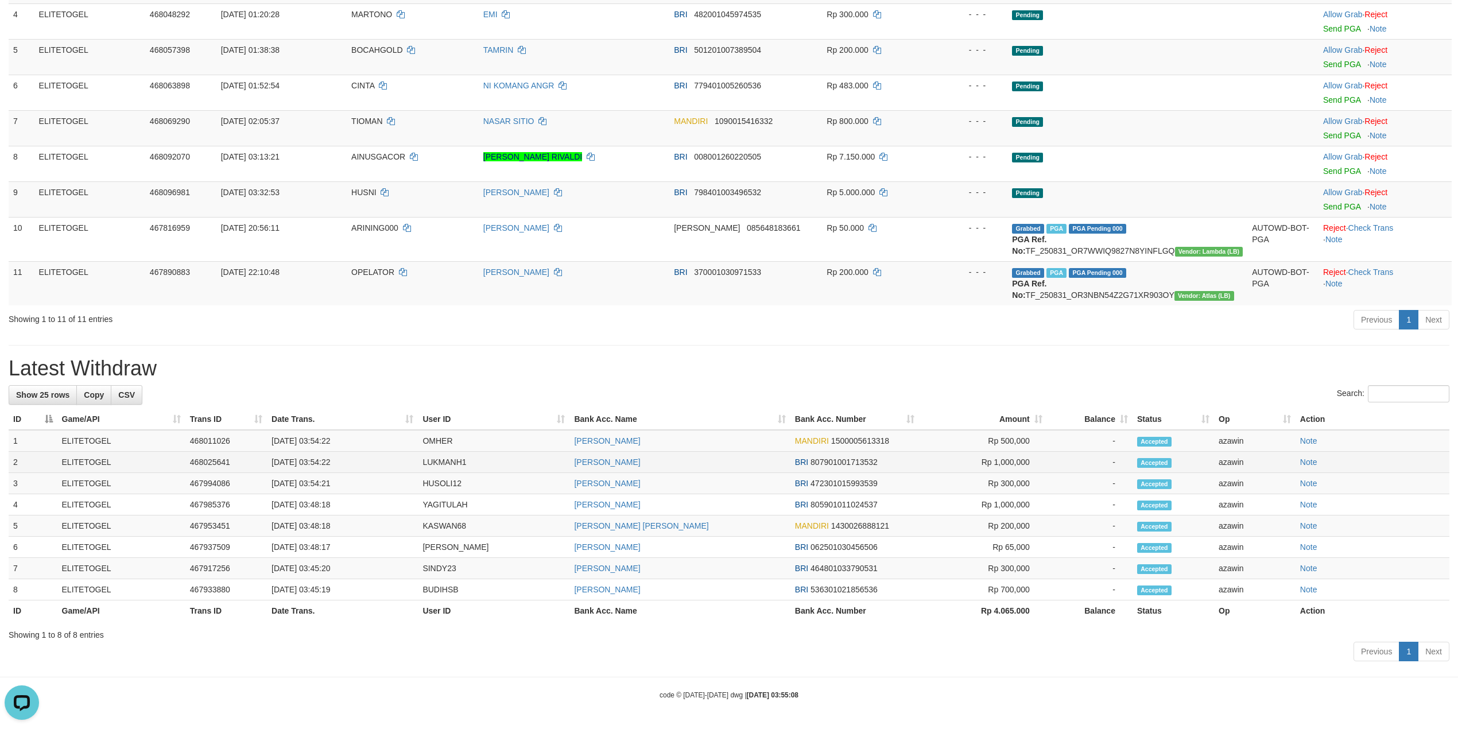
click at [359, 457] on td "[DATE] 03:54:22" at bounding box center [342, 462] width 151 height 21
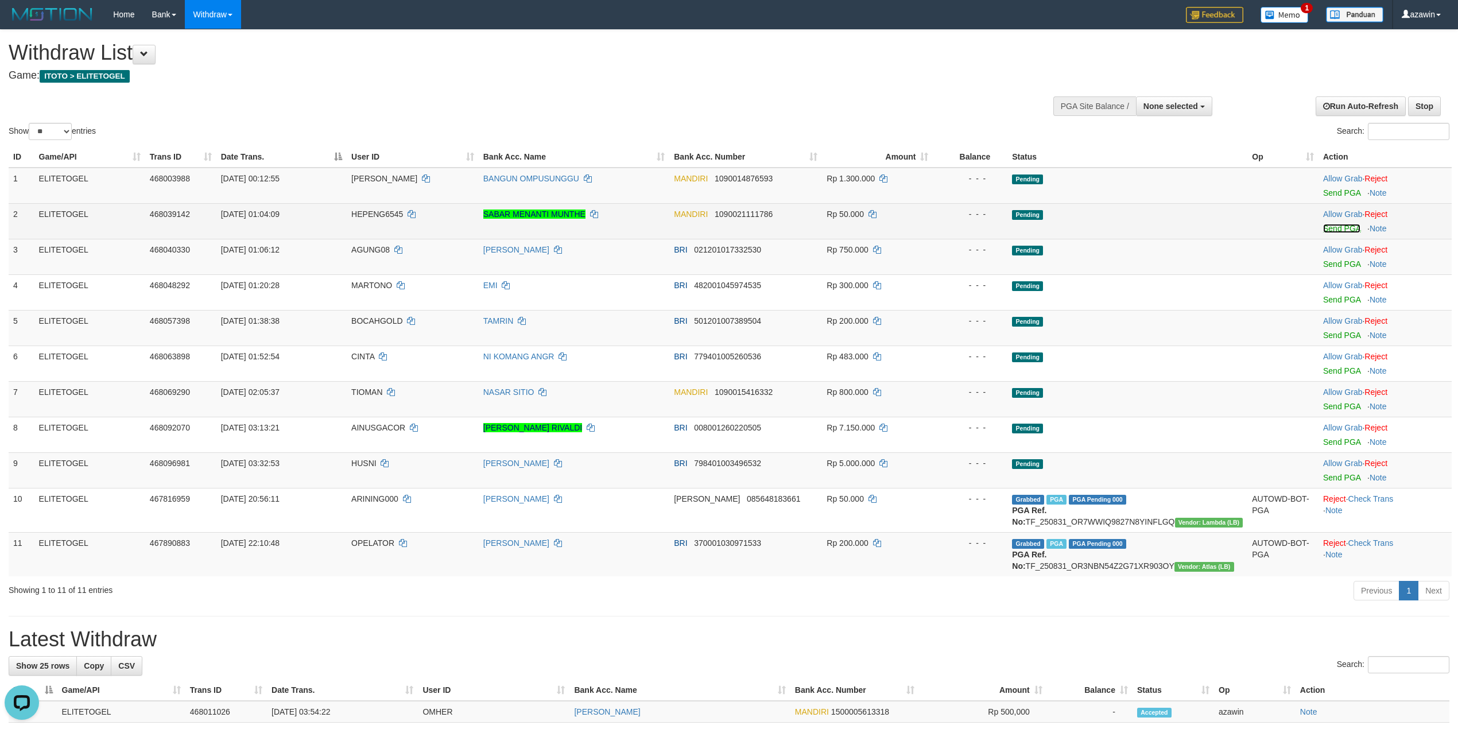
click at [1324, 226] on link "Send PGA" at bounding box center [1341, 228] width 37 height 9
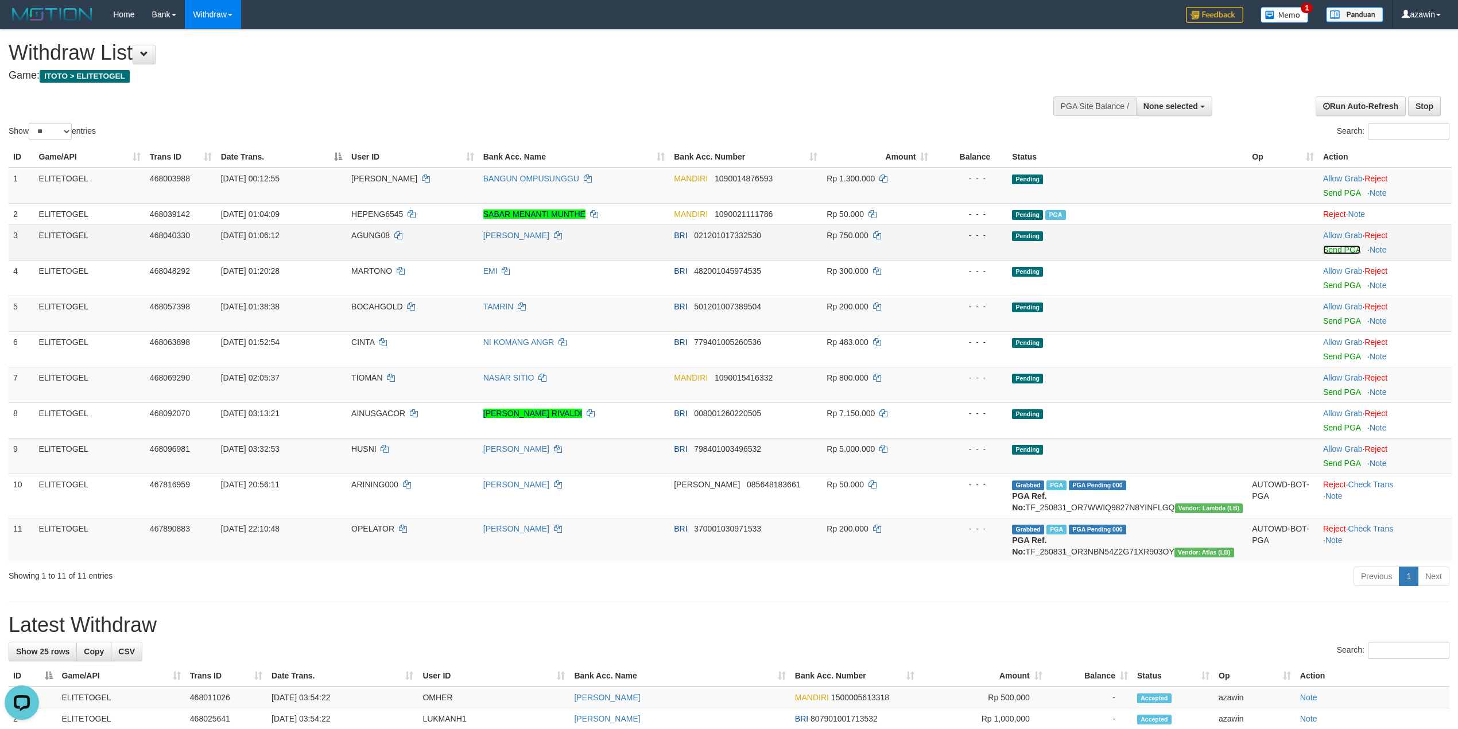
click at [1335, 248] on link "Send PGA" at bounding box center [1341, 249] width 37 height 9
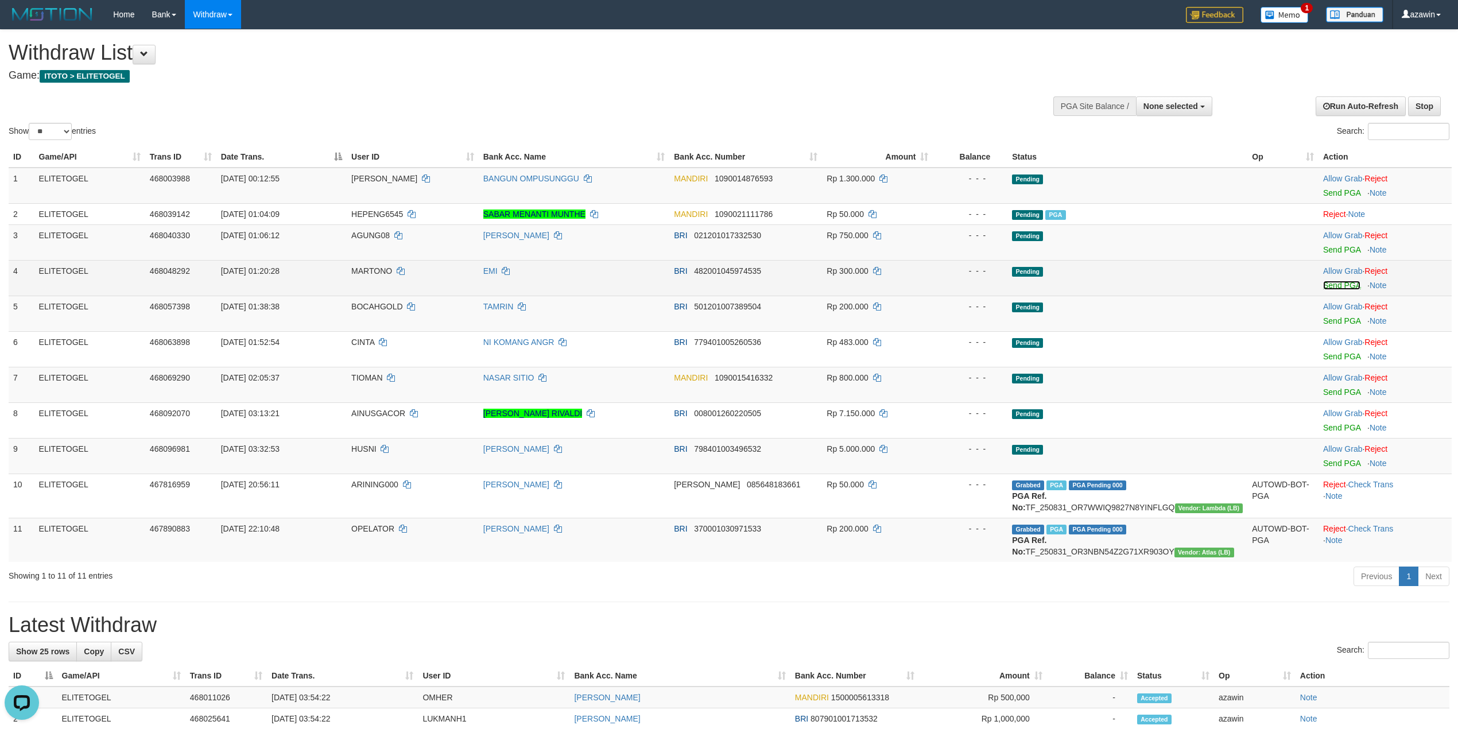
click at [1335, 286] on link "Send PGA" at bounding box center [1341, 285] width 37 height 9
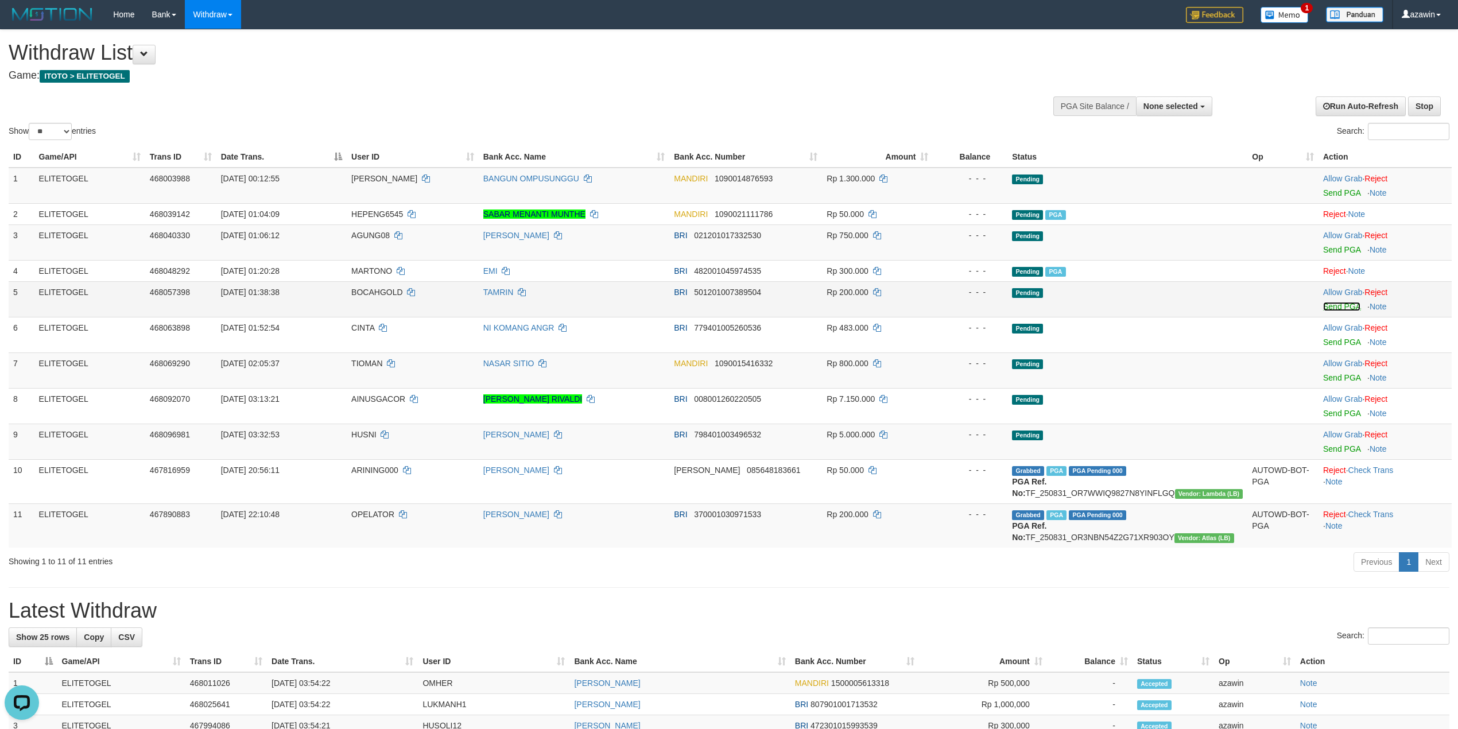
click at [1337, 307] on link "Send PGA" at bounding box center [1341, 306] width 37 height 9
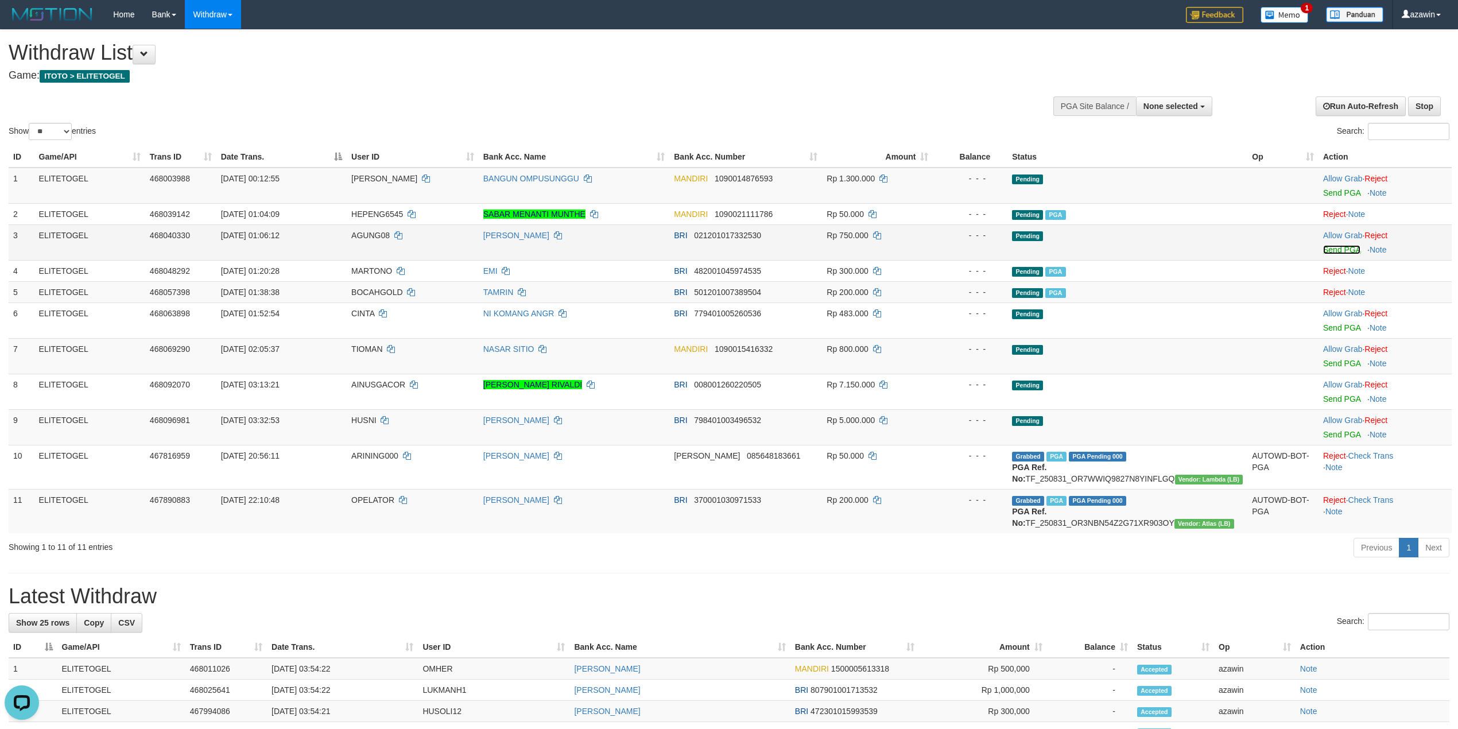
click at [1335, 249] on link "Send PGA" at bounding box center [1341, 249] width 37 height 9
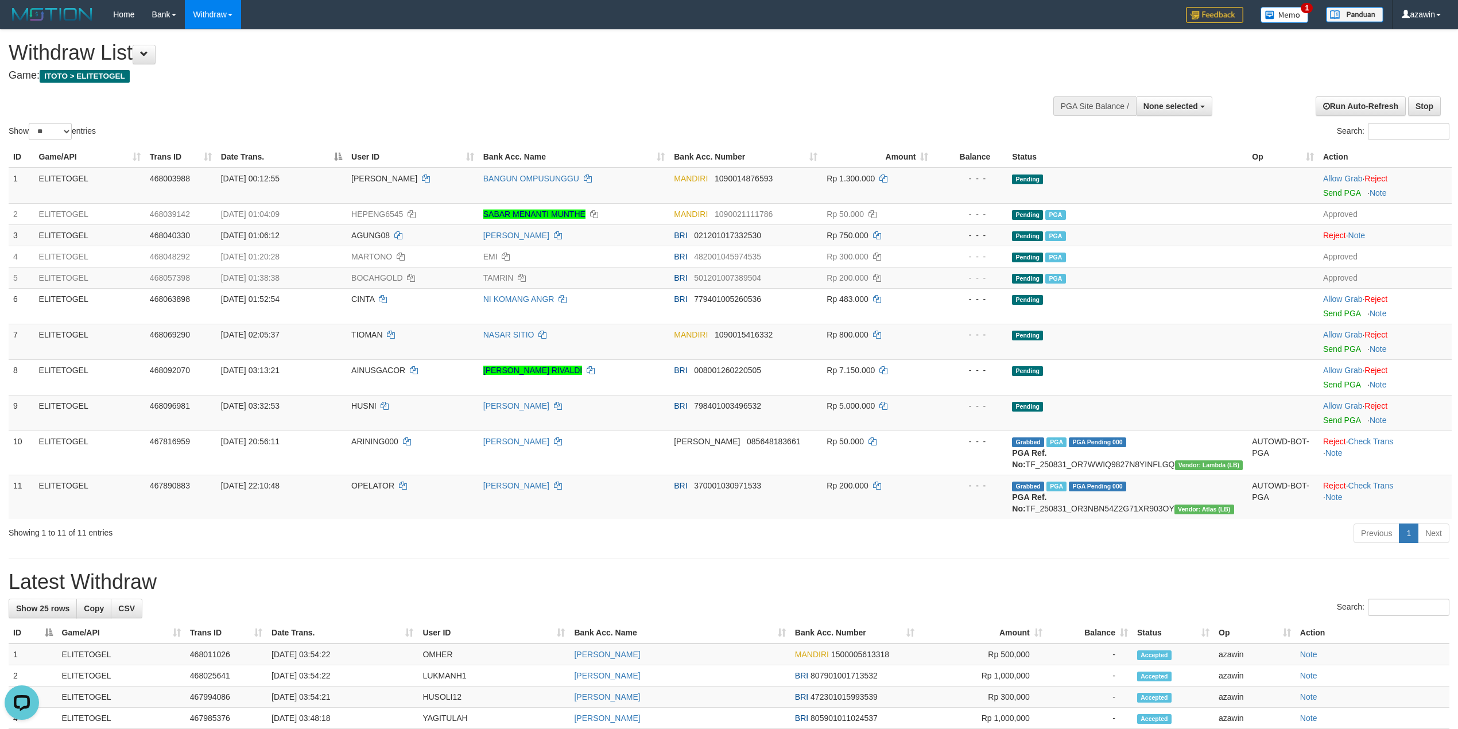
drag, startPoint x: 839, startPoint y: 570, endPoint x: 825, endPoint y: 573, distance: 14.6
click at [837, 570] on div "**********" at bounding box center [729, 454] width 1458 height 849
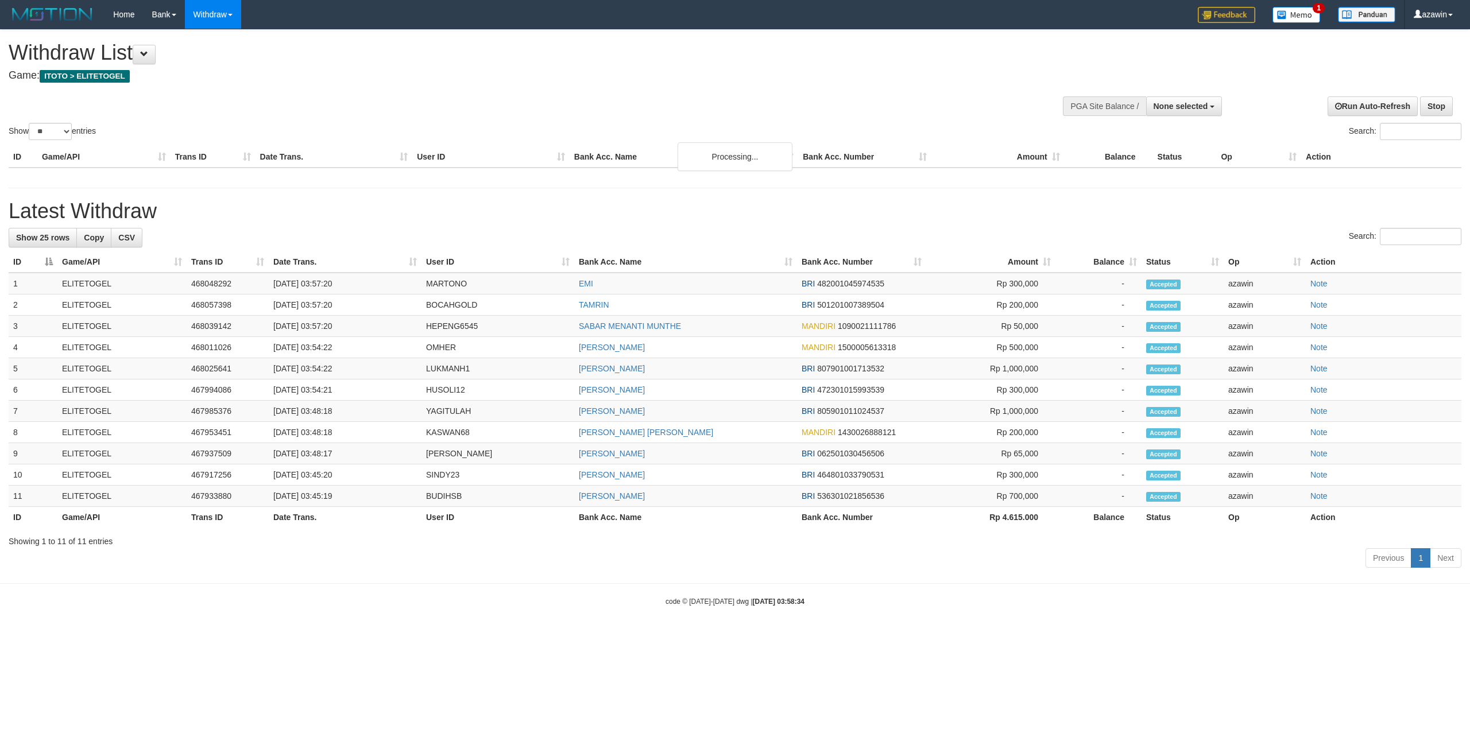
select select
select select "**"
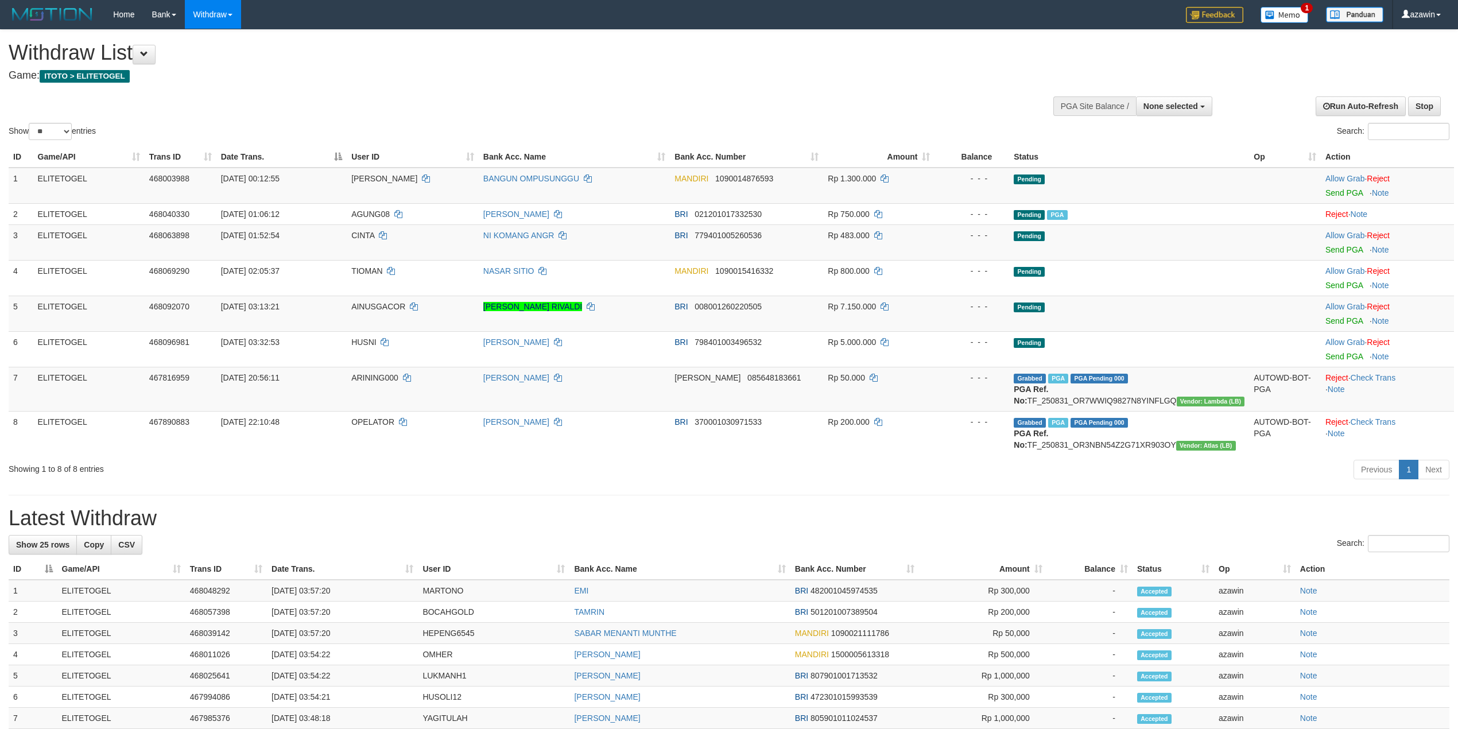
click at [465, 469] on div "Showing 1 to 8 of 8 entries" at bounding box center [304, 467] width 590 height 16
click at [317, 630] on td "[DATE] 03:57:20" at bounding box center [342, 633] width 151 height 21
copy td "03:57:20"
drag, startPoint x: 317, startPoint y: 630, endPoint x: 384, endPoint y: 632, distance: 67.2
click at [384, 632] on td "[DATE] 03:57:20" at bounding box center [342, 633] width 151 height 21
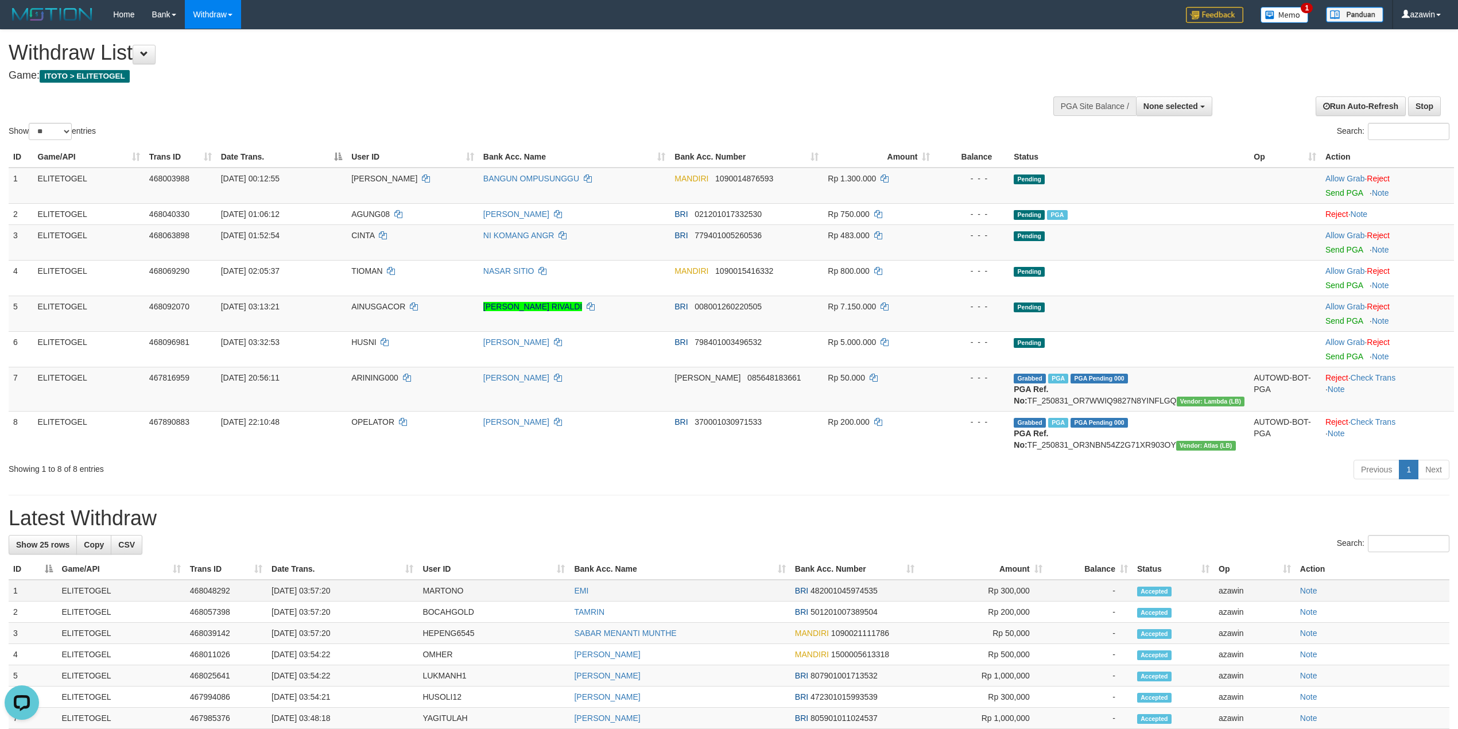
click at [317, 594] on td "[DATE] 03:57:20" at bounding box center [342, 591] width 151 height 22
copy td "03:57:20"
drag, startPoint x: 317, startPoint y: 594, endPoint x: 351, endPoint y: 594, distance: 33.9
click at [351, 594] on td "[DATE] 03:57:20" at bounding box center [342, 591] width 151 height 22
click at [319, 614] on td "[DATE] 03:57:20" at bounding box center [342, 612] width 151 height 21
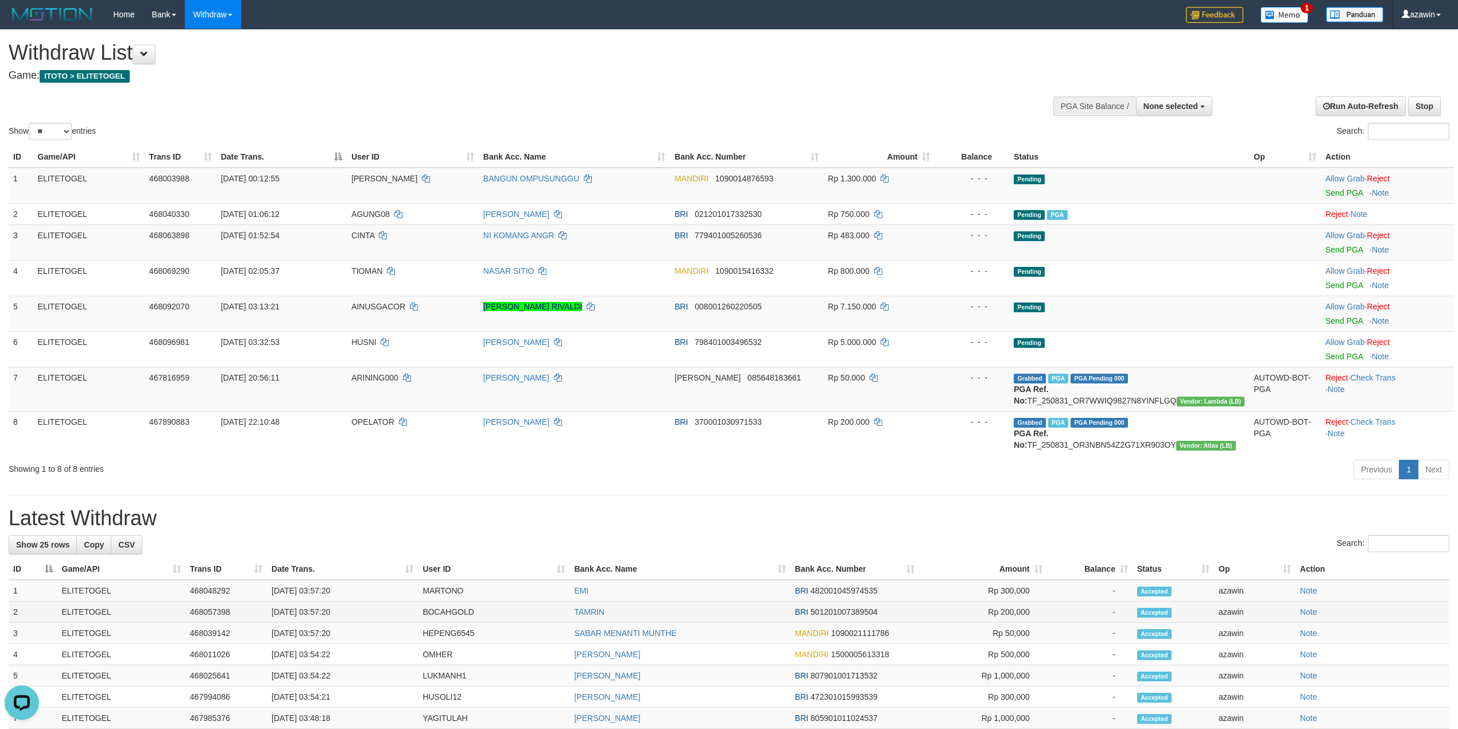
copy td "03:57:20"
drag, startPoint x: 319, startPoint y: 614, endPoint x: 347, endPoint y: 614, distance: 27.6
click at [347, 614] on td "[DATE] 03:57:20" at bounding box center [342, 612] width 151 height 21
click at [706, 496] on div "**********" at bounding box center [729, 454] width 1458 height 849
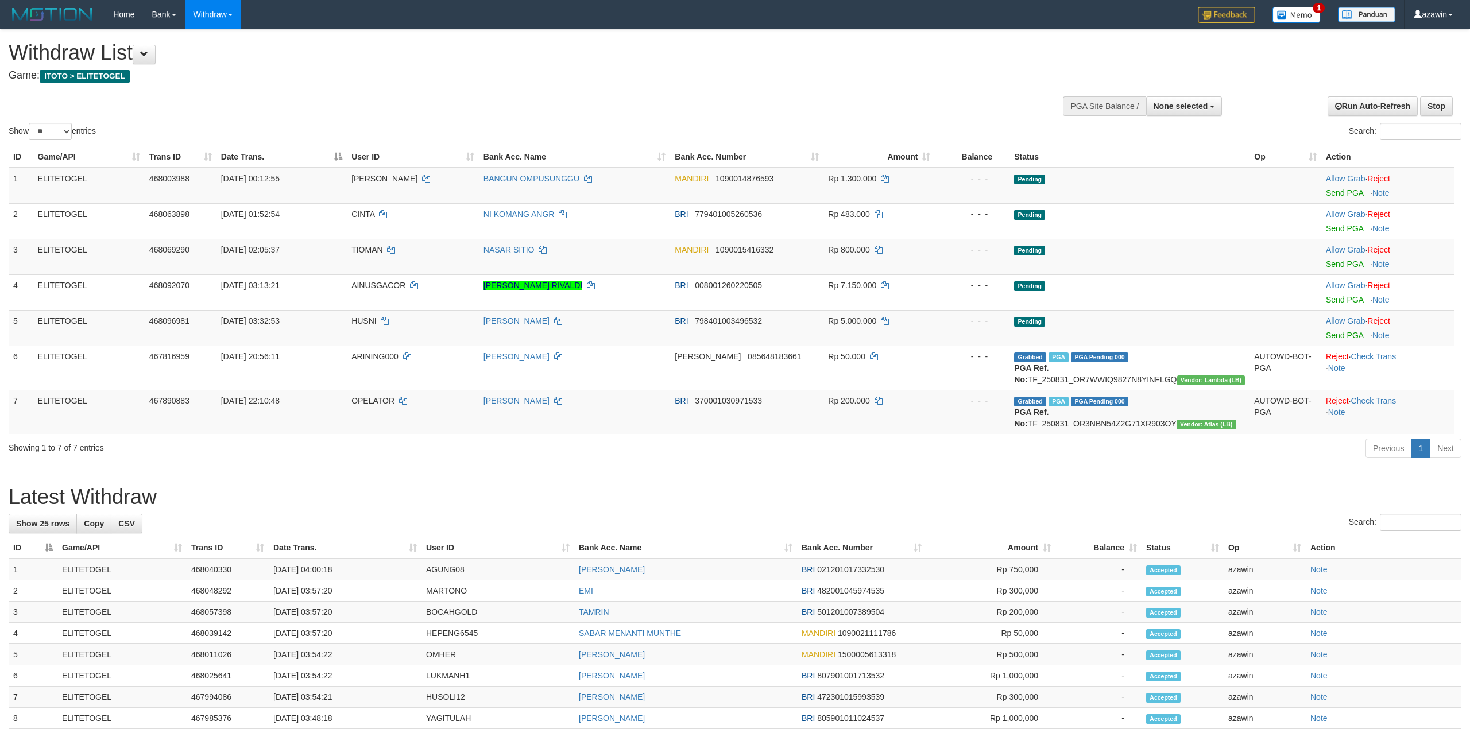
select select
select select "**"
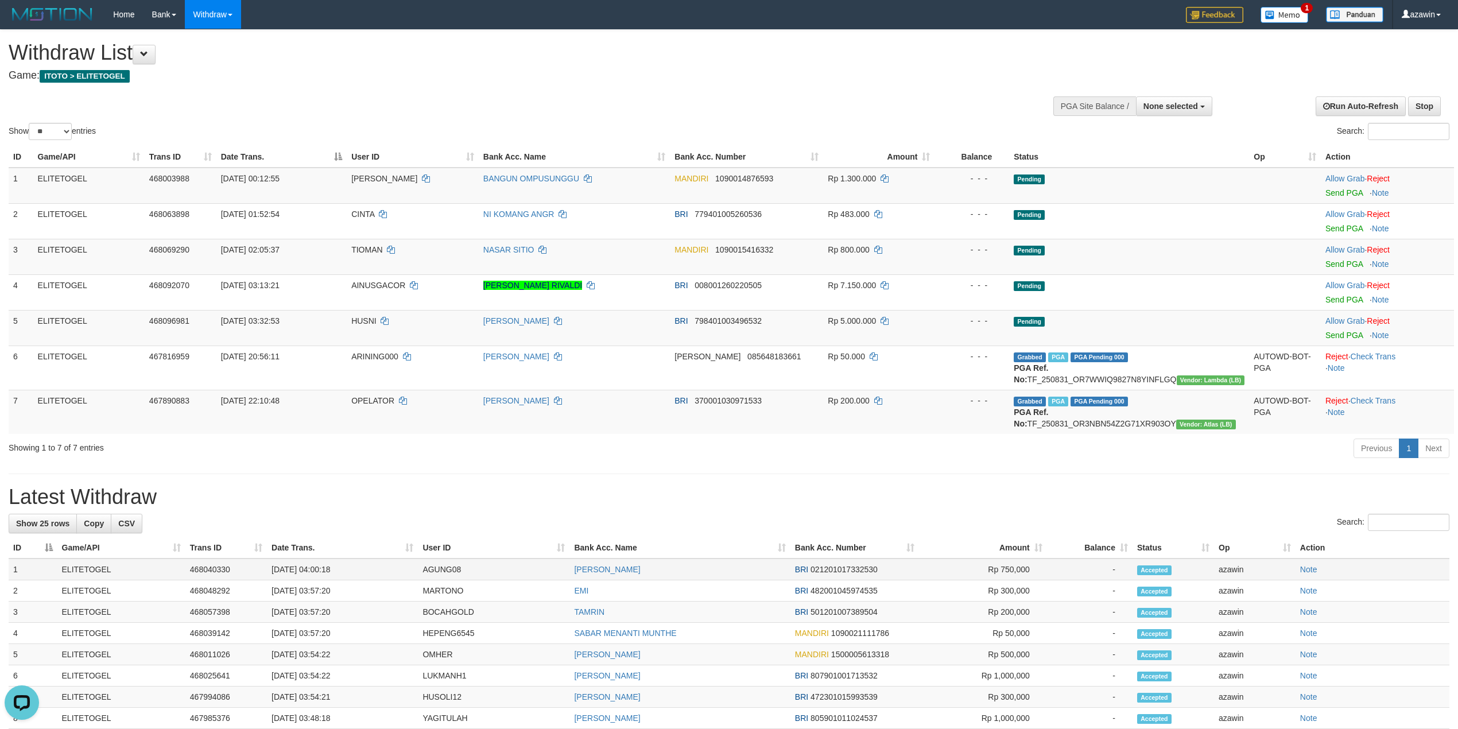
click at [317, 572] on td "[DATE] 04:00:18" at bounding box center [342, 570] width 151 height 22
copy td "04:00:18"
drag, startPoint x: 317, startPoint y: 572, endPoint x: 355, endPoint y: 572, distance: 37.3
click at [355, 572] on td "[DATE] 04:00:18" at bounding box center [342, 570] width 151 height 22
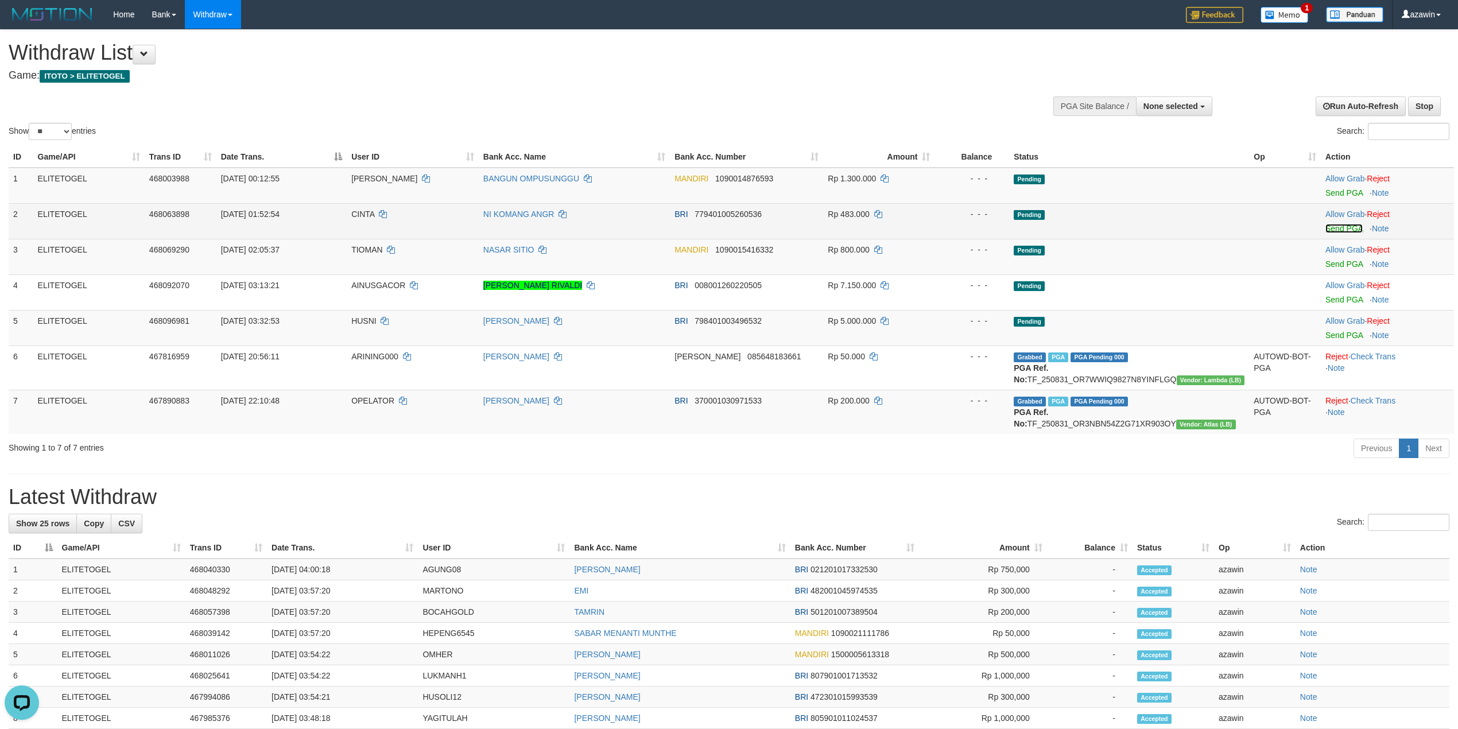
click at [1335, 226] on link "Send PGA" at bounding box center [1343, 228] width 37 height 9
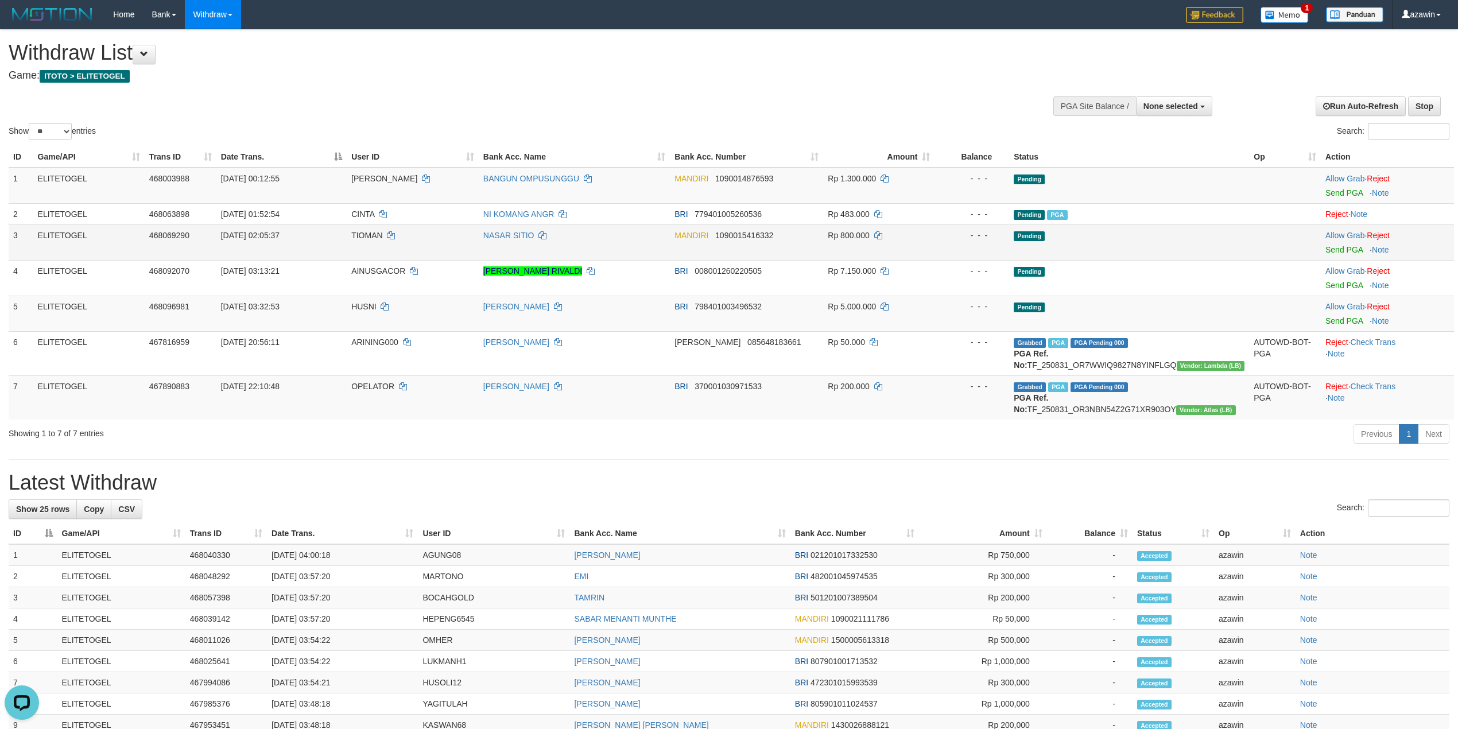
click at [1332, 256] on td "Allow Grab · Reject Send PGA · Note" at bounding box center [1387, 242] width 133 height 36
click at [1333, 251] on link "Send PGA" at bounding box center [1343, 249] width 37 height 9
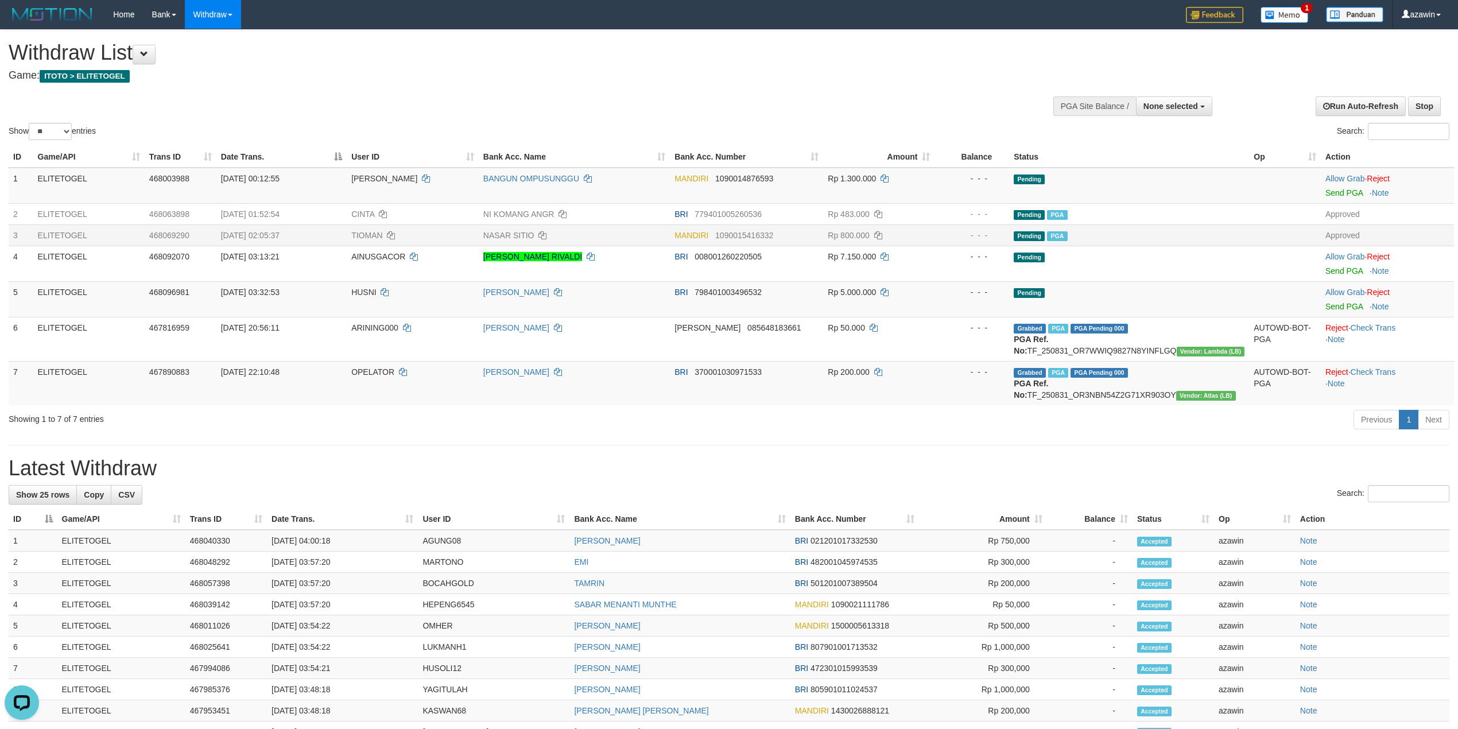
click at [742, 416] on div "Previous 1 Next" at bounding box center [1032, 421] width 833 height 25
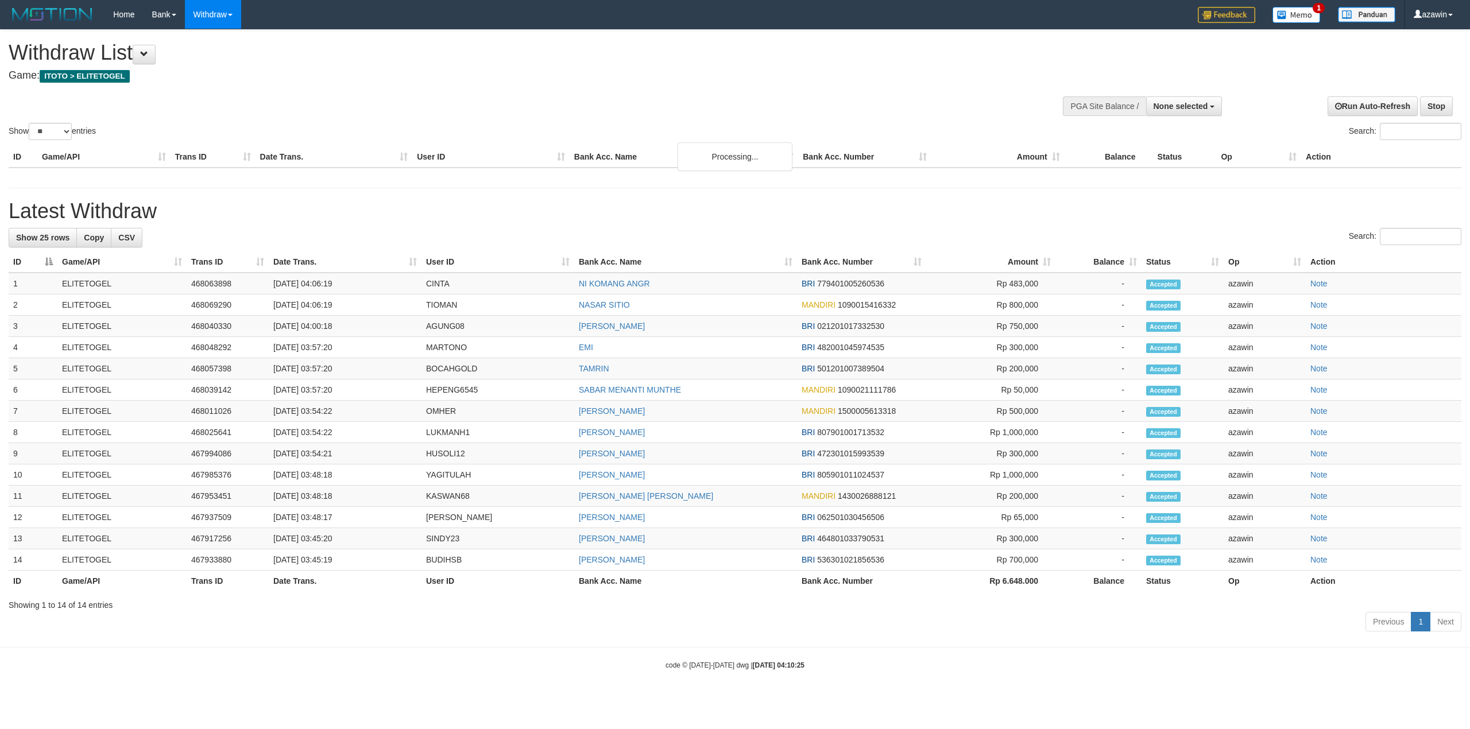
select select
select select "**"
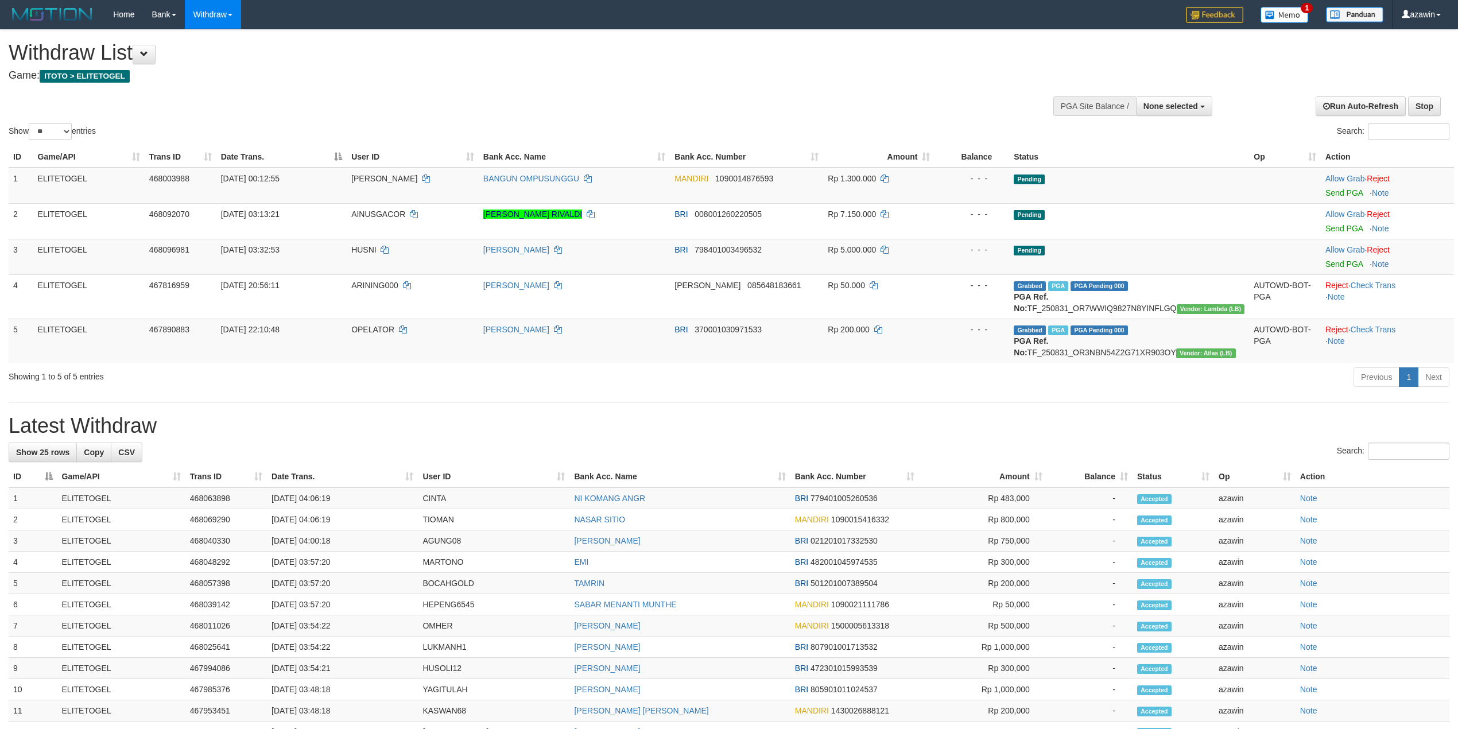
scroll to position [14, 0]
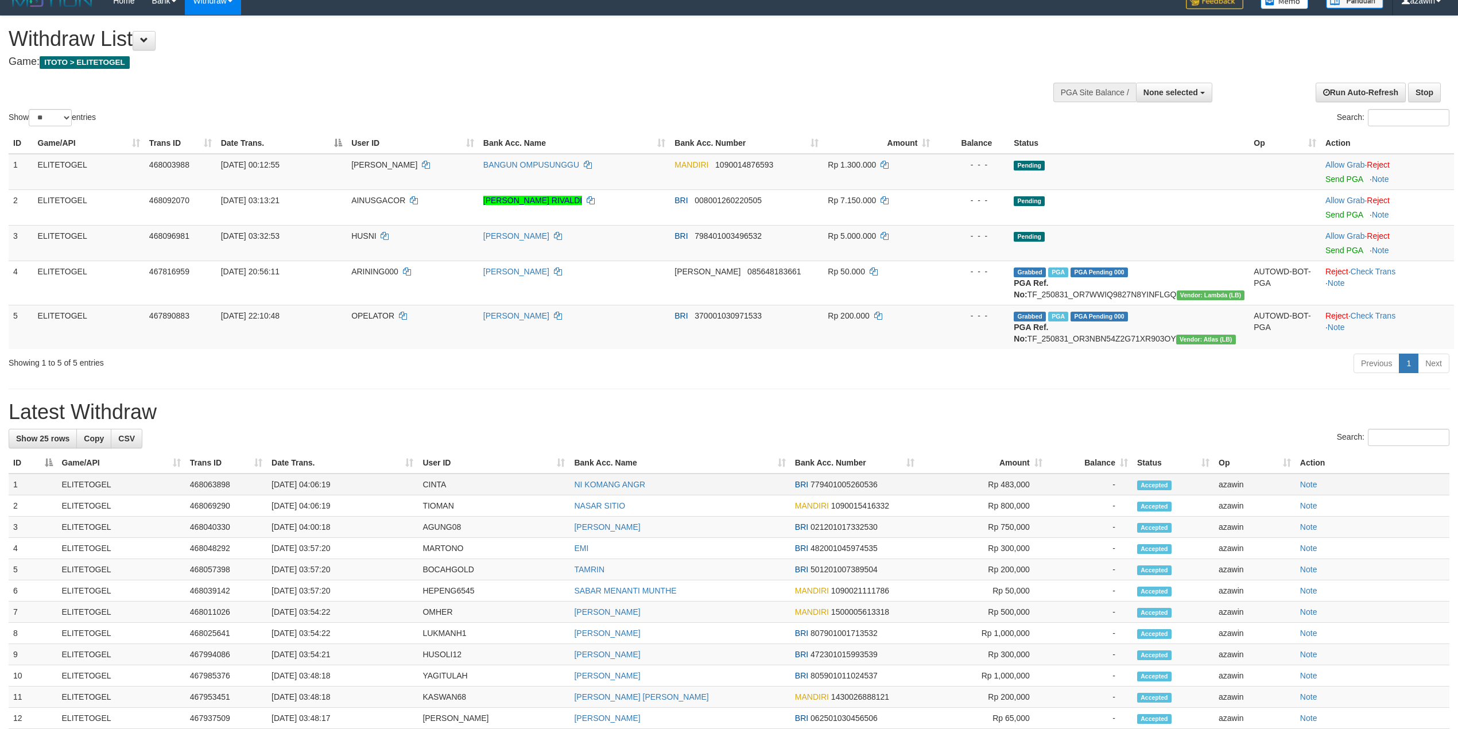
click at [311, 485] on td "[DATE] 04:06:19" at bounding box center [342, 485] width 151 height 22
copy td "04:06:19"
drag, startPoint x: 311, startPoint y: 485, endPoint x: 389, endPoint y: 483, distance: 78.1
click at [389, 483] on td "[DATE] 04:06:19" at bounding box center [342, 485] width 151 height 22
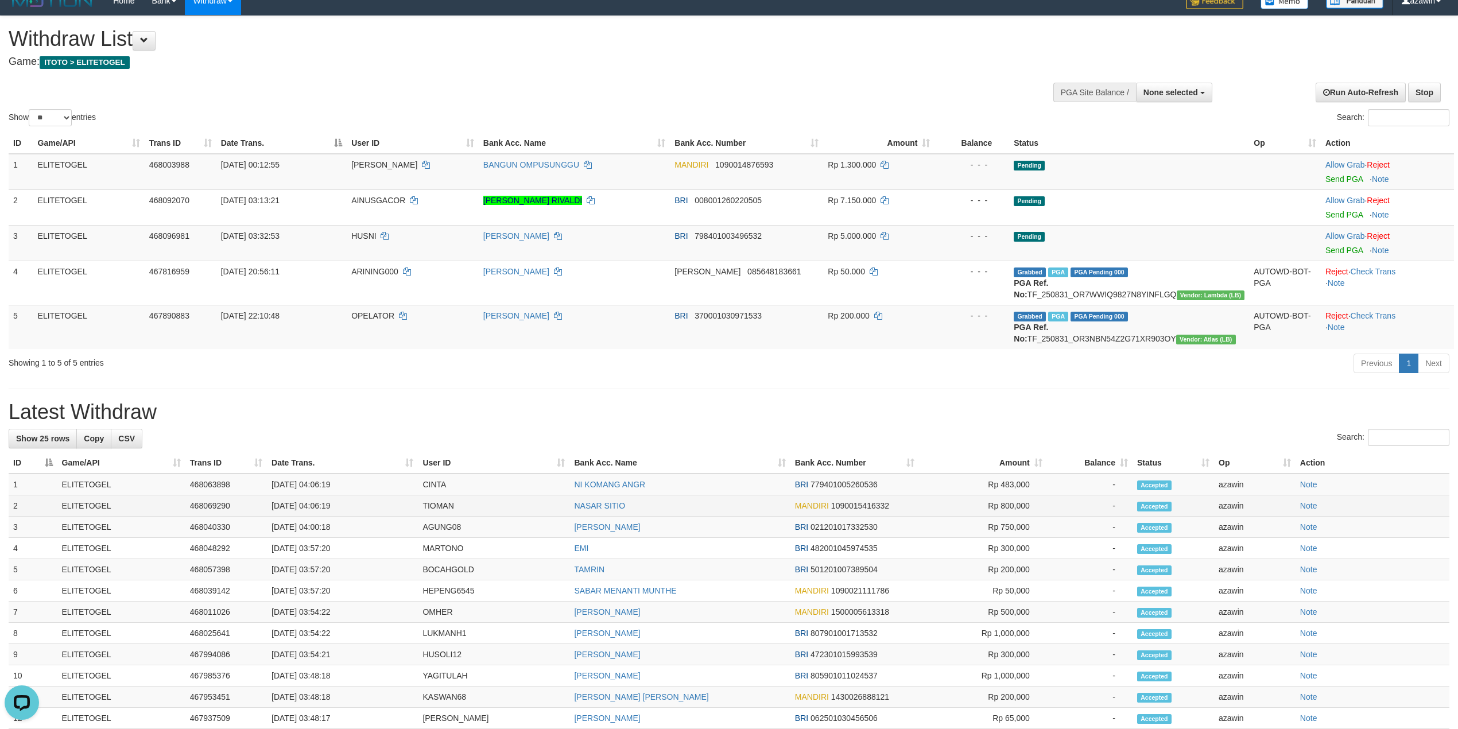
click at [317, 506] on td "[DATE] 04:06:19" at bounding box center [342, 505] width 151 height 21
copy td "04:06:19"
drag, startPoint x: 317, startPoint y: 506, endPoint x: 354, endPoint y: 504, distance: 37.4
click at [354, 504] on td "[DATE] 04:06:19" at bounding box center [342, 505] width 151 height 21
